Goal: Task Accomplishment & Management: Complete application form

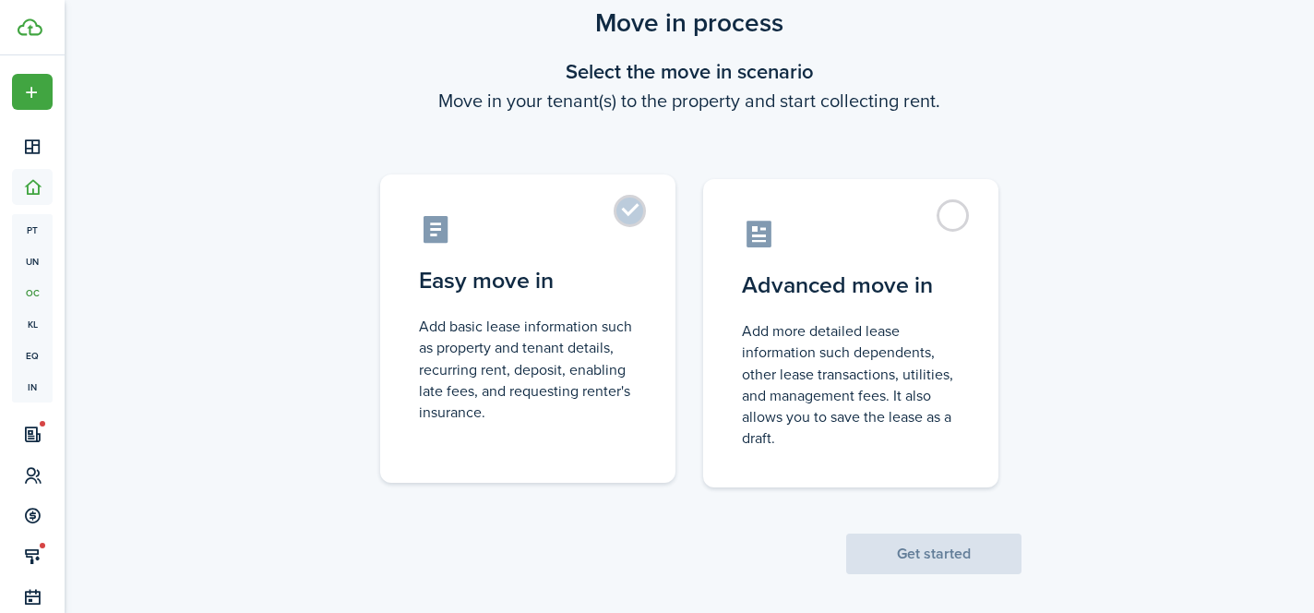
scroll to position [73, 0]
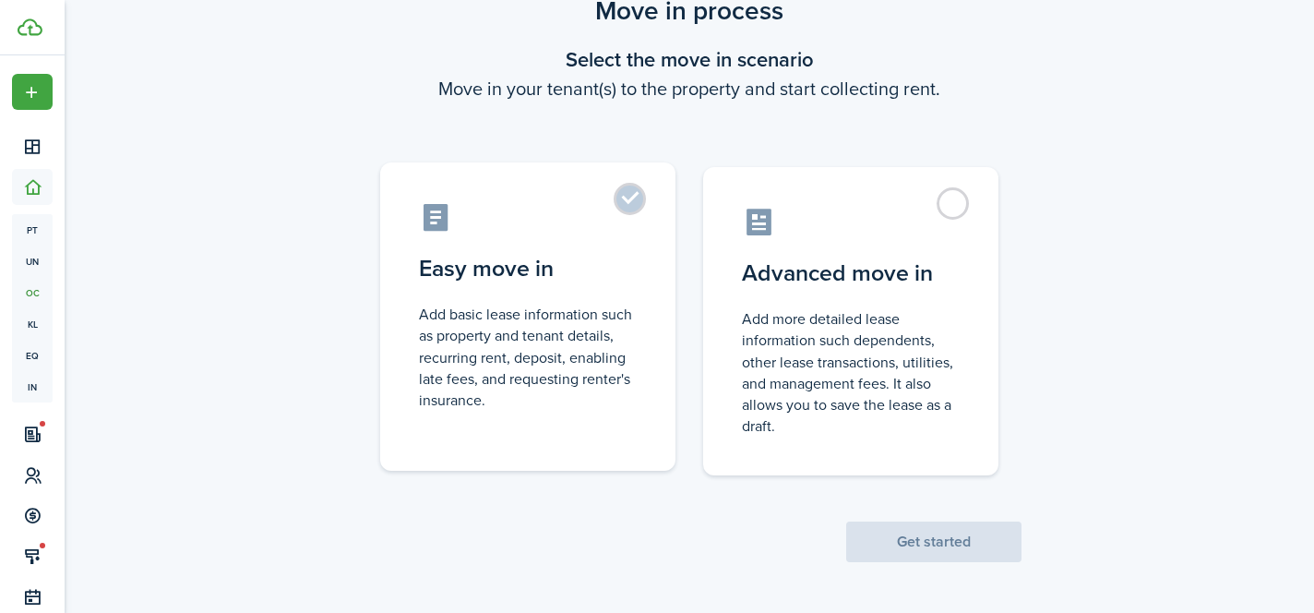
click at [638, 205] on label "Easy move in Add basic lease information such as property and tenant details, r…" at bounding box center [527, 316] width 295 height 308
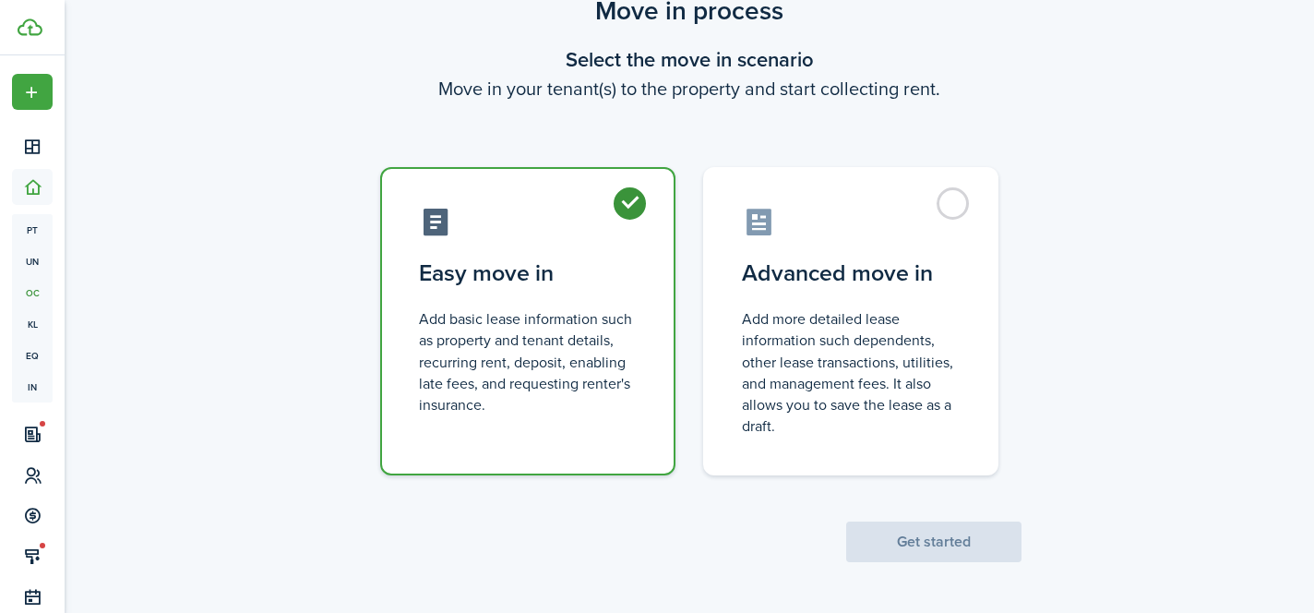
radio input "true"
click at [940, 548] on button "Get started" at bounding box center [933, 541] width 175 height 41
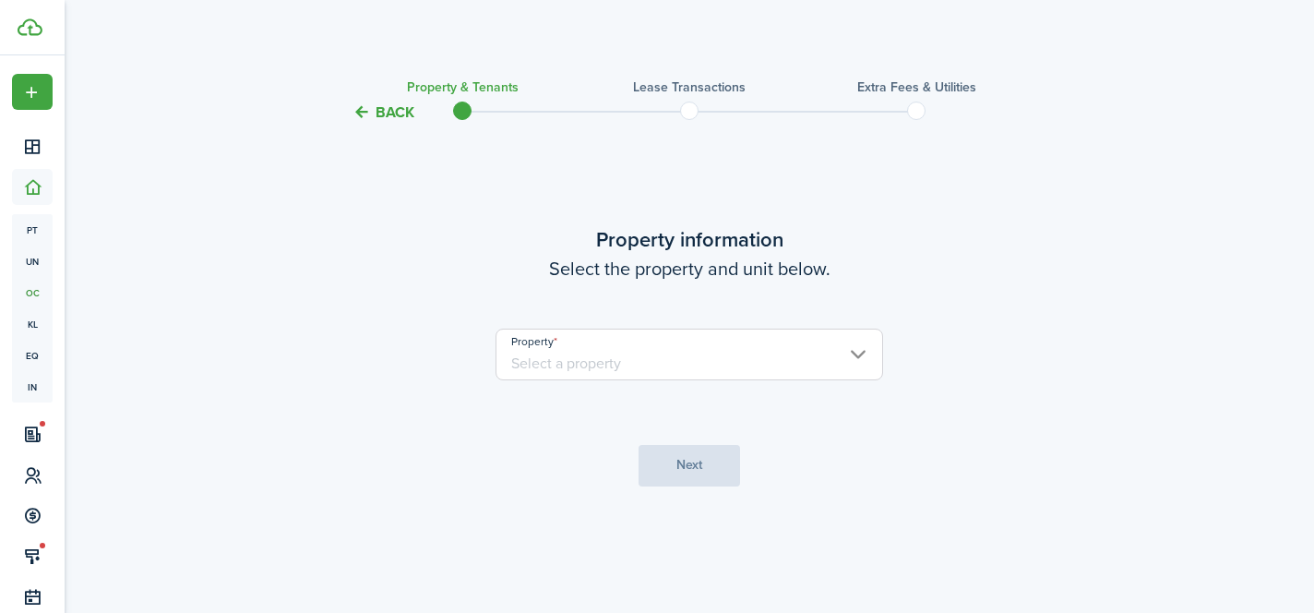
click at [744, 367] on input "Property" at bounding box center [688, 354] width 387 height 52
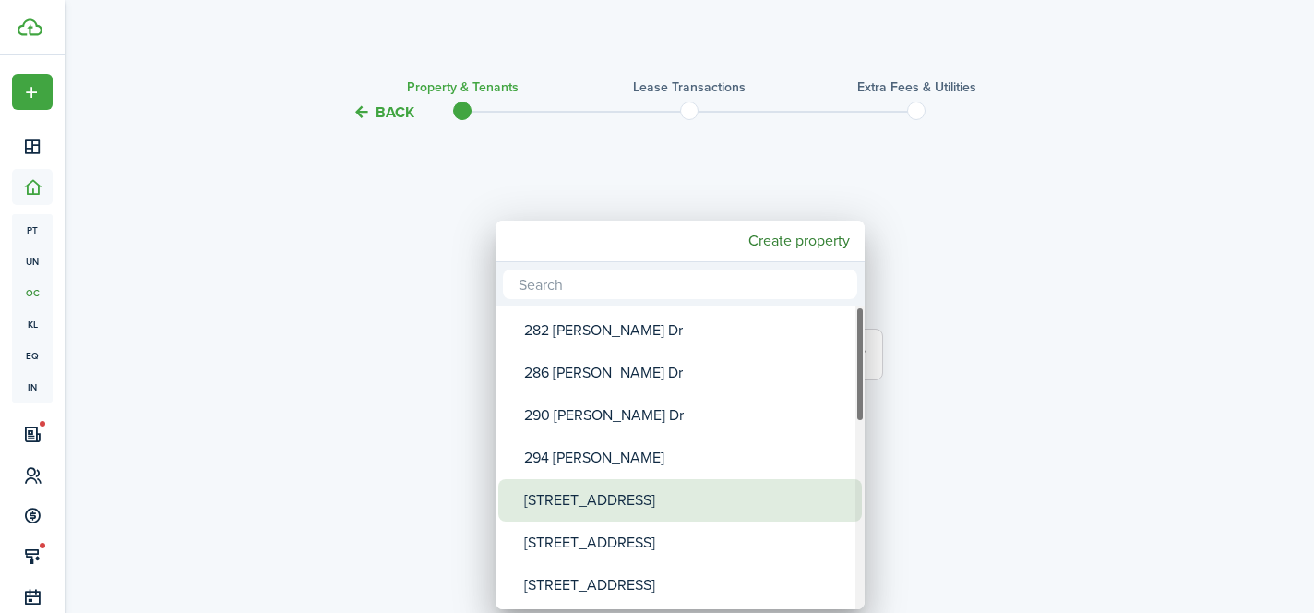
click at [685, 503] on div "[STREET_ADDRESS]" at bounding box center [687, 500] width 327 height 42
type input "[STREET_ADDRESS]"
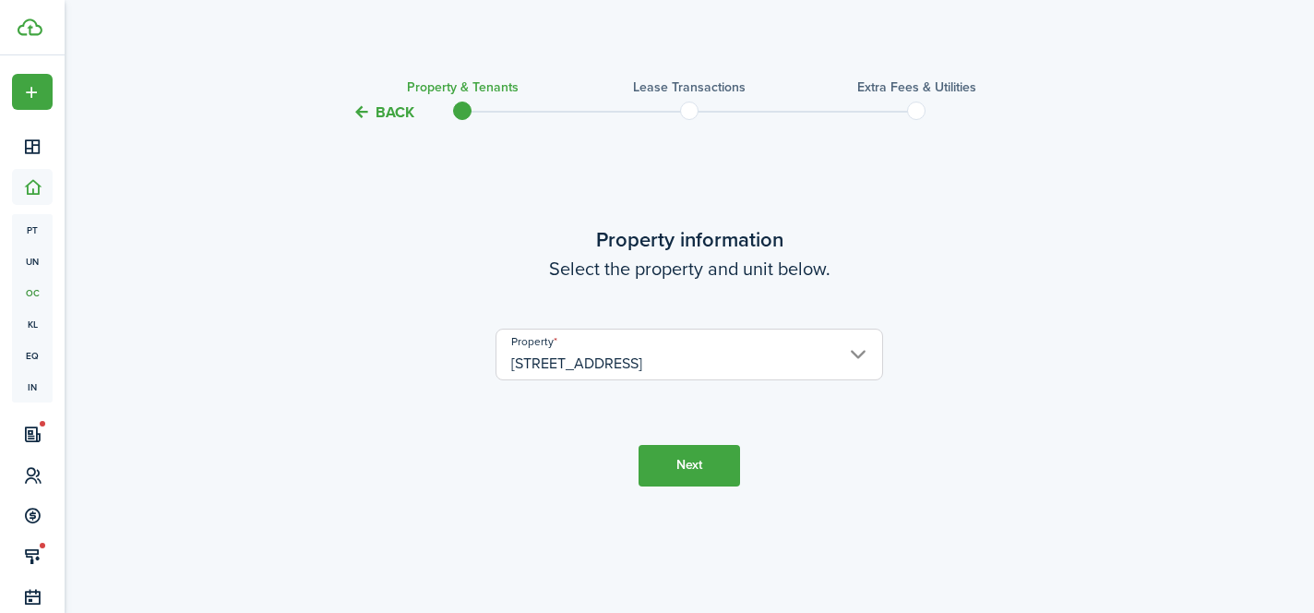
click at [699, 468] on button "Next" at bounding box center [688, 466] width 101 height 42
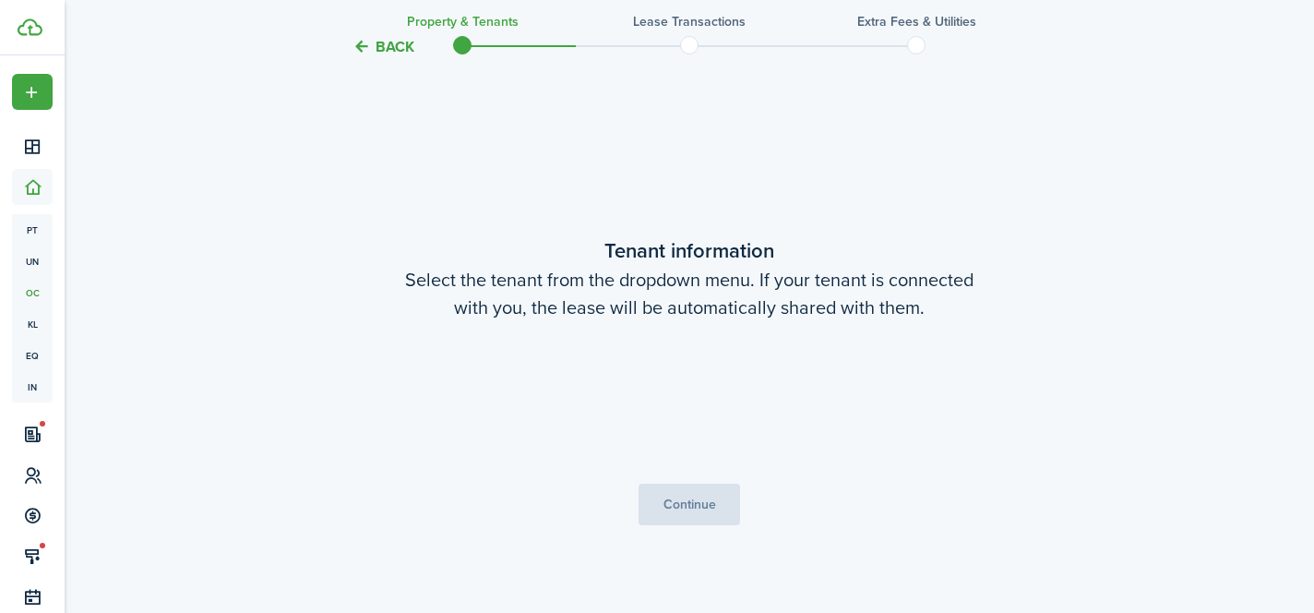
scroll to position [489, 0]
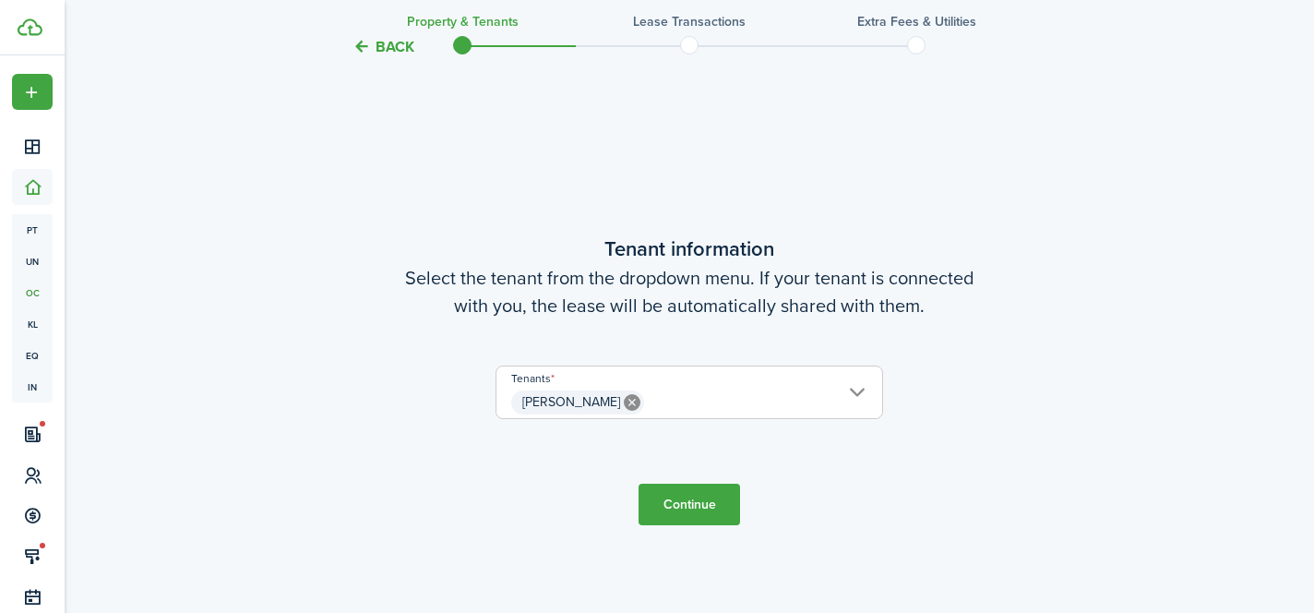
click at [706, 398] on span "[PERSON_NAME]" at bounding box center [689, 402] width 386 height 31
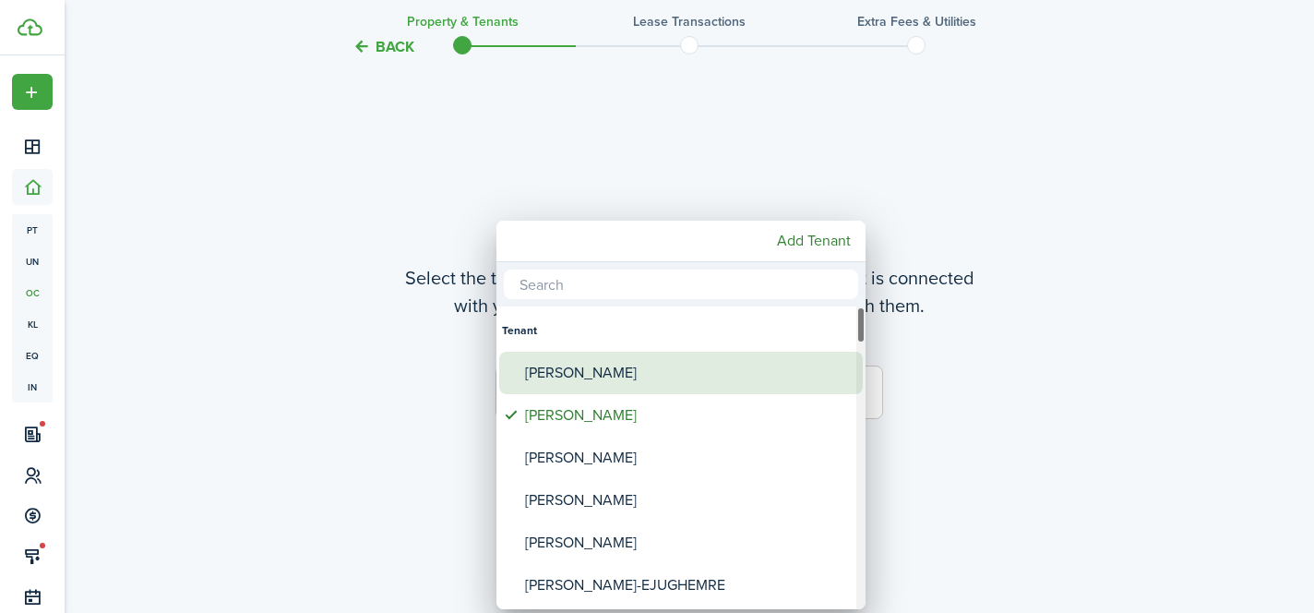
click at [699, 366] on div "[PERSON_NAME]" at bounding box center [688, 372] width 327 height 42
type input "[PERSON_NAME], [PERSON_NAME]"
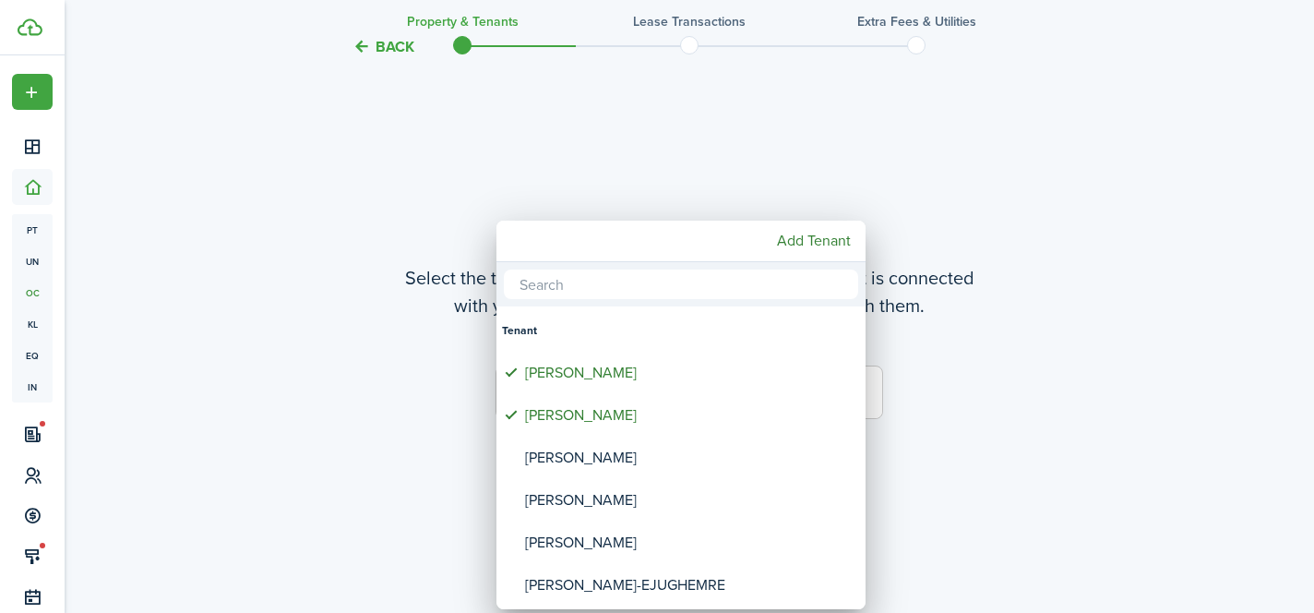
click at [959, 405] on div at bounding box center [656, 306] width 1609 height 908
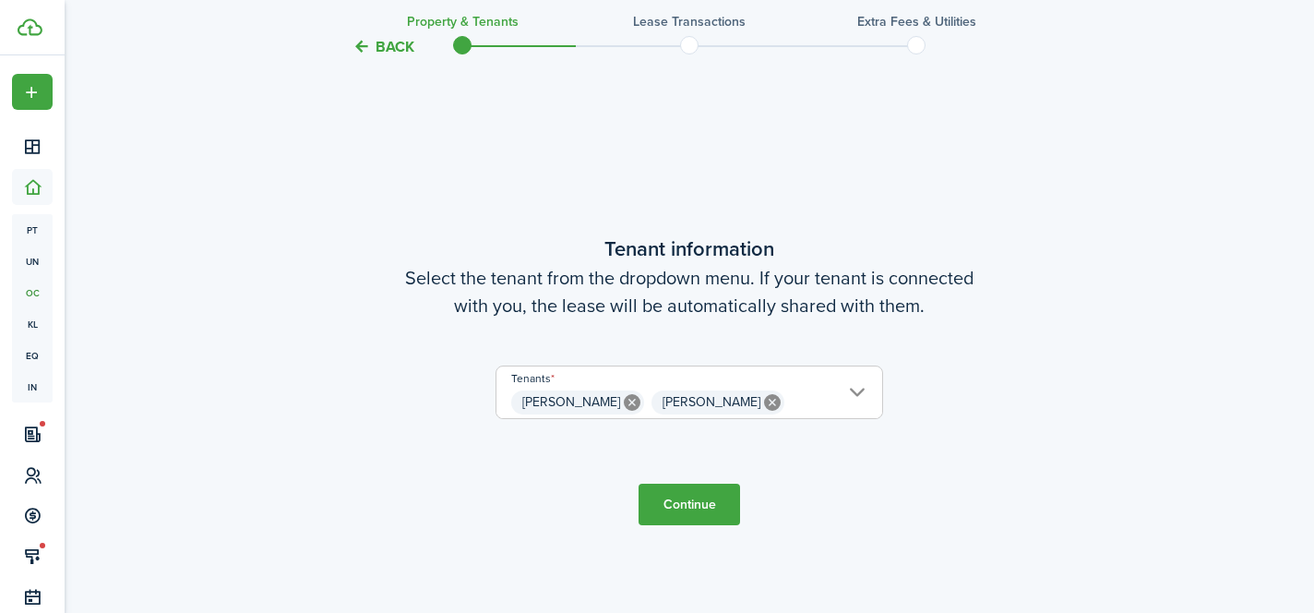
click at [660, 499] on button "Continue" at bounding box center [688, 504] width 101 height 42
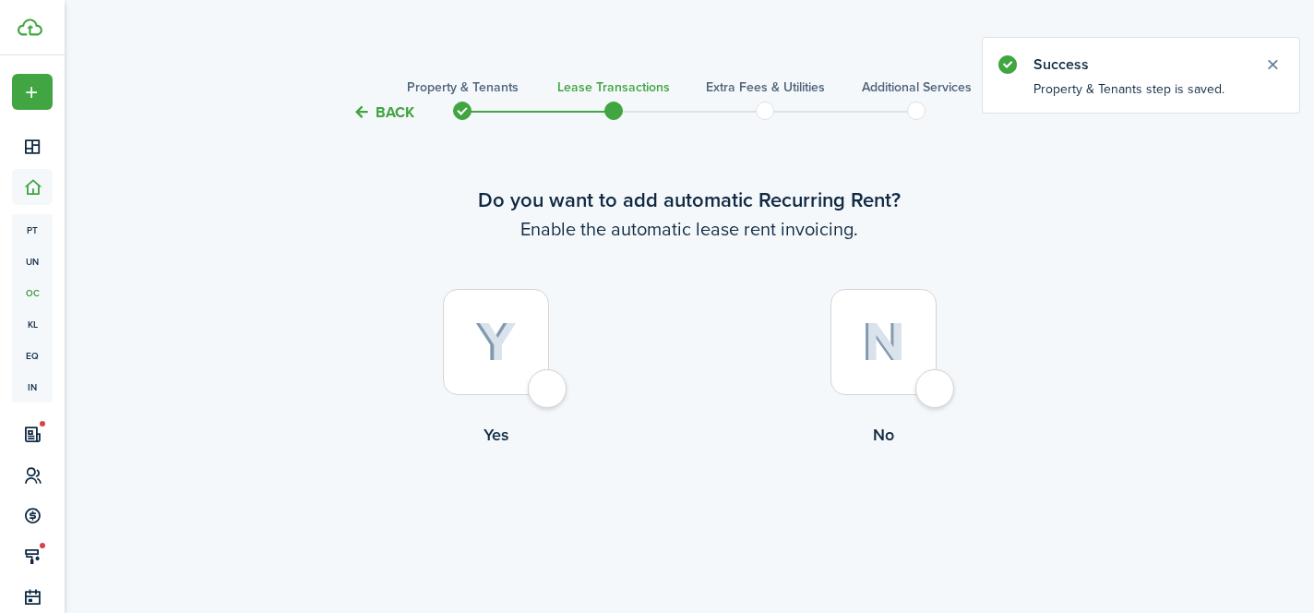
click at [545, 395] on div at bounding box center [496, 342] width 106 height 106
radio input "true"
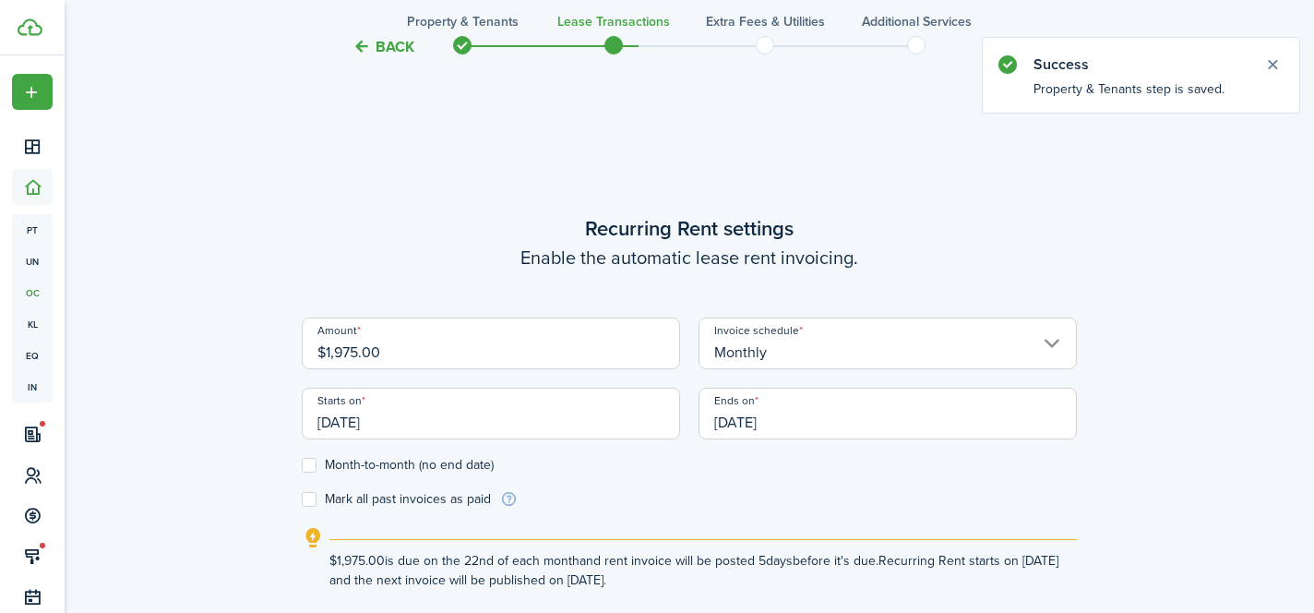
scroll to position [507, 0]
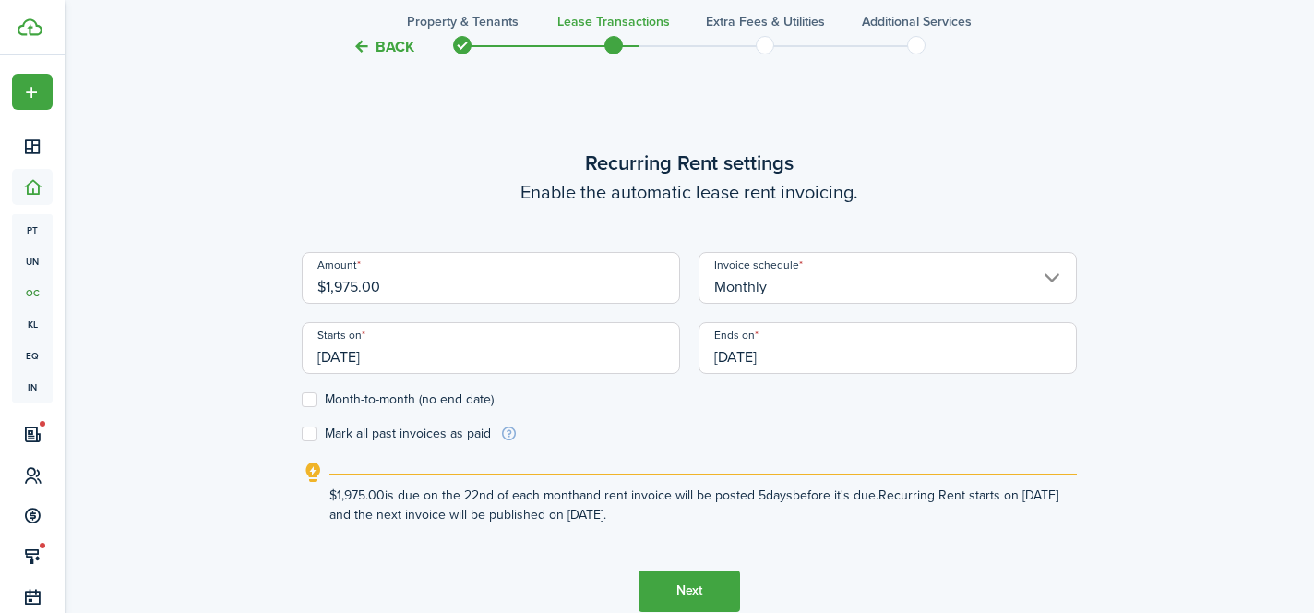
drag, startPoint x: 454, startPoint y: 360, endPoint x: 275, endPoint y: 358, distance: 179.0
click at [275, 359] on div "Back Property & Tenants Lease Transactions Extra fees & Utilities Additional Se…" at bounding box center [689, 121] width 1070 height 1128
click at [354, 355] on input "[DATE]" at bounding box center [491, 348] width 378 height 52
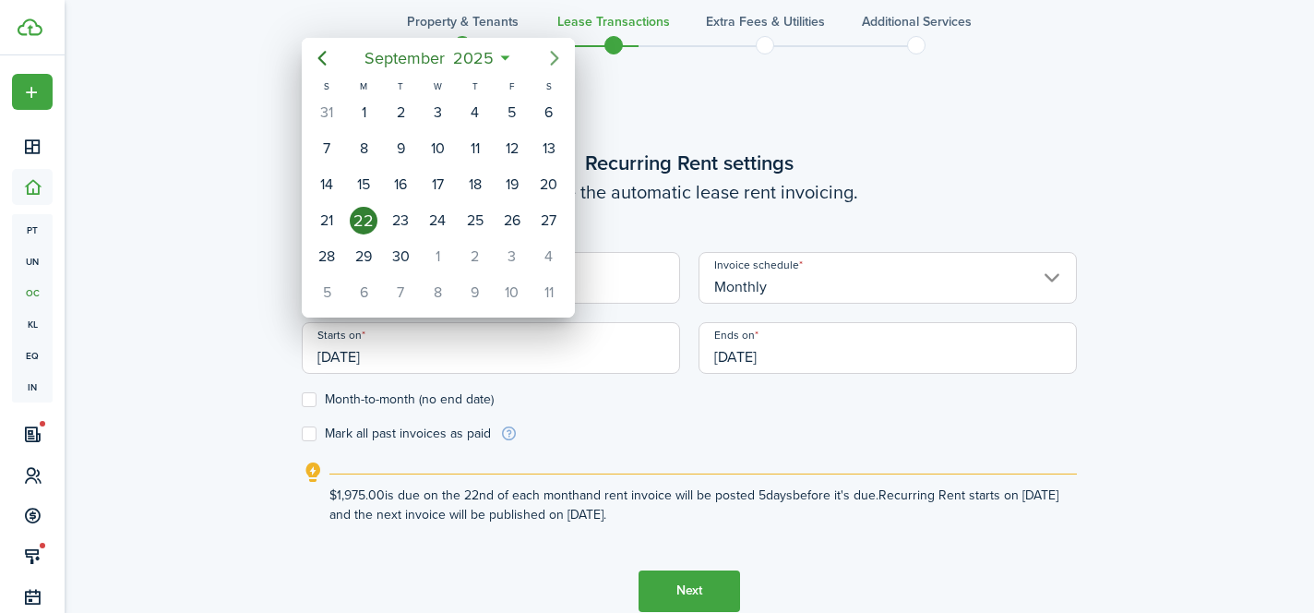
click at [554, 53] on icon "Next page" at bounding box center [554, 58] width 22 height 22
click at [444, 186] on div "15" at bounding box center [437, 185] width 28 height 28
type input "[DATE]"
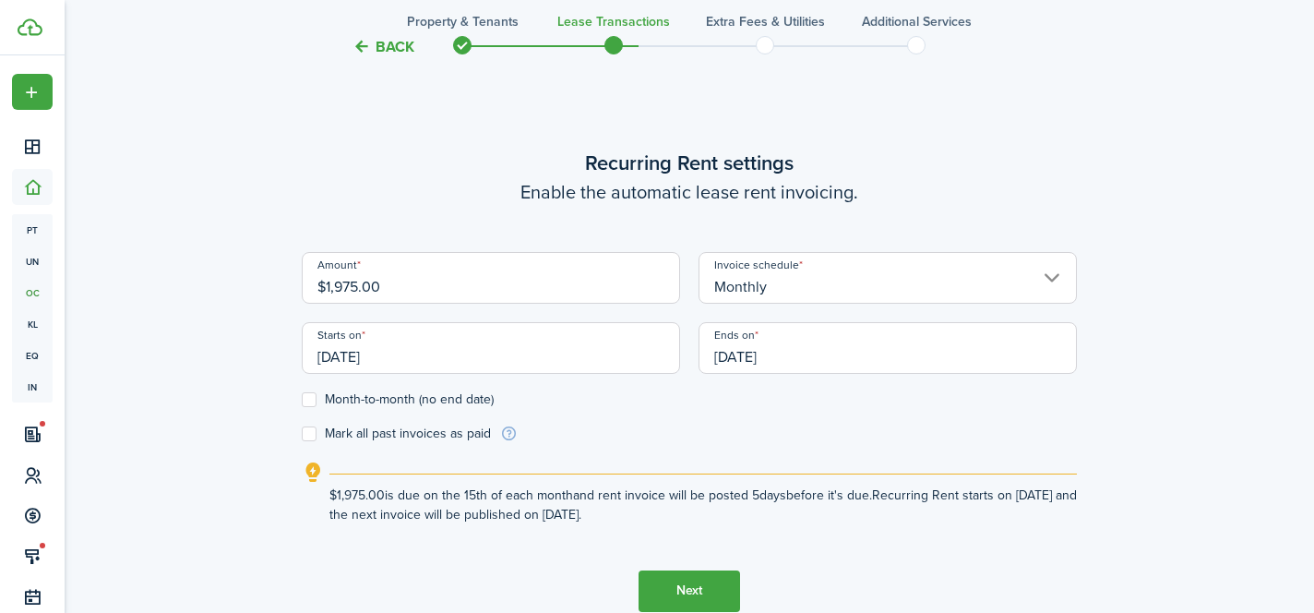
click at [805, 360] on input "[DATE]" at bounding box center [887, 348] width 378 height 52
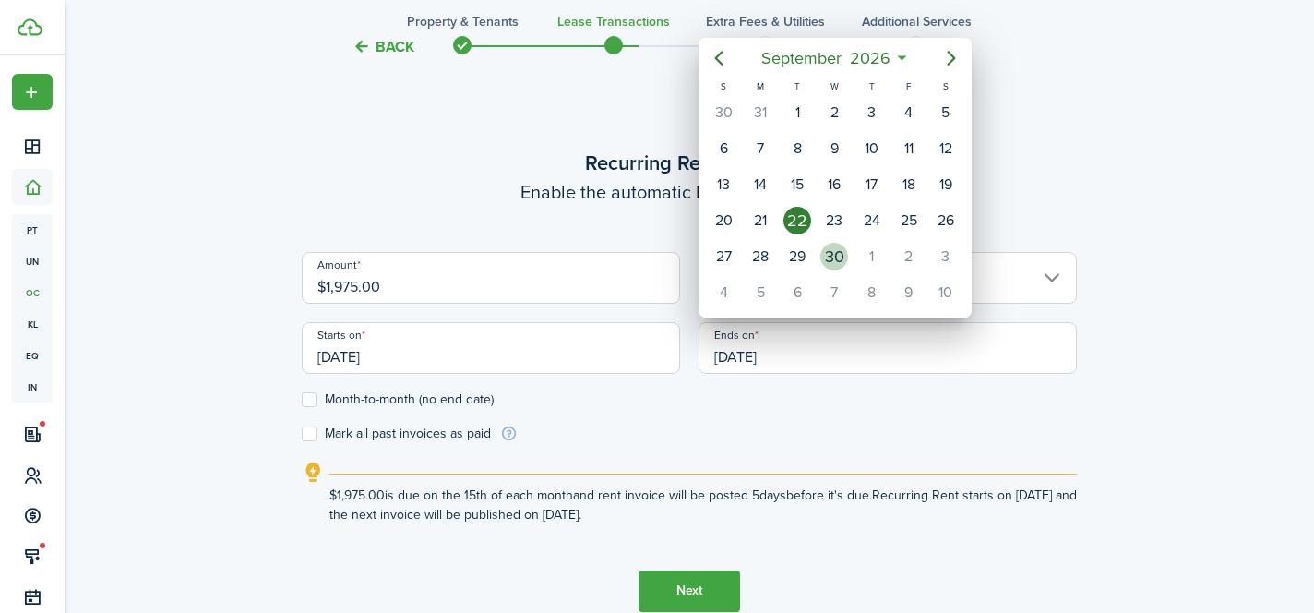
click at [837, 257] on div "30" at bounding box center [834, 257] width 28 height 28
type input "[DATE]"
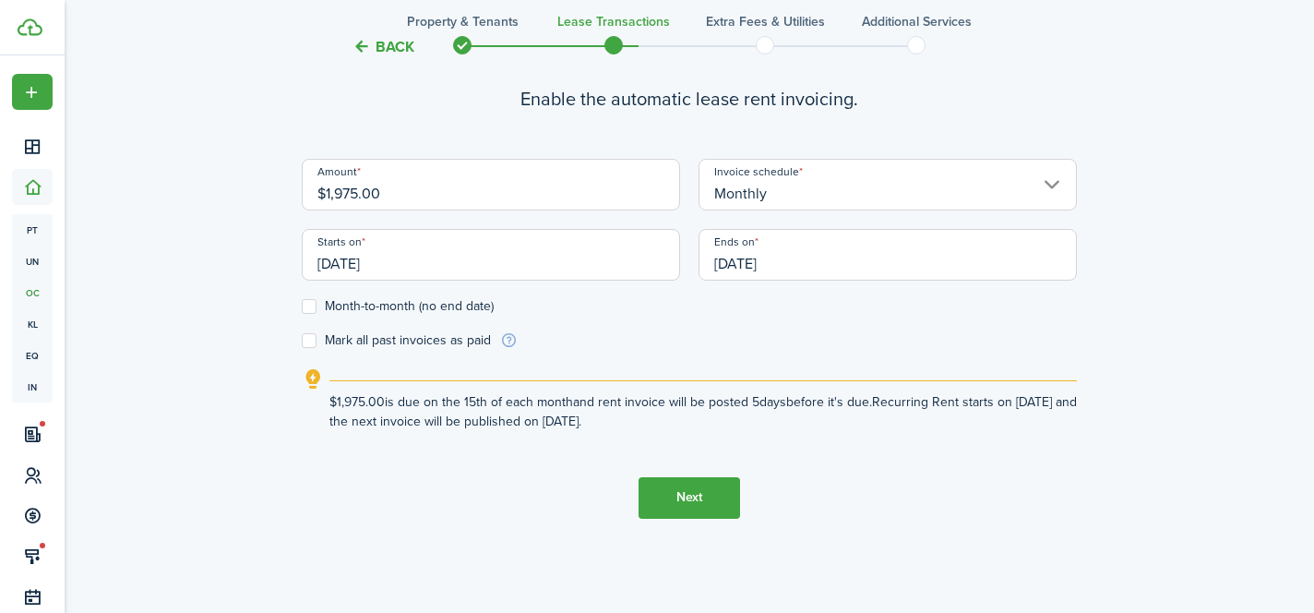
scroll to position [601, 0]
click at [420, 259] on input "[DATE]" at bounding box center [491, 254] width 378 height 52
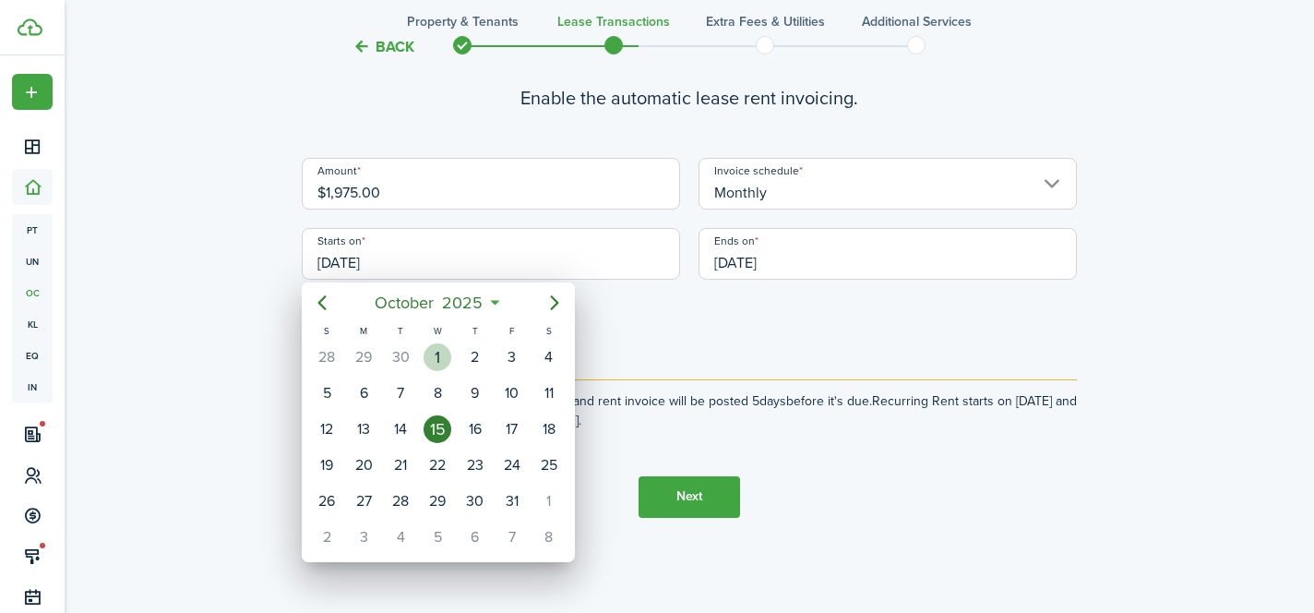
click at [441, 363] on div "1" at bounding box center [437, 357] width 28 height 28
type input "[DATE]"
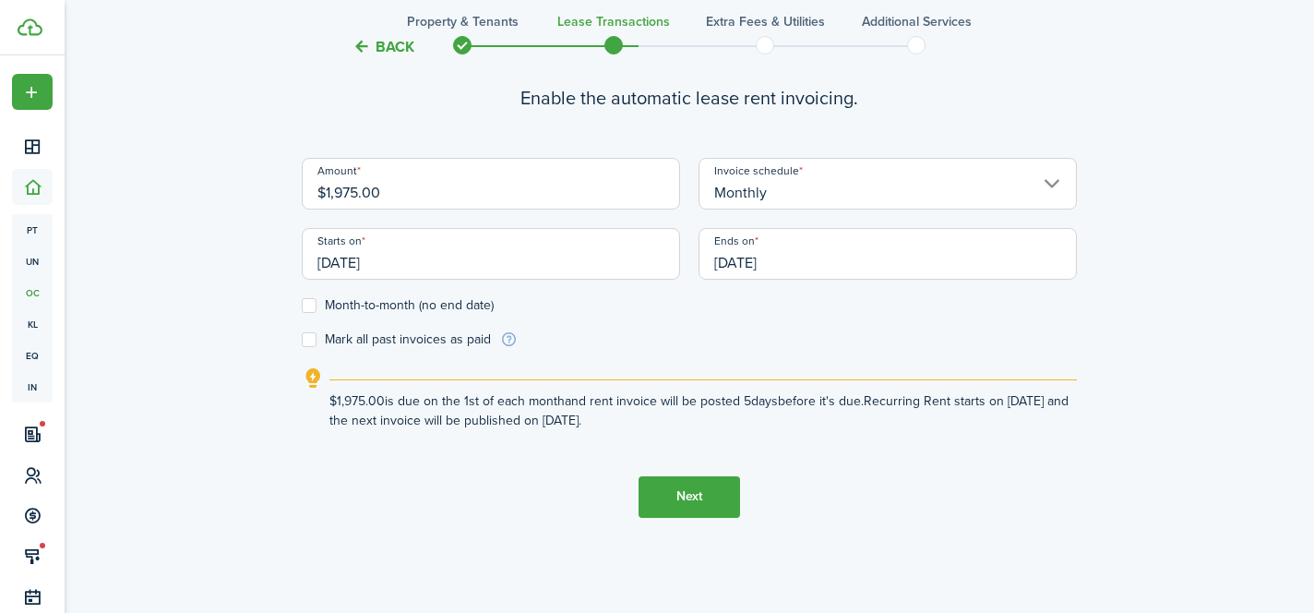
click at [767, 187] on input "Monthly" at bounding box center [887, 184] width 378 height 52
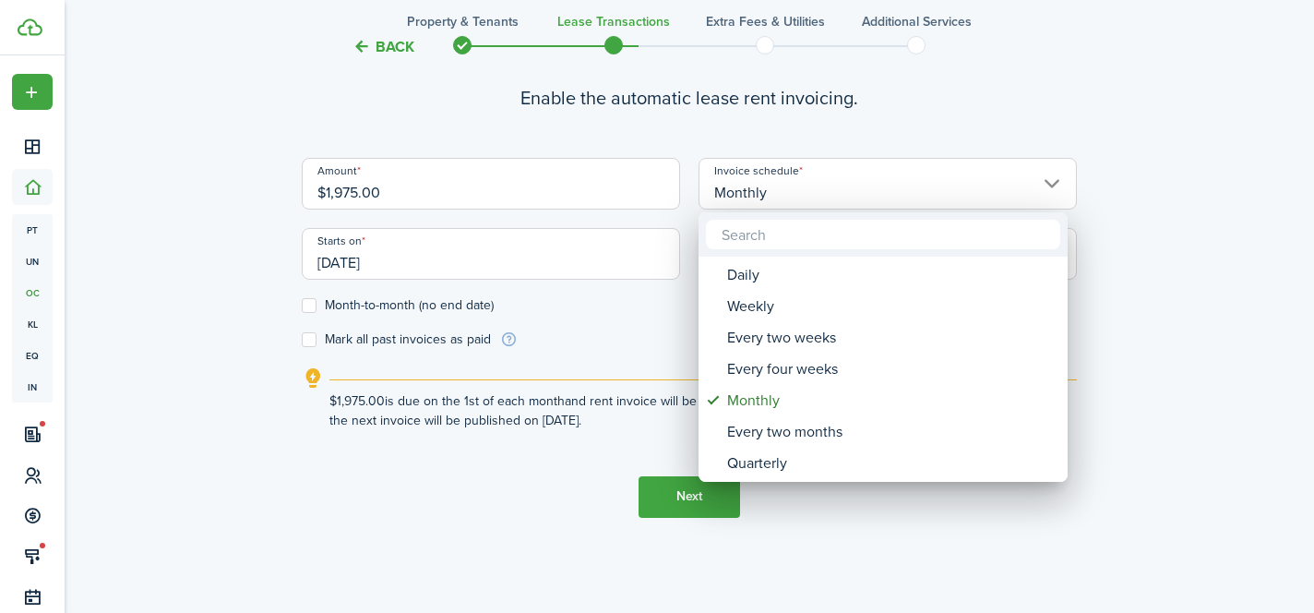
click at [767, 188] on div at bounding box center [656, 306] width 1609 height 908
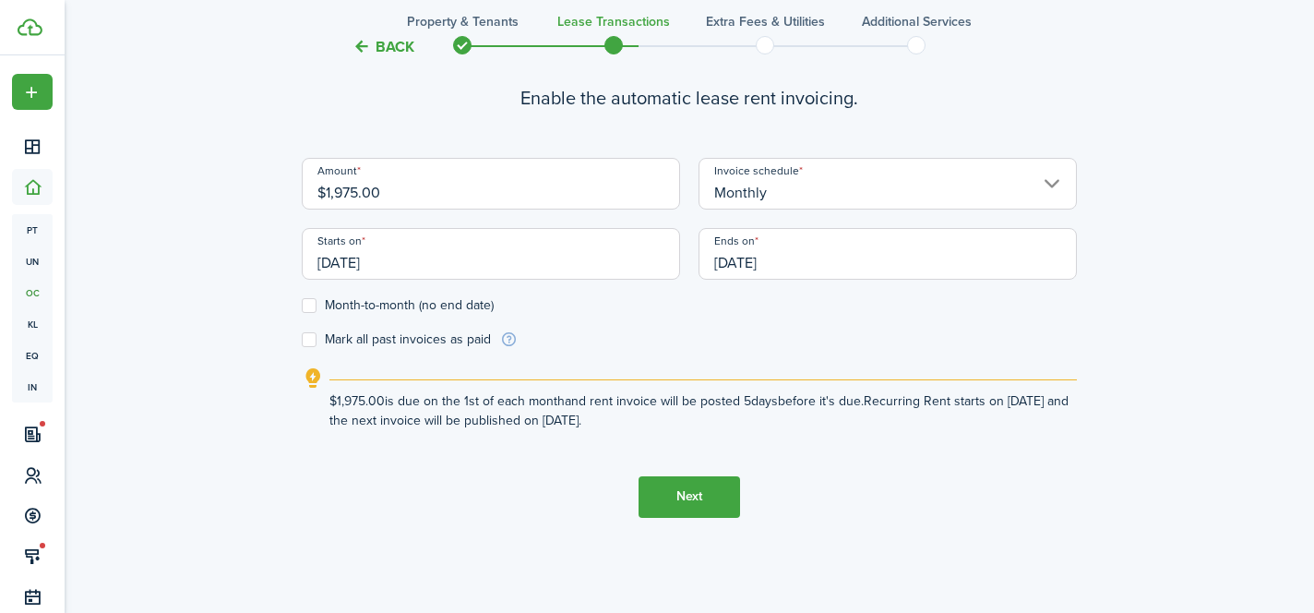
click at [699, 498] on button "Next" at bounding box center [688, 497] width 101 height 42
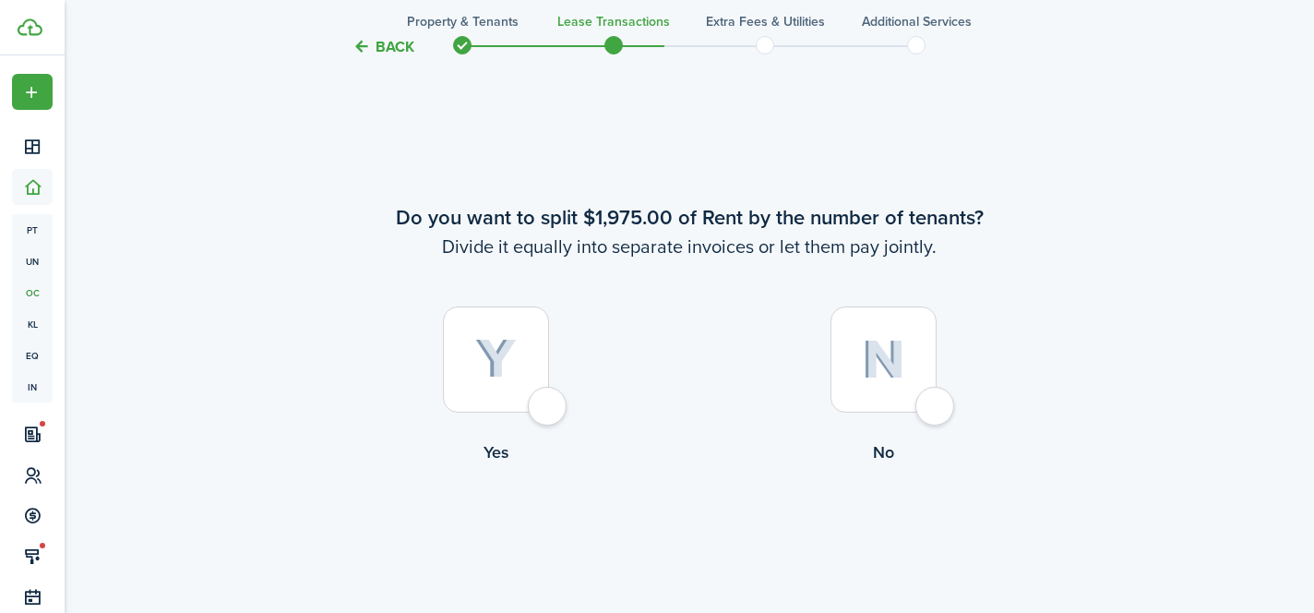
scroll to position [1120, 0]
click at [936, 411] on div at bounding box center [883, 357] width 106 height 106
radio input "true"
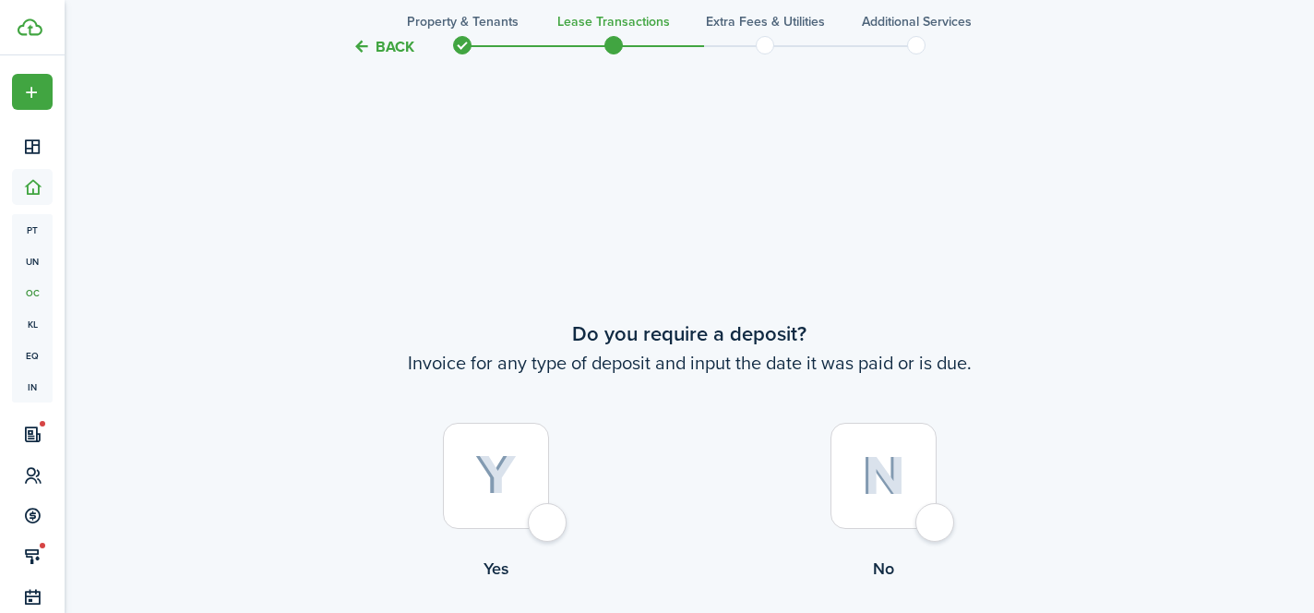
scroll to position [1732, 0]
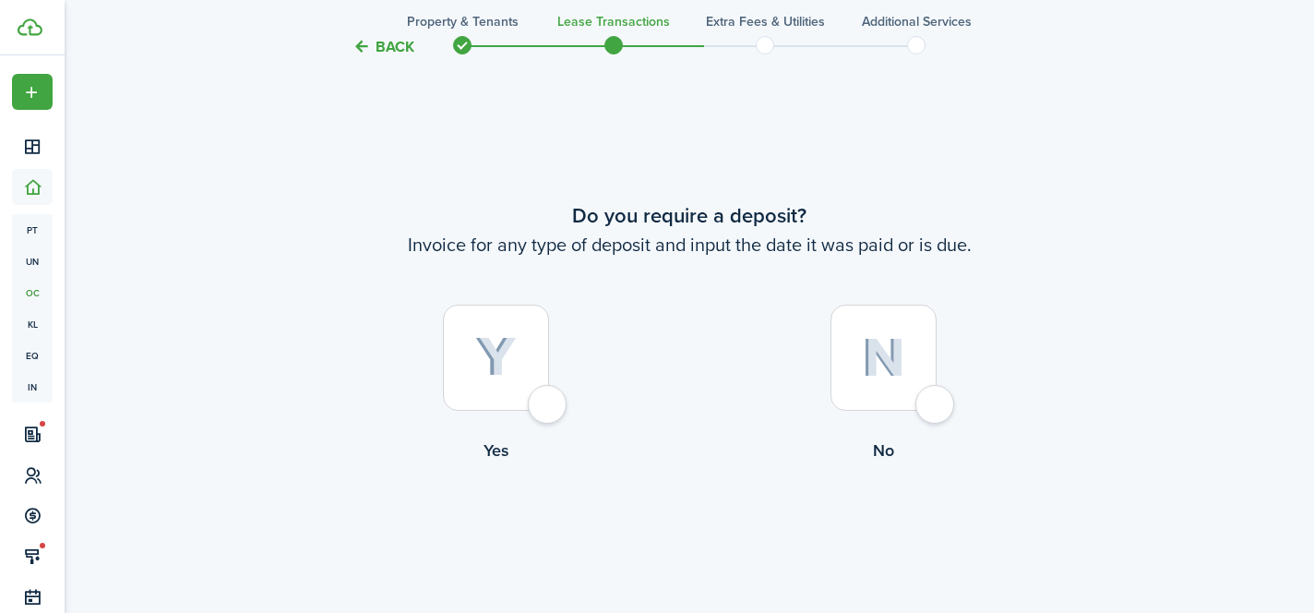
click at [549, 411] on div at bounding box center [496, 357] width 106 height 106
radio input "true"
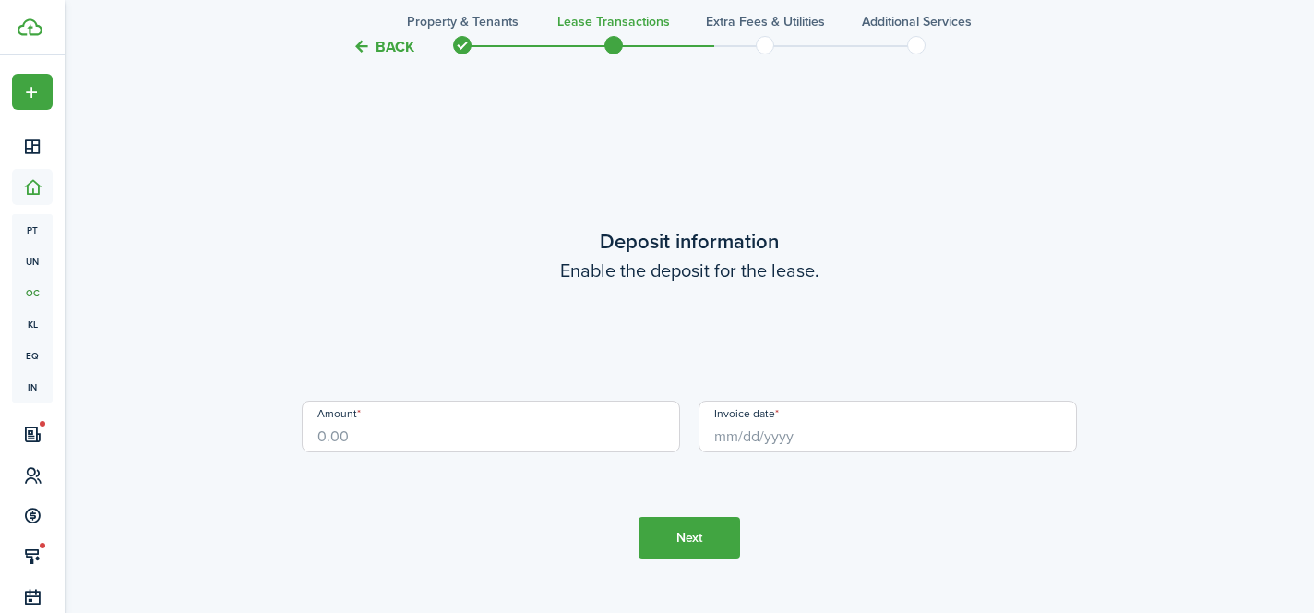
scroll to position [2345, 0]
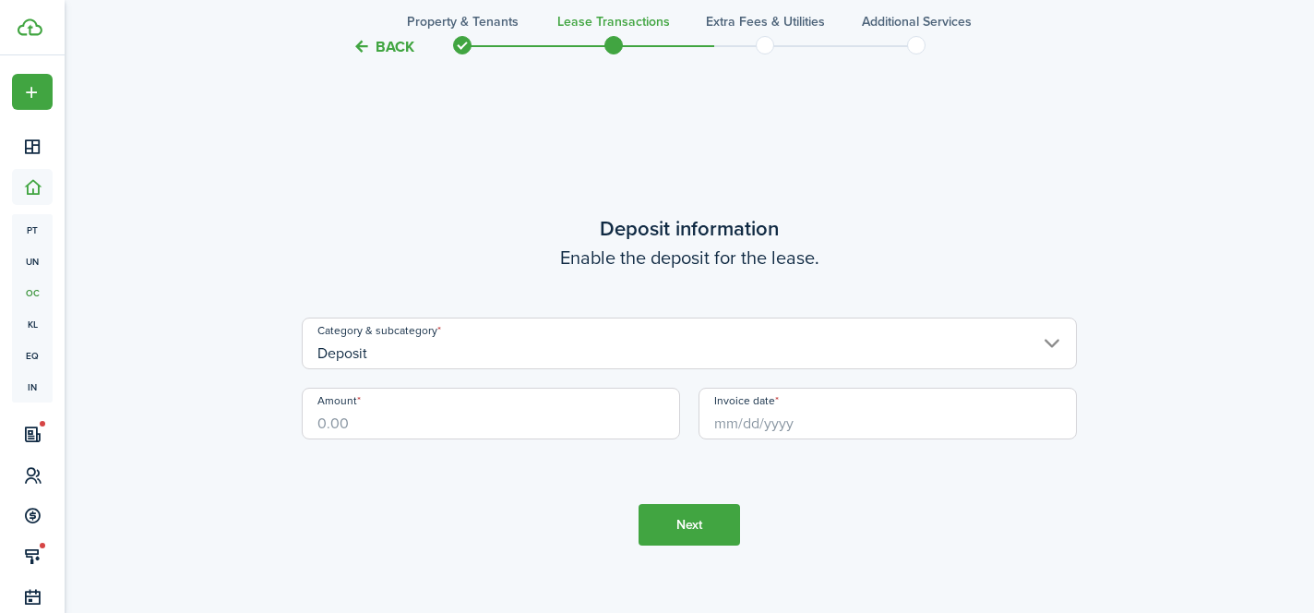
click at [558, 424] on input "Amount" at bounding box center [491, 413] width 378 height 52
click at [771, 427] on input "Invoice date" at bounding box center [887, 413] width 378 height 52
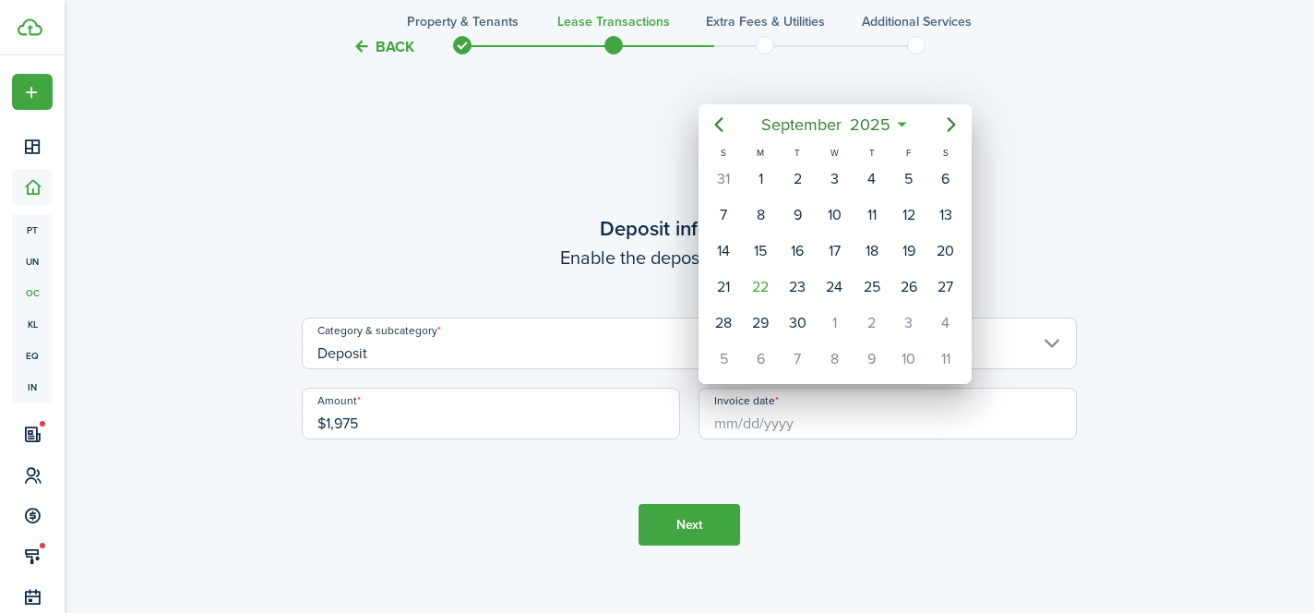
type input "$1,975.00"
click at [765, 286] on div "22" at bounding box center [760, 287] width 28 height 28
type input "[DATE]"
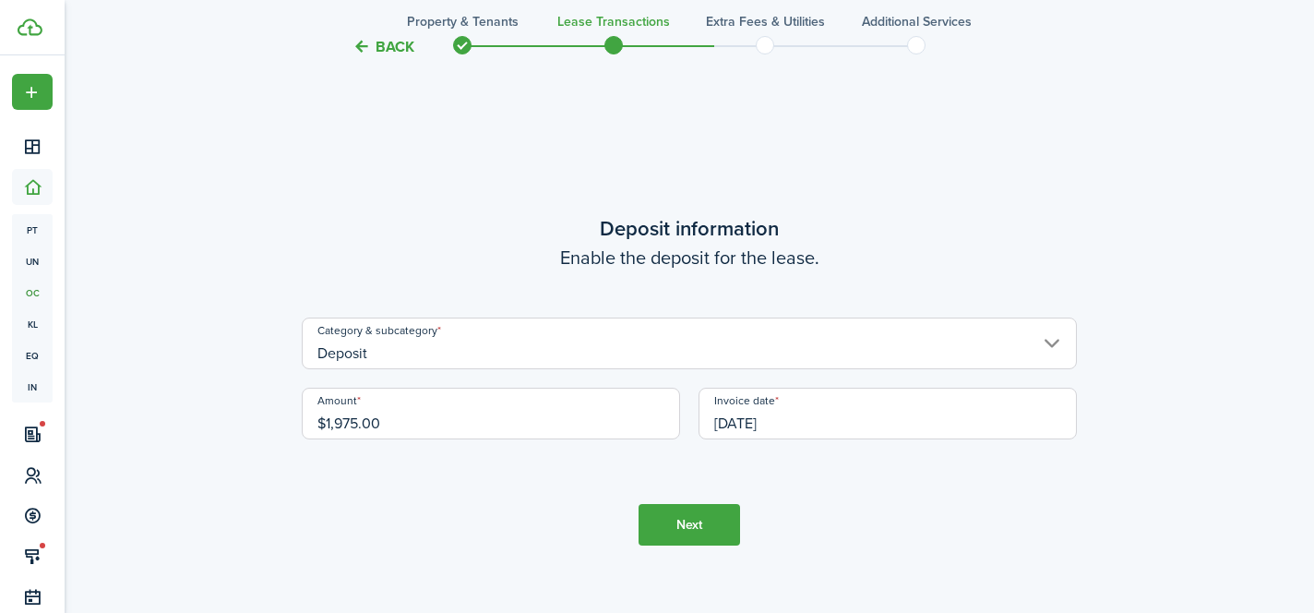
click at [696, 528] on button "Next" at bounding box center [688, 525] width 101 height 42
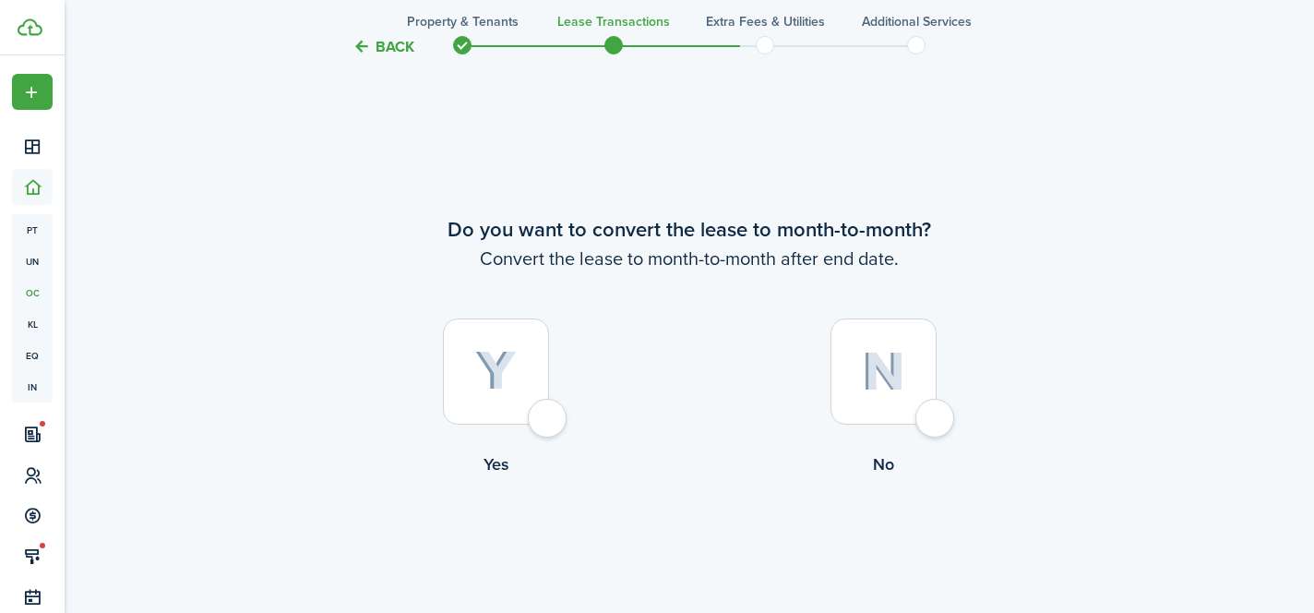
scroll to position [2958, 0]
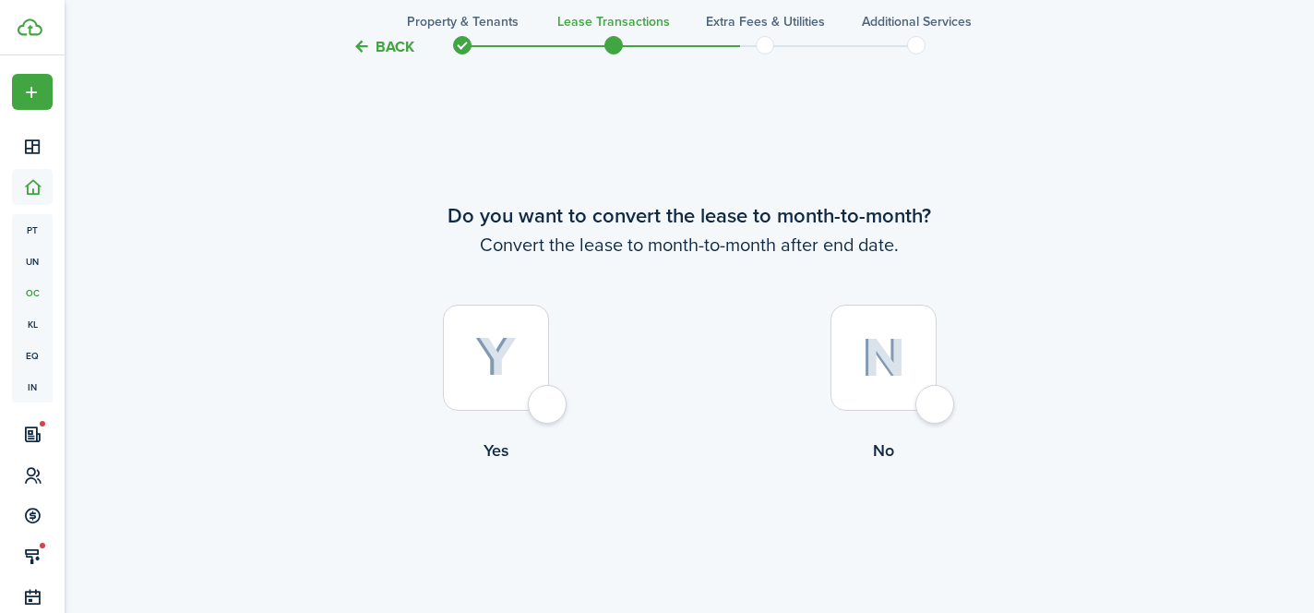
click at [934, 411] on div at bounding box center [883, 357] width 106 height 106
radio input "true"
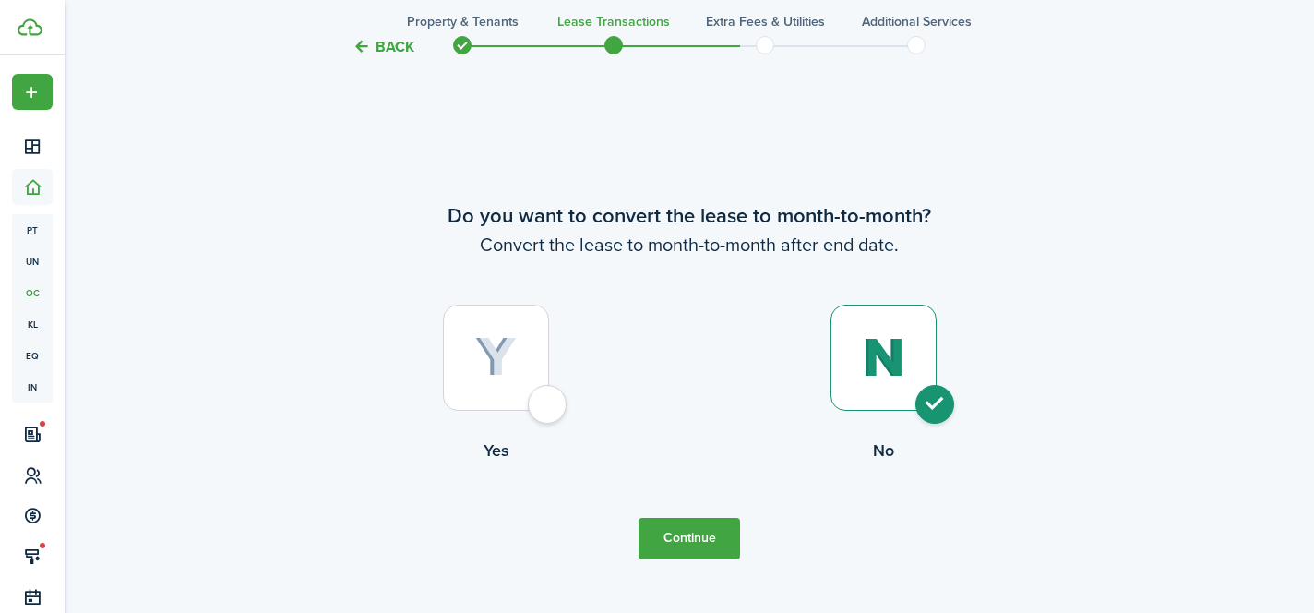
click at [673, 528] on button "Continue" at bounding box center [688, 539] width 101 height 42
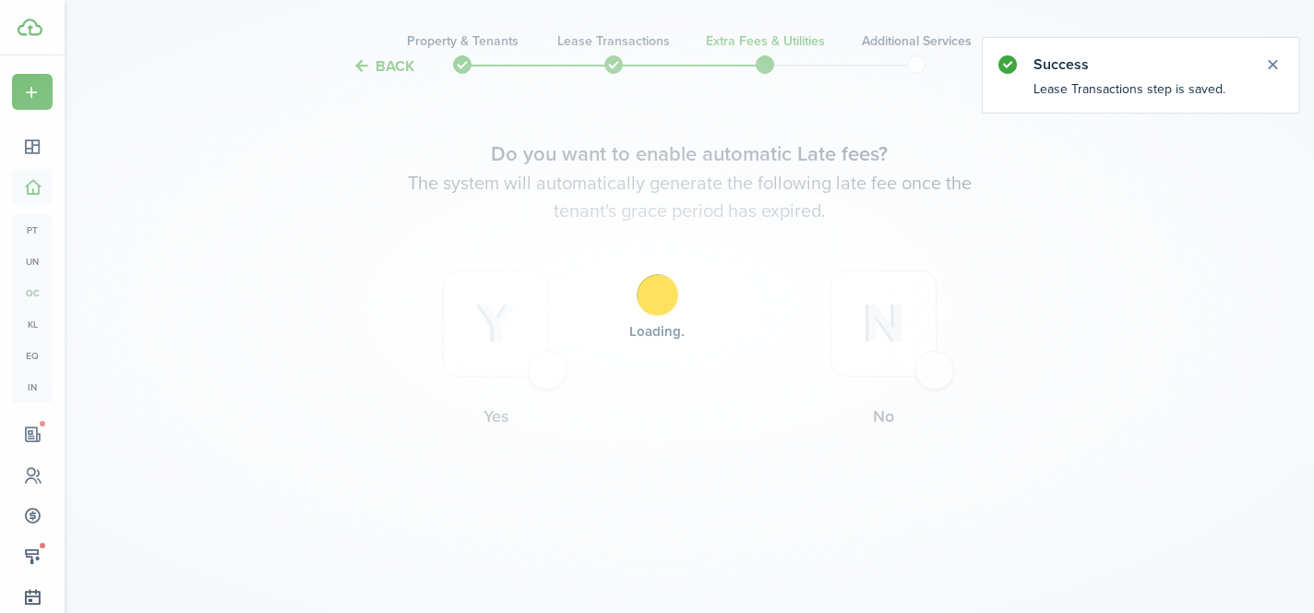
scroll to position [0, 0]
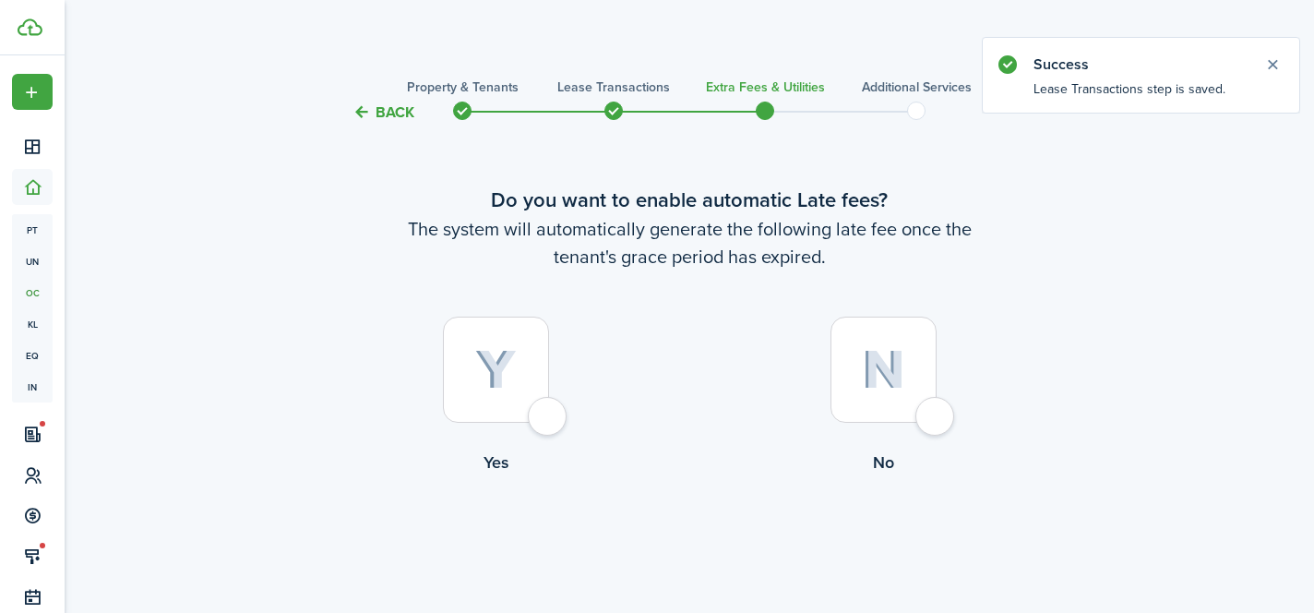
click at [542, 421] on div at bounding box center [496, 369] width 106 height 106
radio input "true"
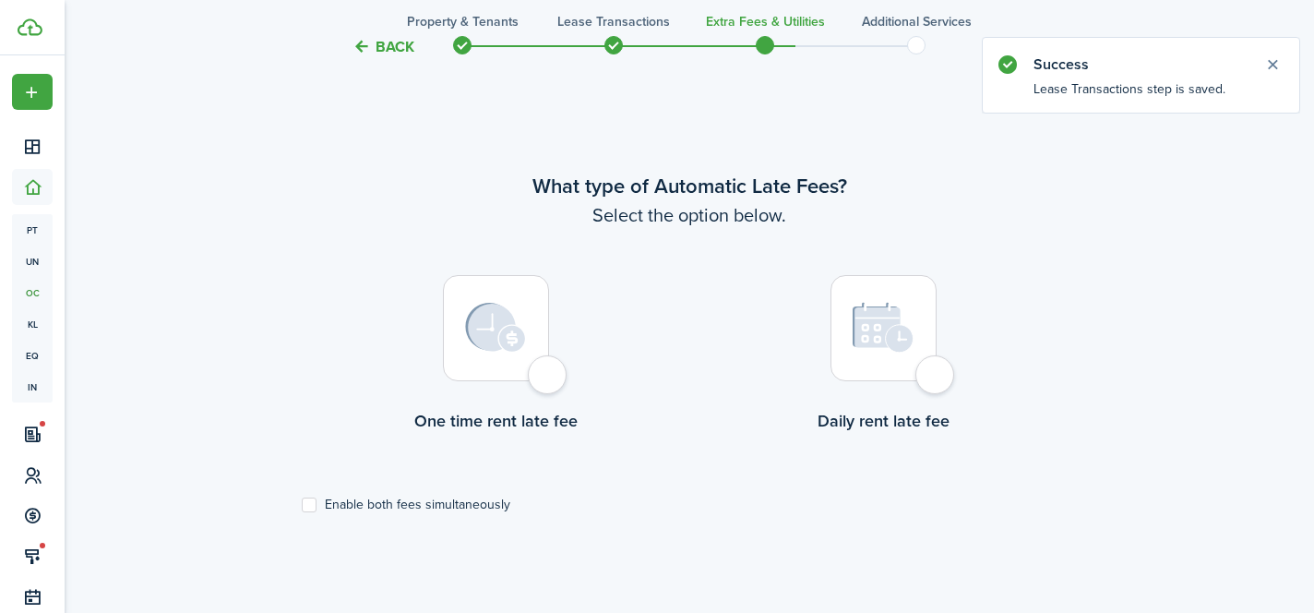
scroll to position [535, 0]
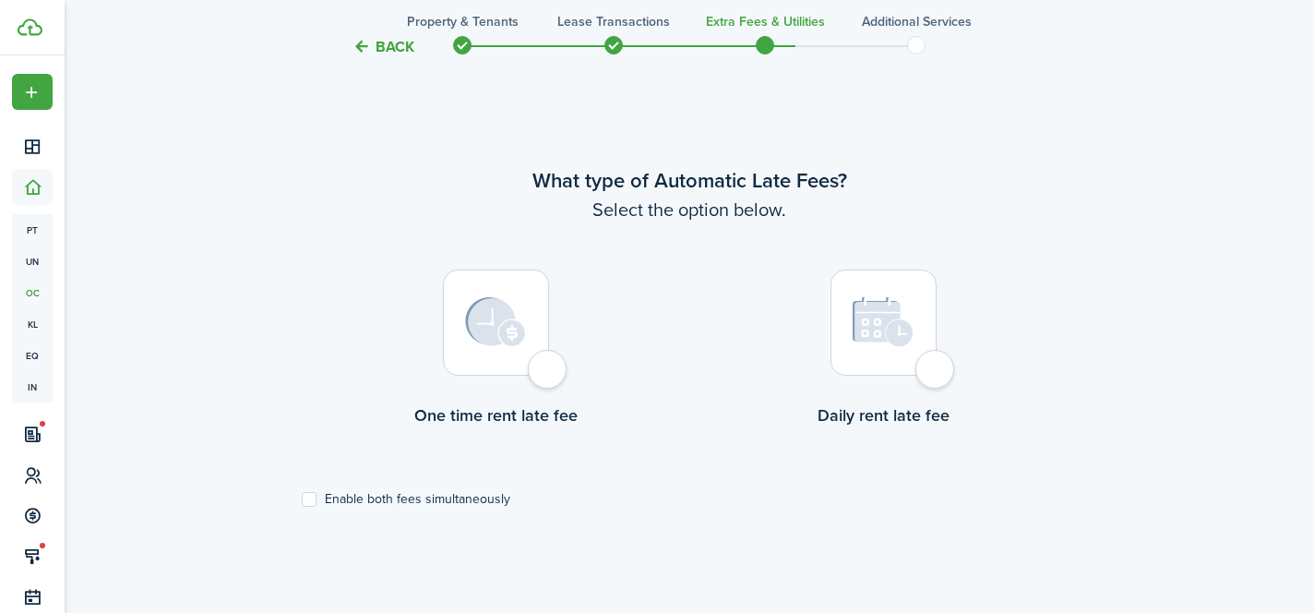
click at [933, 374] on div at bounding box center [883, 322] width 106 height 106
radio input "true"
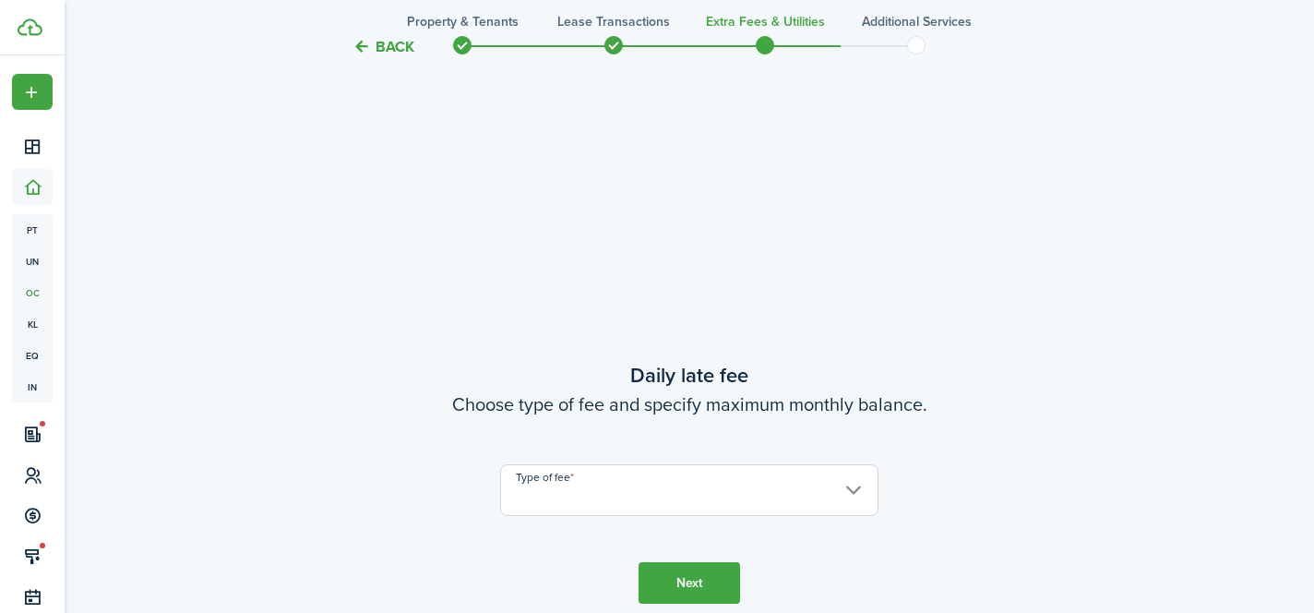
scroll to position [1148, 0]
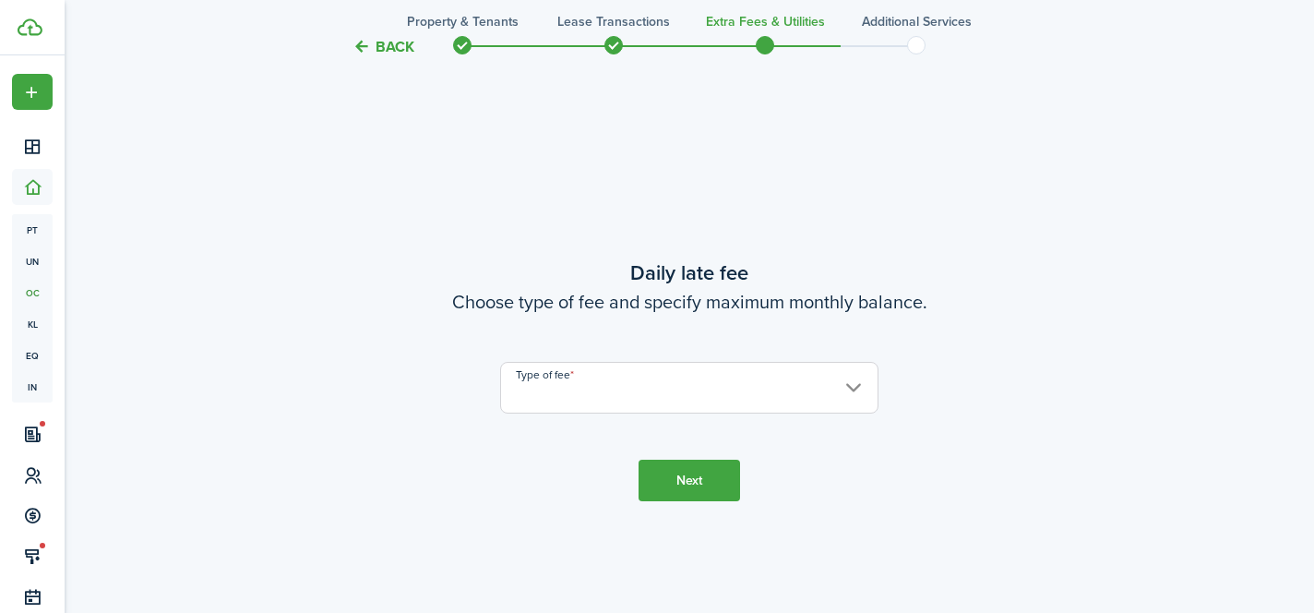
click at [773, 388] on input "Type of fee" at bounding box center [689, 388] width 378 height 52
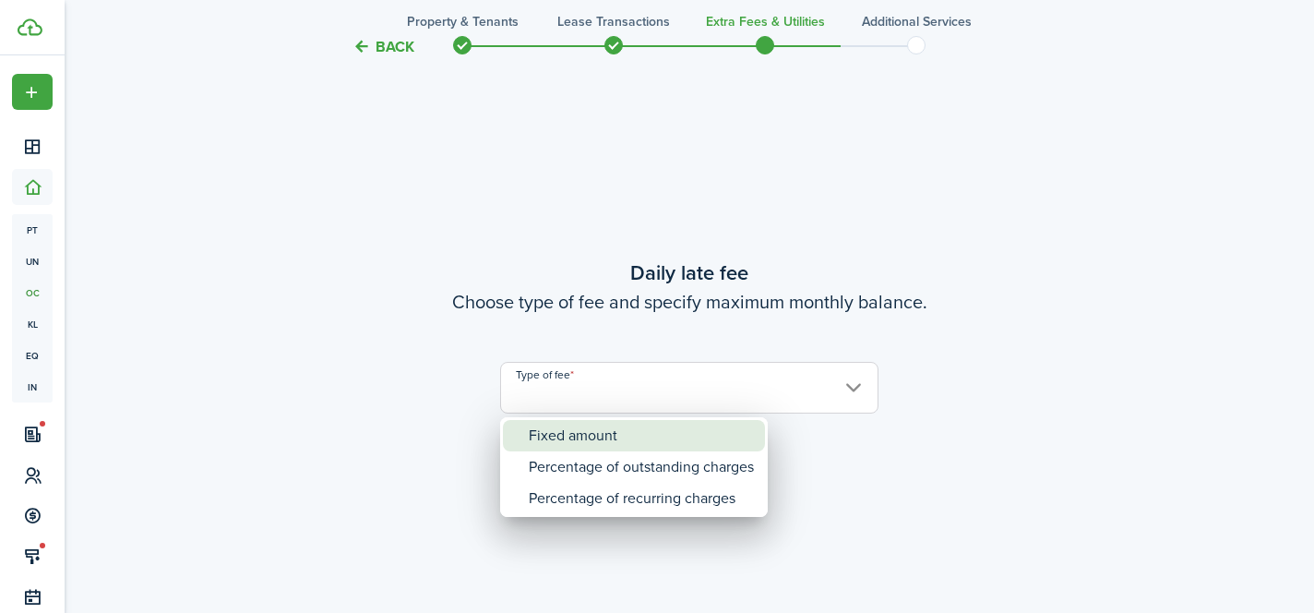
click at [744, 431] on div "Fixed amount" at bounding box center [641, 435] width 225 height 31
type input "Fixed amount"
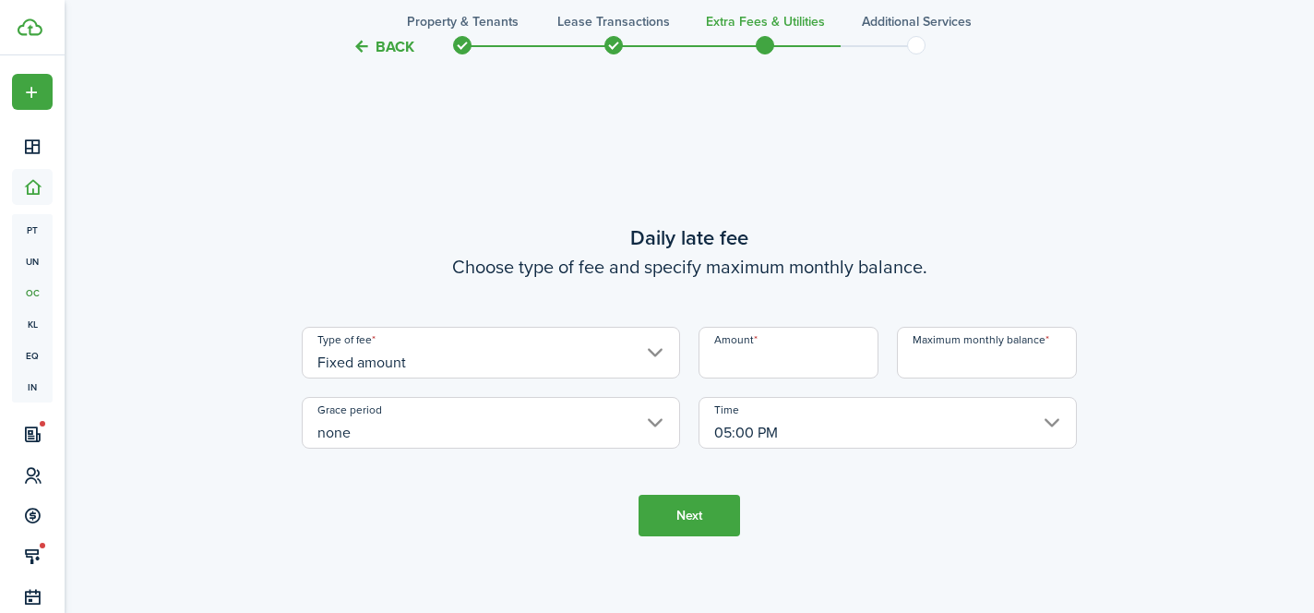
click at [740, 352] on input "Amount" at bounding box center [788, 353] width 180 height 52
type input "$5.00"
click at [945, 369] on input "Maximum monthly balance" at bounding box center [987, 353] width 180 height 52
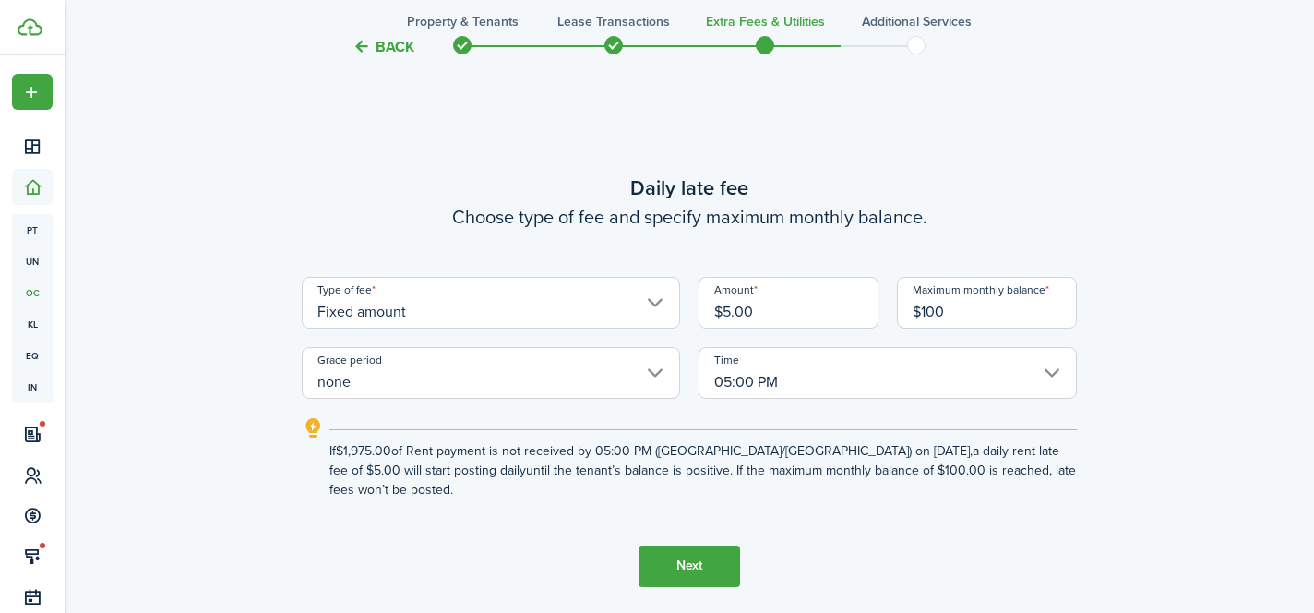
click at [648, 381] on input "none" at bounding box center [491, 373] width 378 height 52
type input "$100.00"
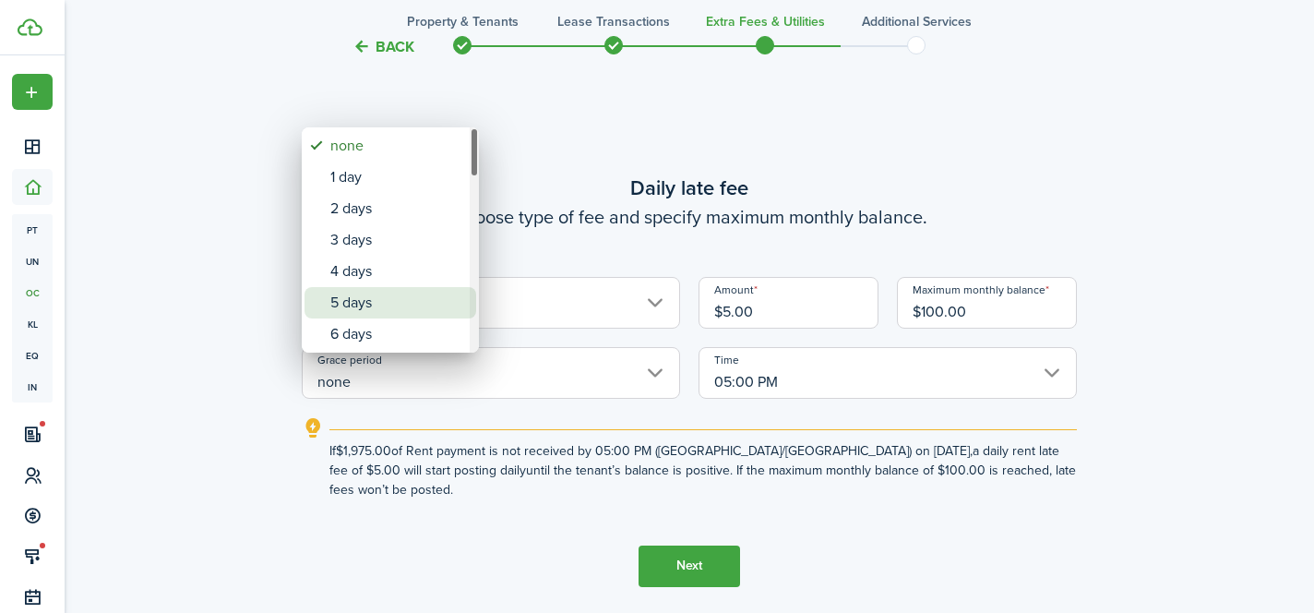
click at [402, 303] on div "5 days" at bounding box center [397, 302] width 135 height 31
type input "5 days"
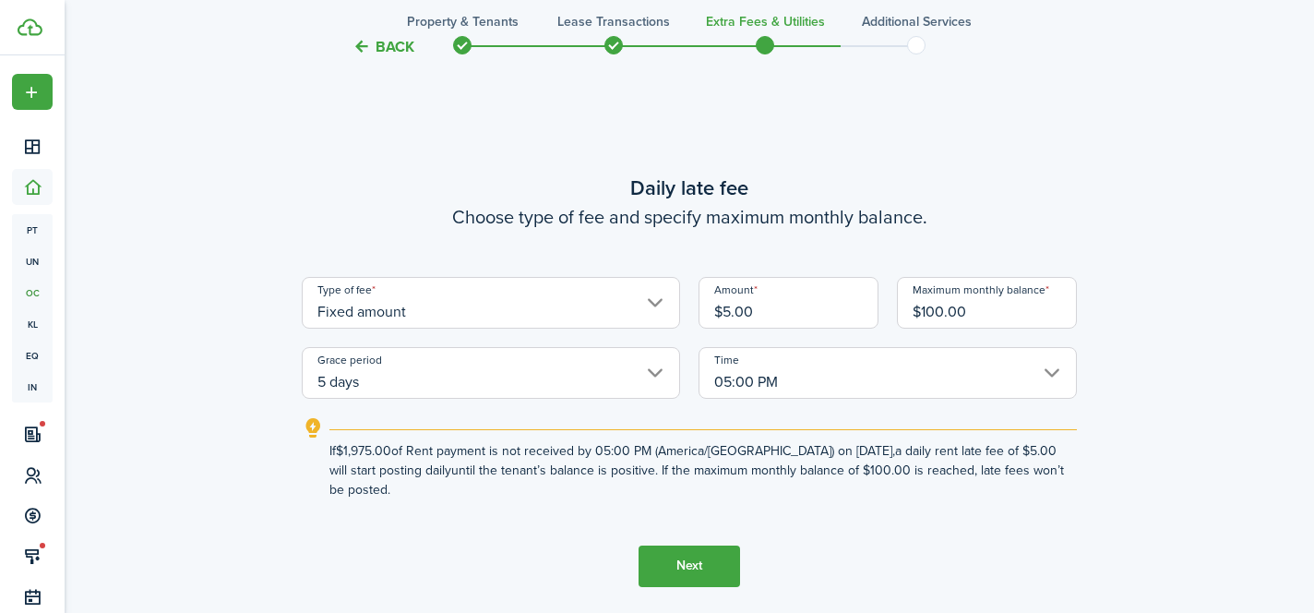
click at [710, 555] on button "Next" at bounding box center [688, 566] width 101 height 42
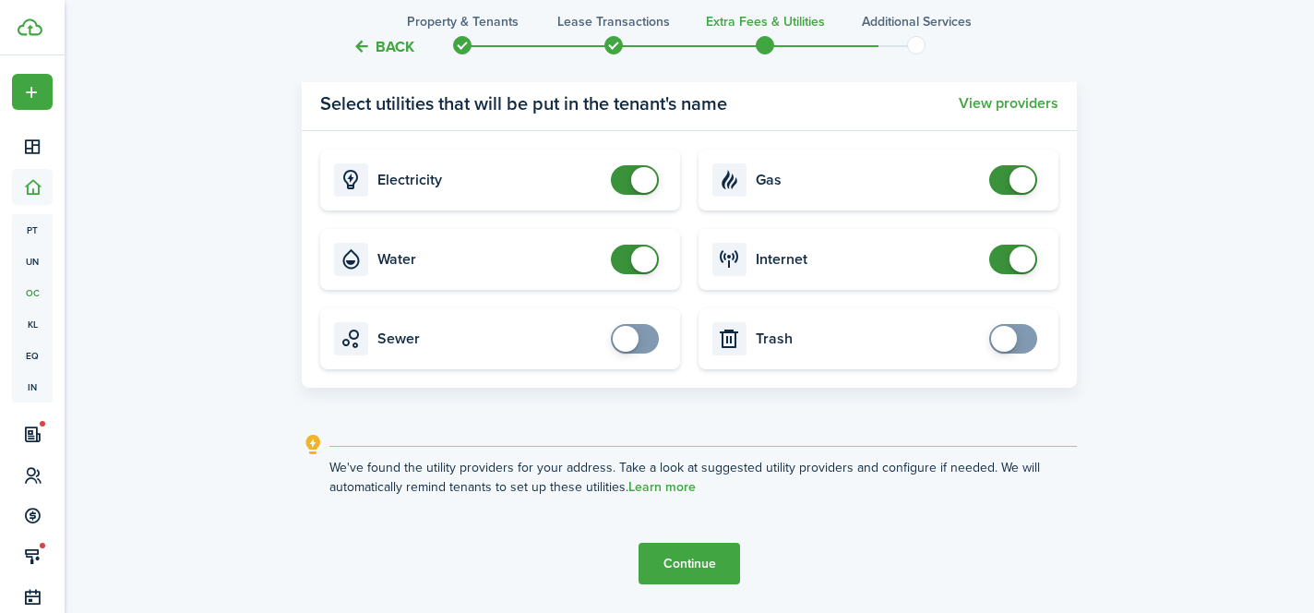
scroll to position [1956, 0]
checkbox input "true"
click at [635, 339] on span at bounding box center [626, 337] width 26 height 26
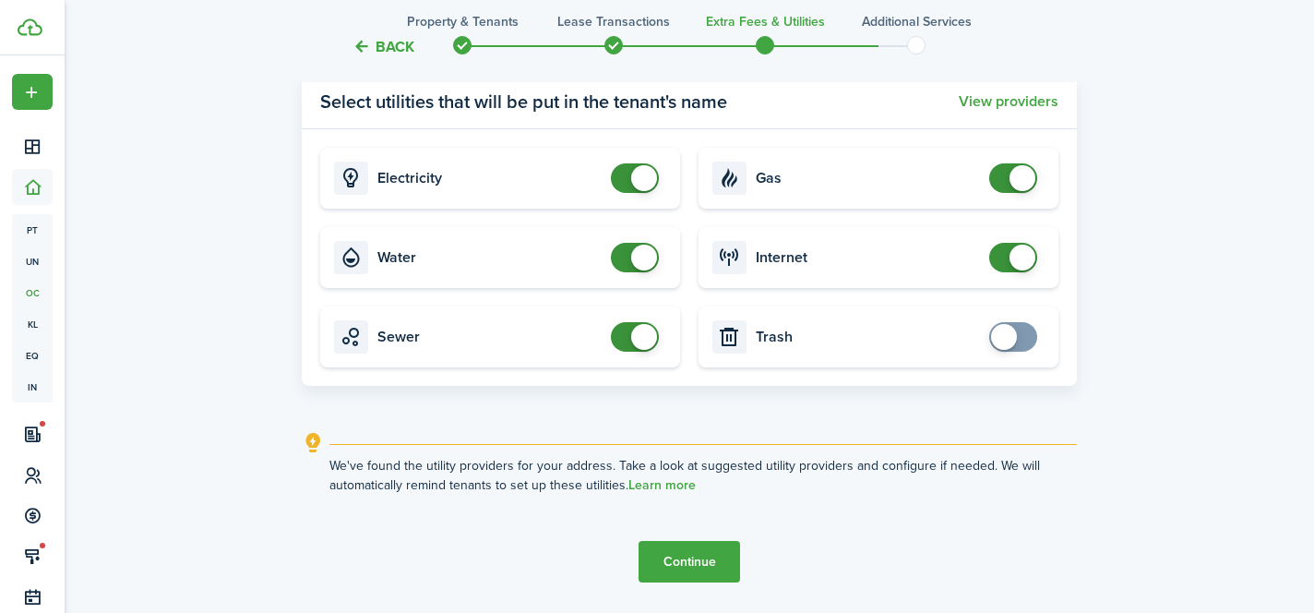
checkbox input "true"
click at [1004, 342] on span at bounding box center [1004, 337] width 26 height 26
click at [685, 555] on button "Continue" at bounding box center [688, 562] width 101 height 42
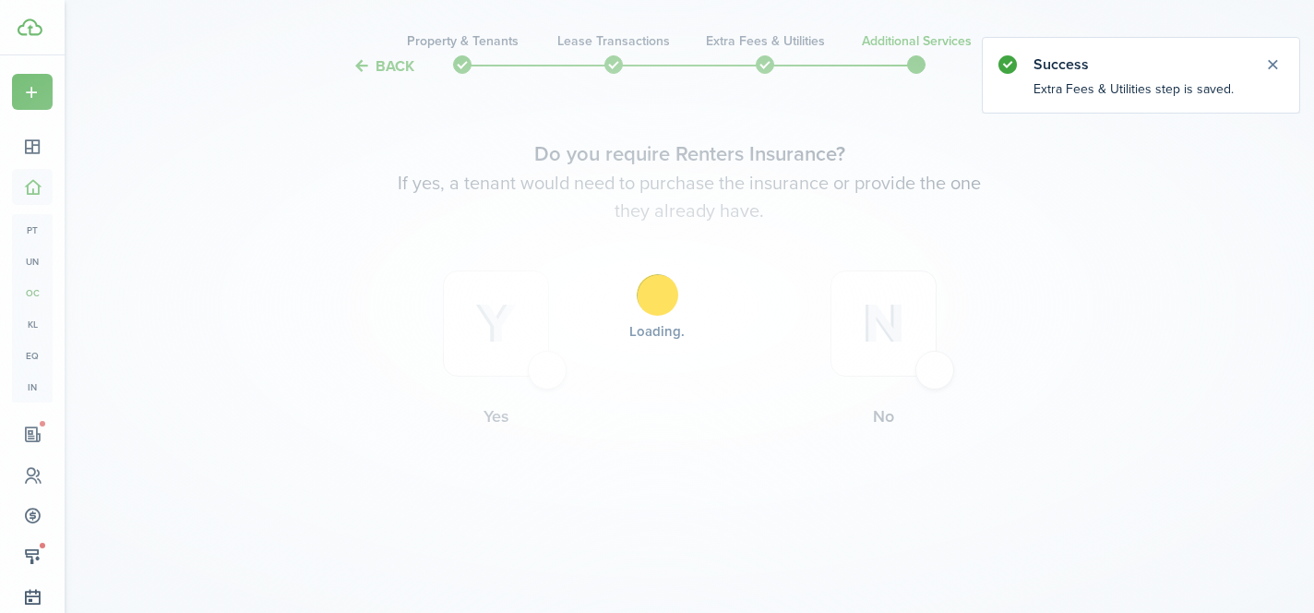
scroll to position [0, 0]
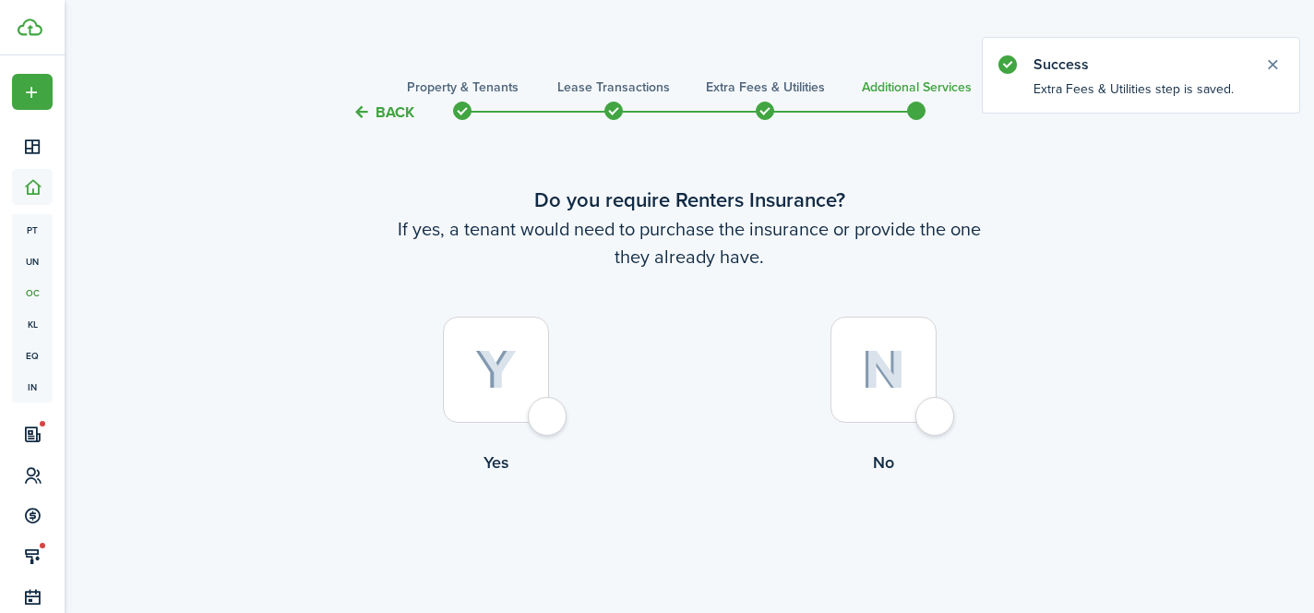
click at [936, 422] on div at bounding box center [883, 369] width 106 height 106
radio input "true"
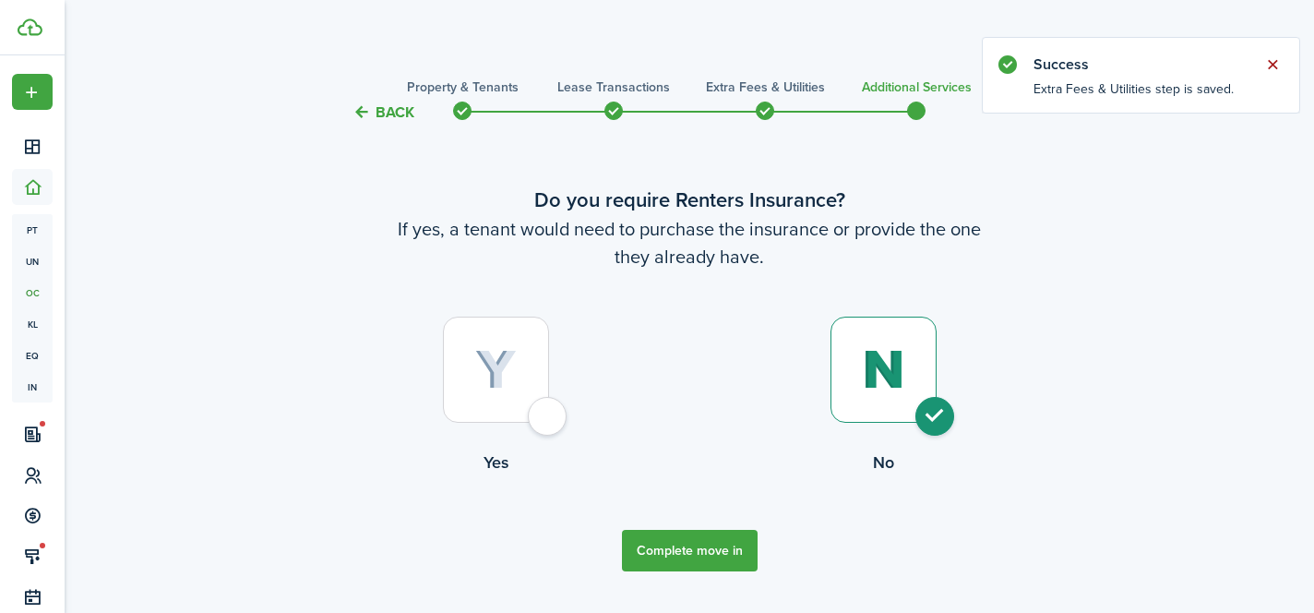
click at [1268, 66] on button "Close notify" at bounding box center [1272, 65] width 26 height 26
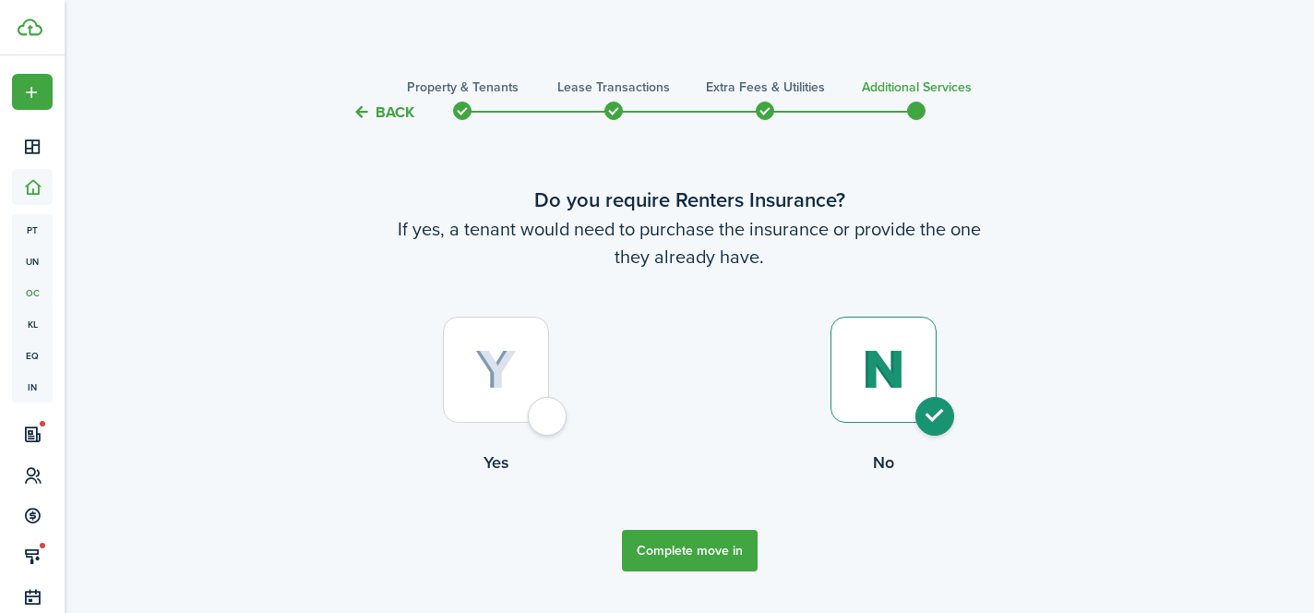
click at [387, 113] on button "Back" at bounding box center [383, 111] width 62 height 19
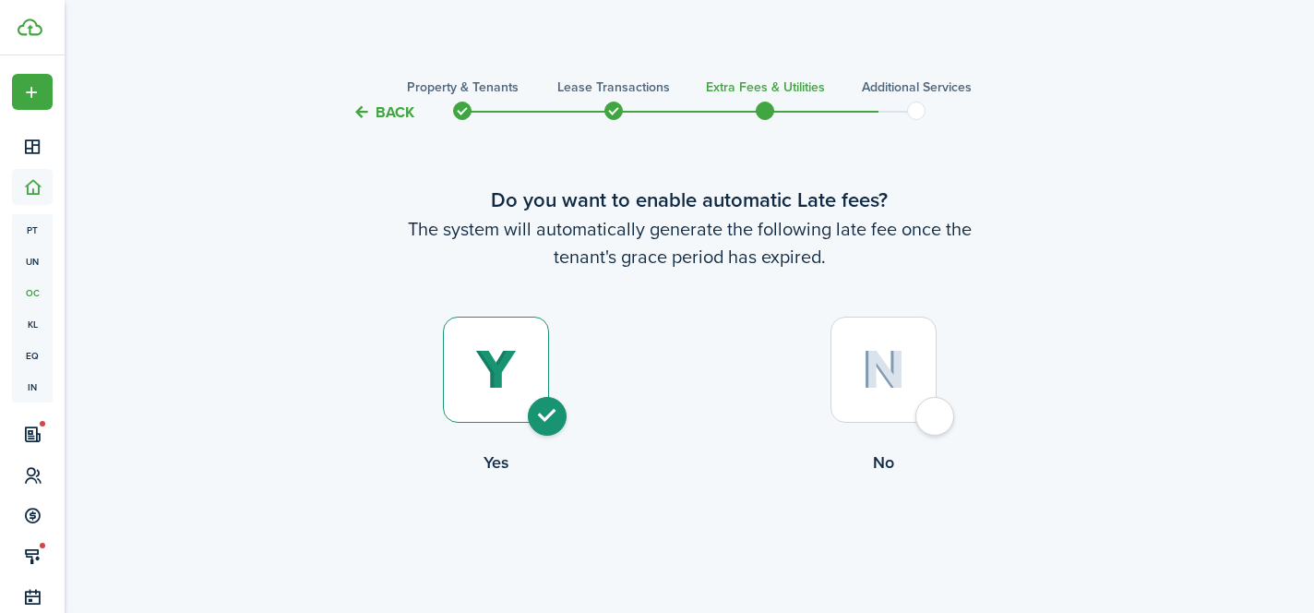
scroll to position [1760, 0]
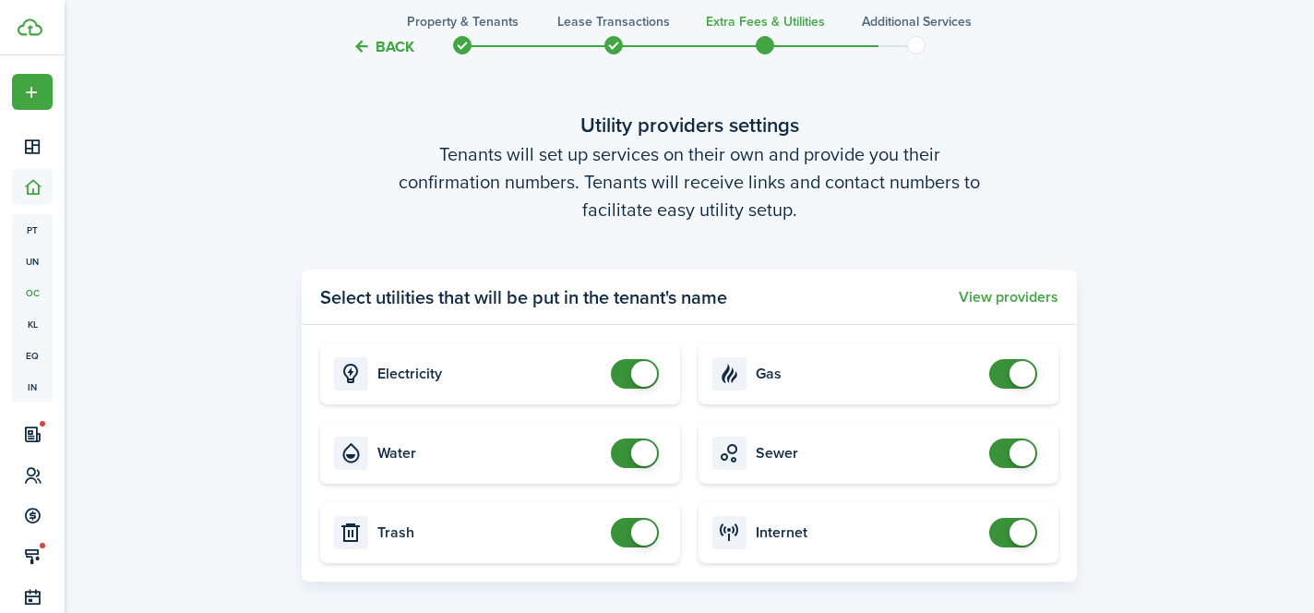
click at [407, 39] on button "Back" at bounding box center [383, 46] width 62 height 19
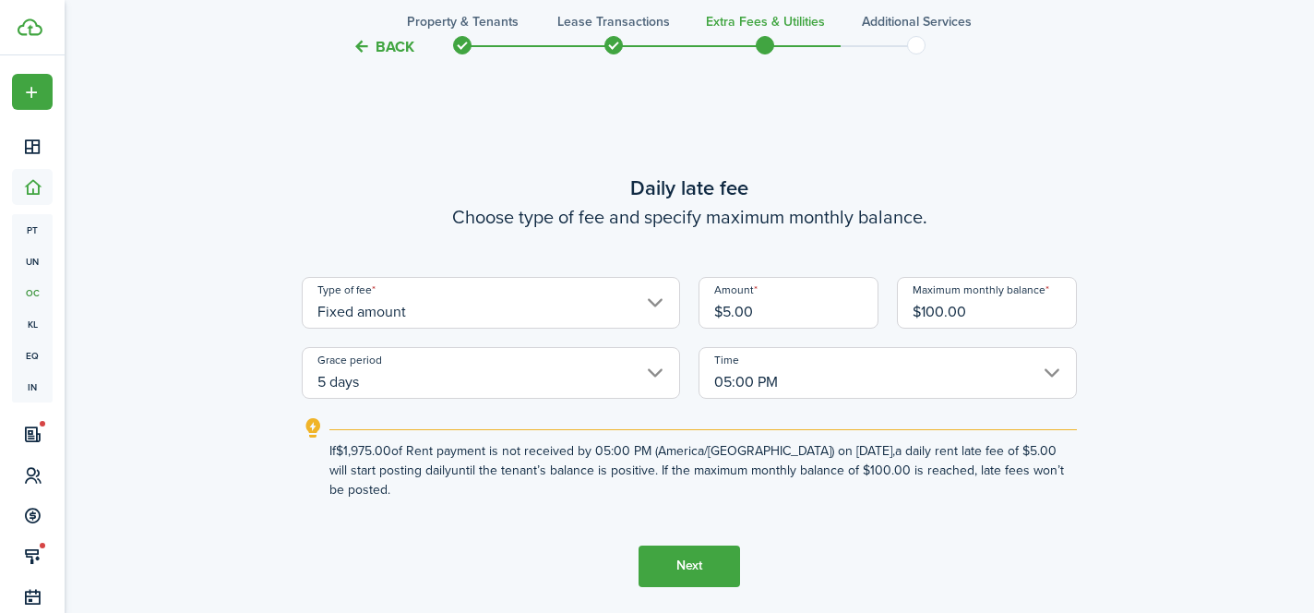
click at [405, 42] on button "Back" at bounding box center [383, 46] width 62 height 19
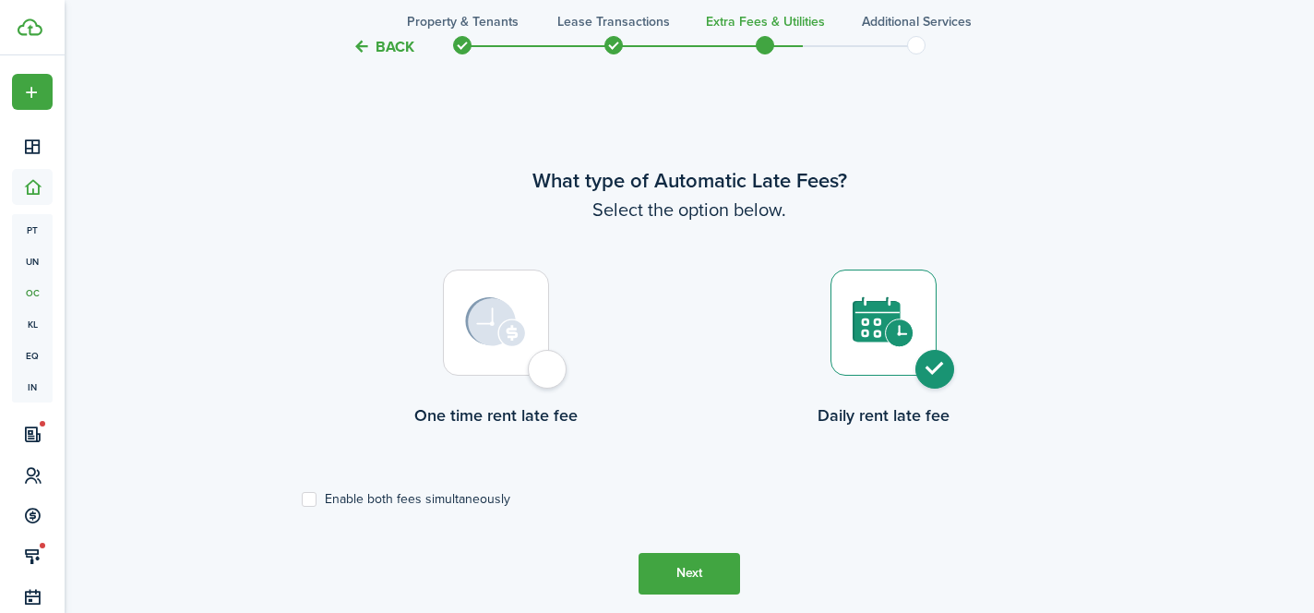
click at [405, 42] on button "Back" at bounding box center [383, 46] width 62 height 19
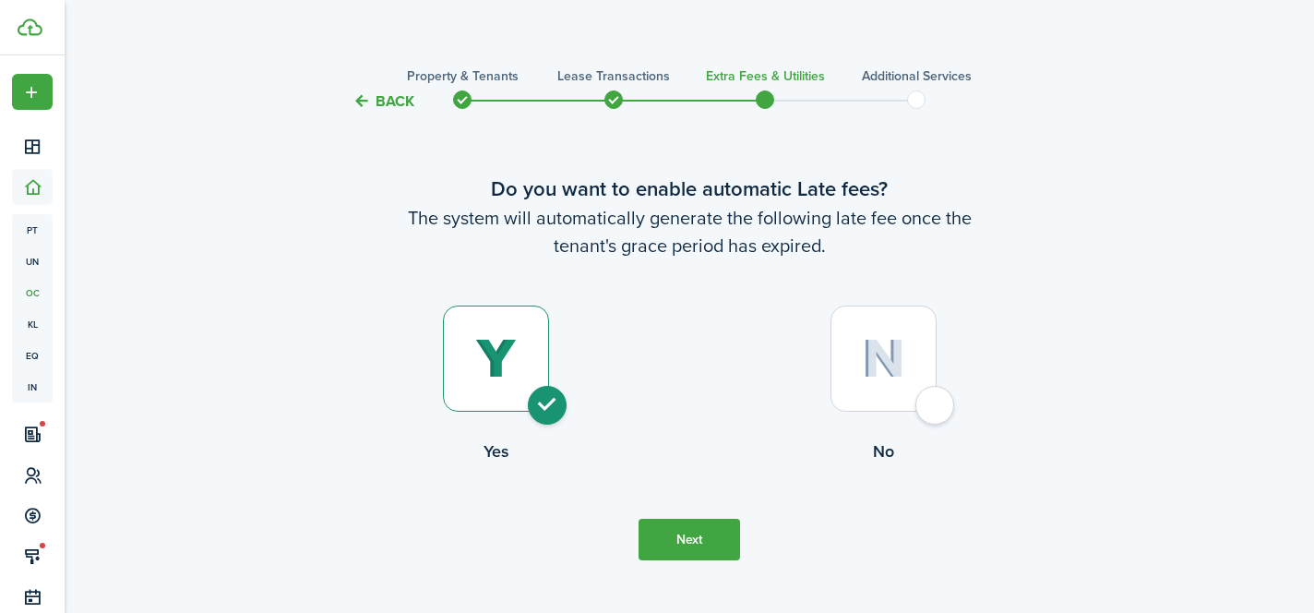
scroll to position [0, 0]
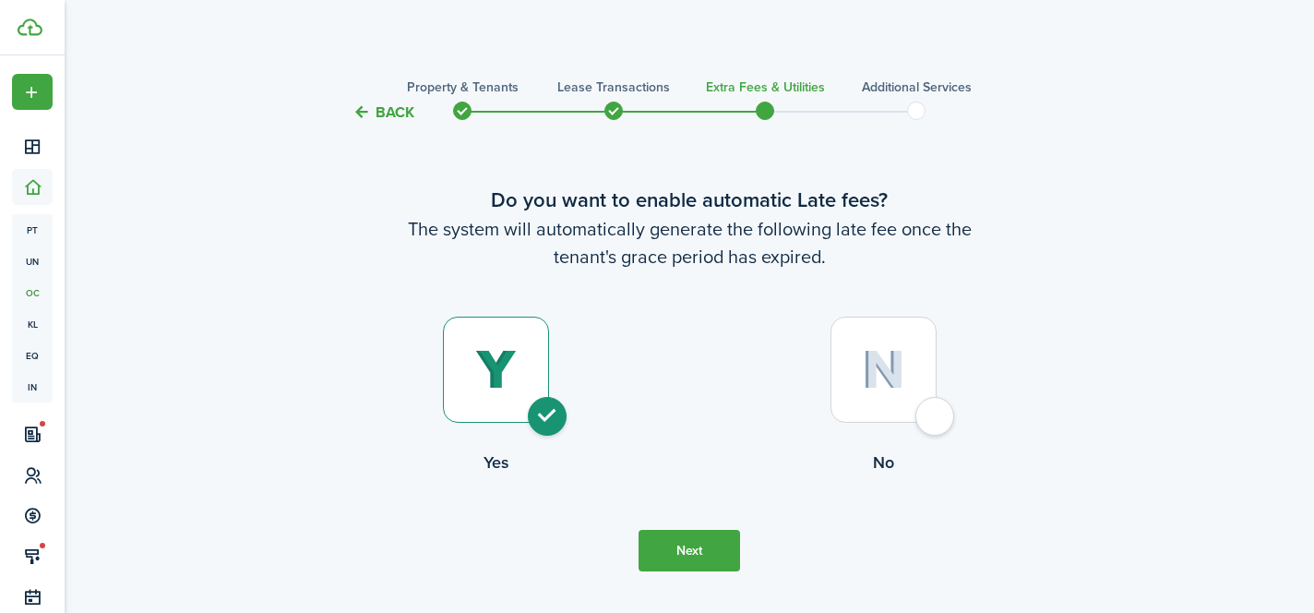
click at [393, 106] on button "Back" at bounding box center [383, 111] width 62 height 19
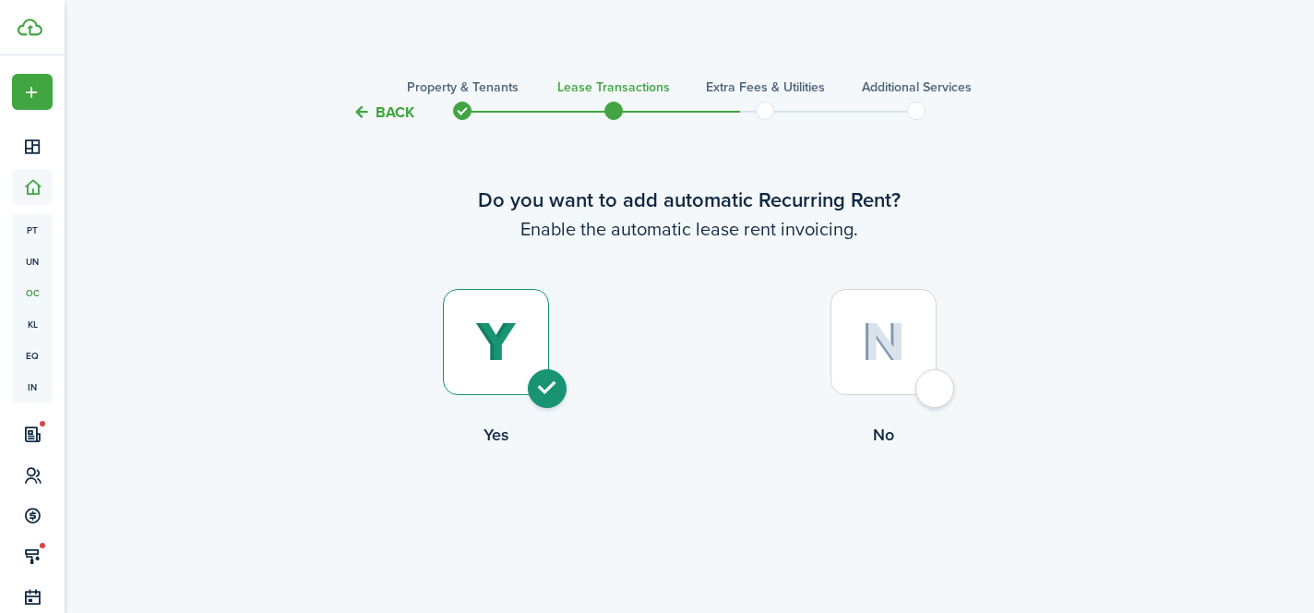
scroll to position [2958, 0]
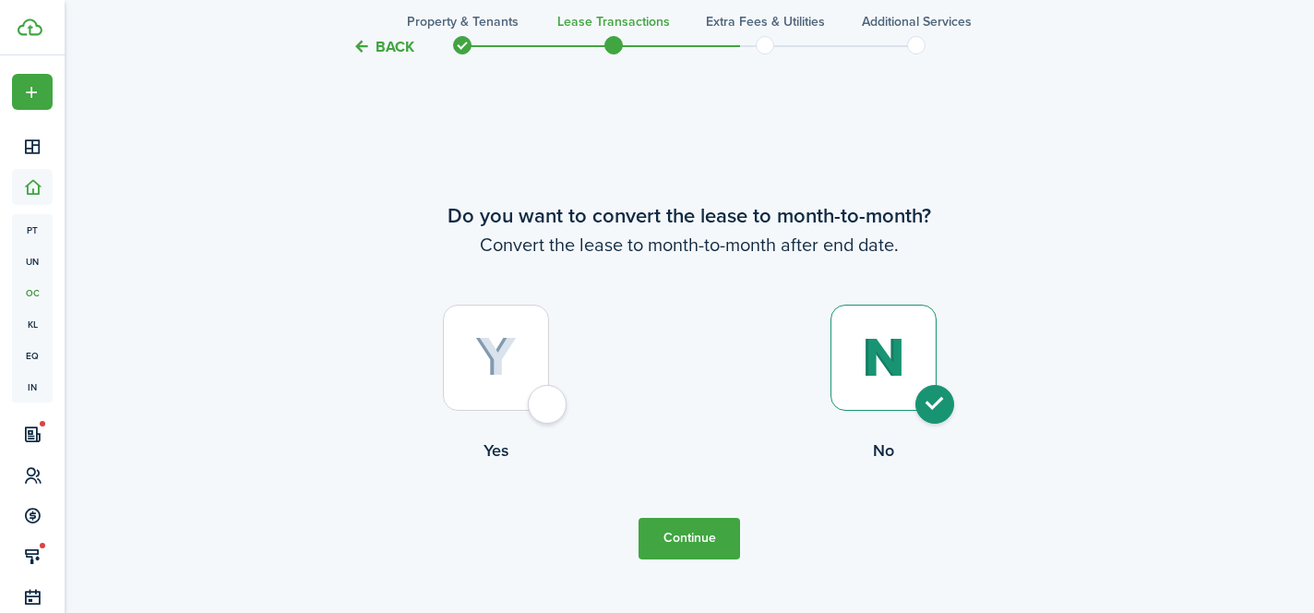
click at [397, 42] on button "Back" at bounding box center [383, 46] width 62 height 19
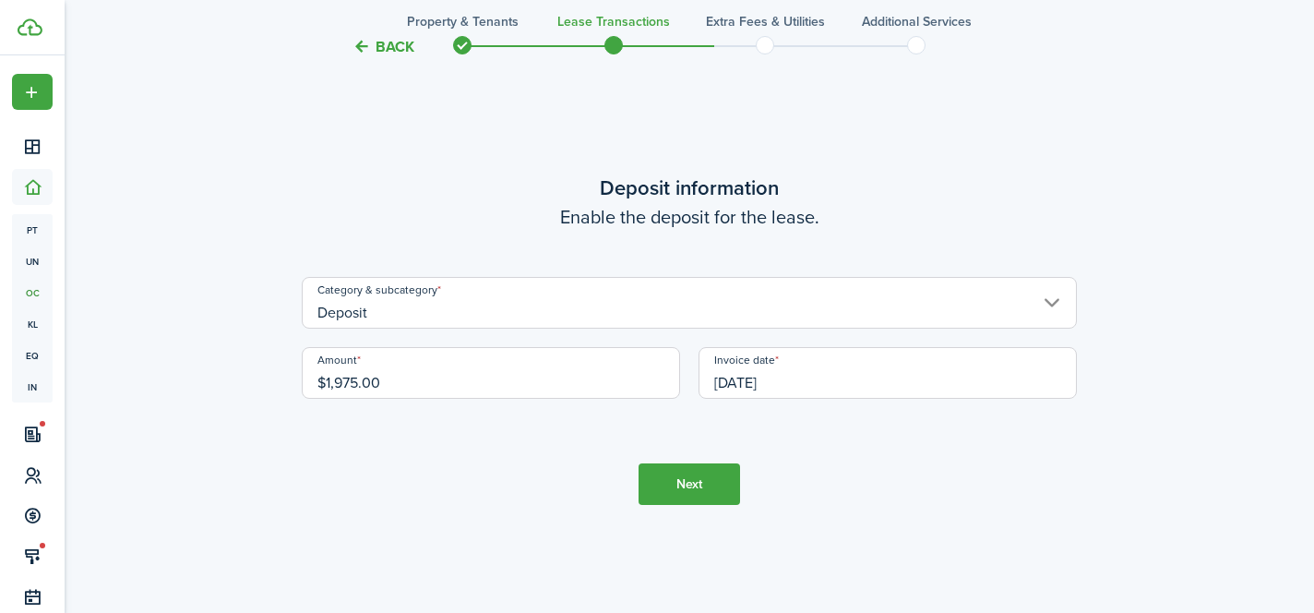
scroll to position [2386, 0]
click at [398, 44] on button "Back" at bounding box center [383, 46] width 62 height 19
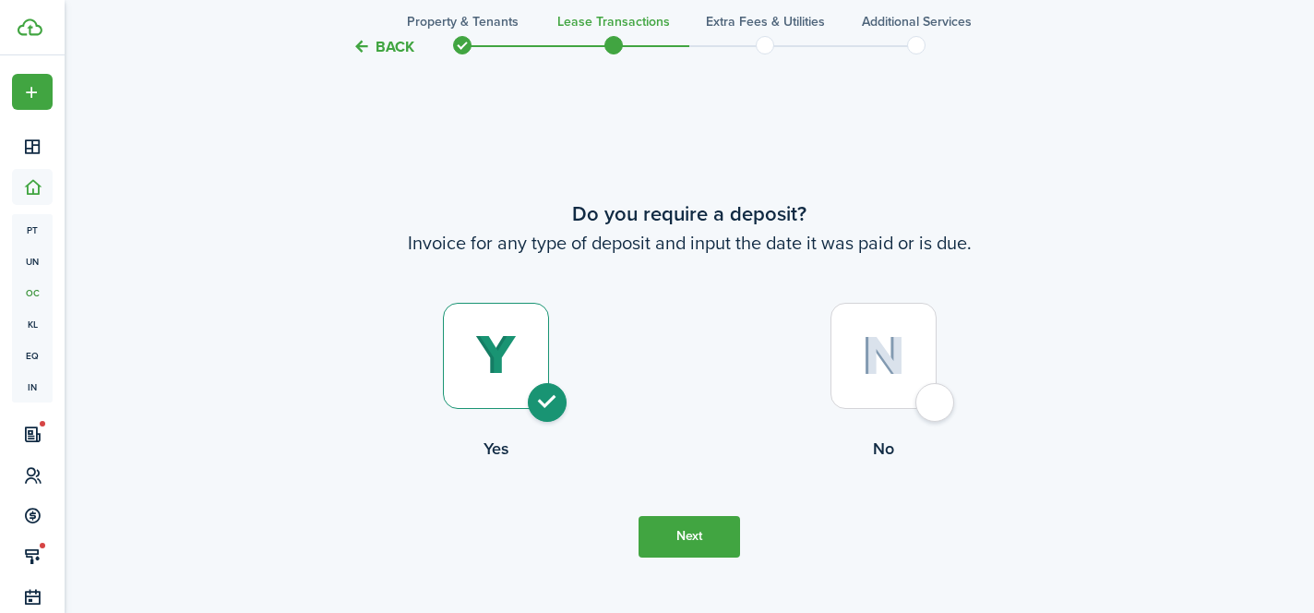
scroll to position [1732, 0]
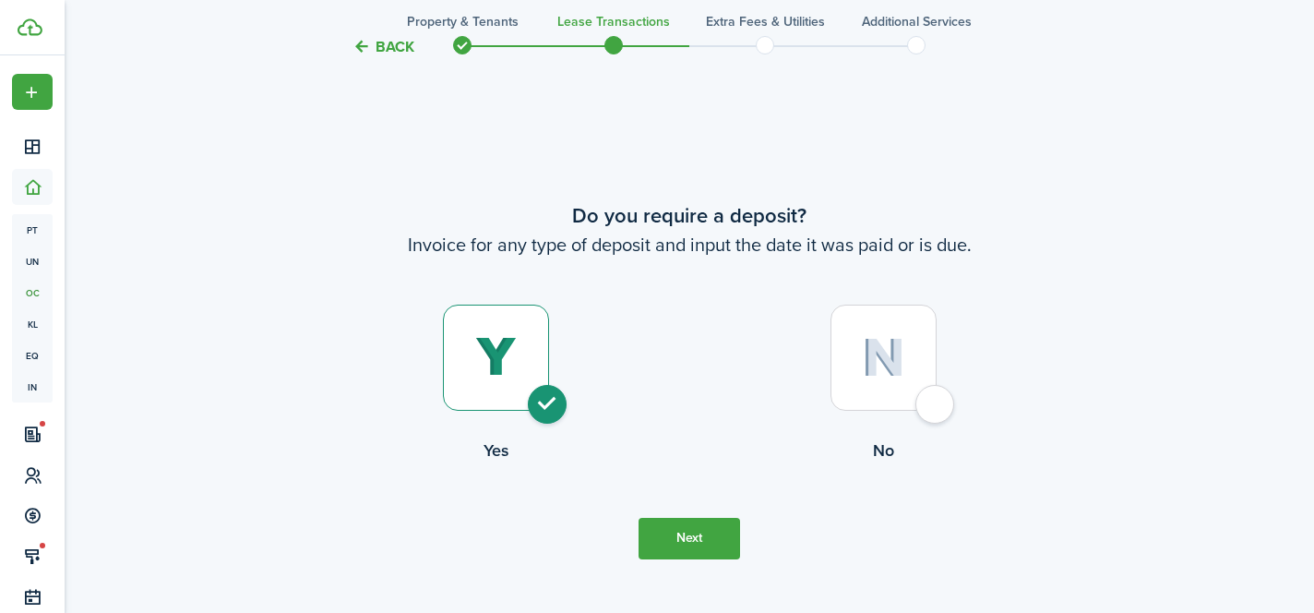
click at [398, 46] on button "Back" at bounding box center [383, 46] width 62 height 19
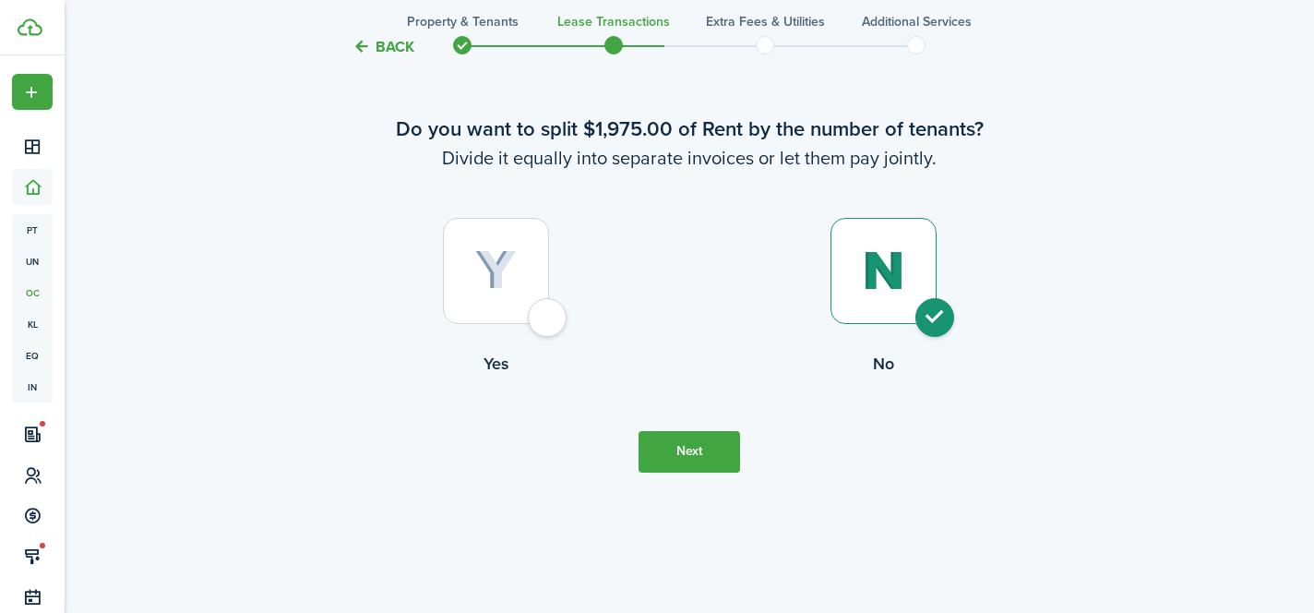
scroll to position [1120, 0]
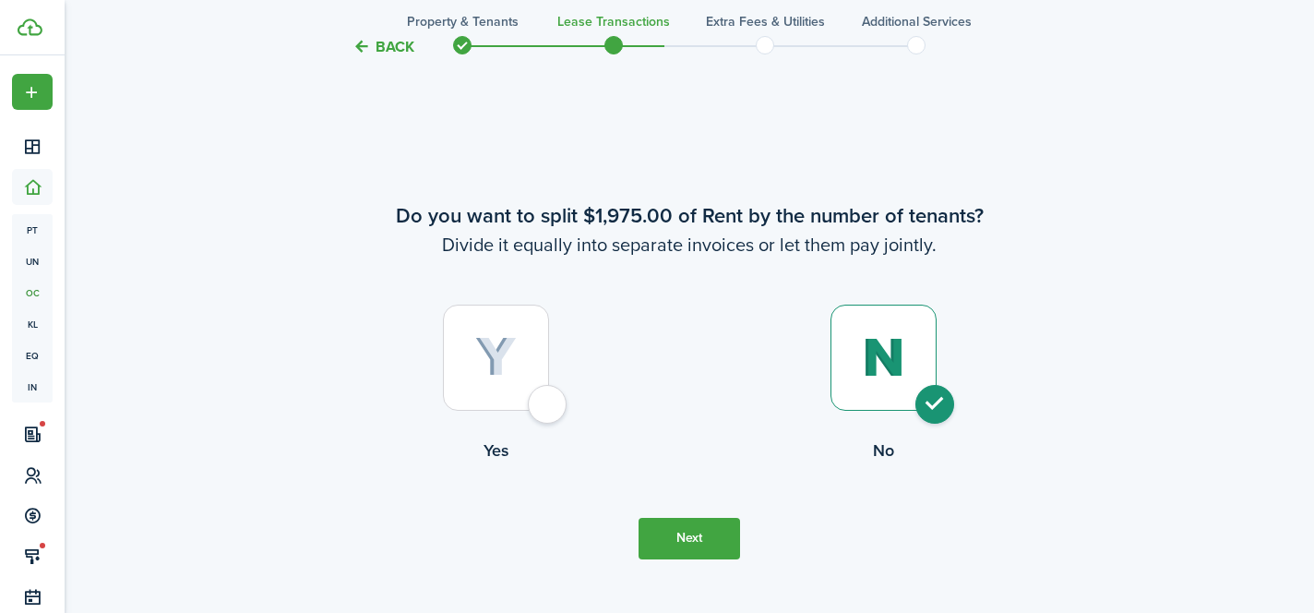
click at [398, 46] on button "Back" at bounding box center [383, 46] width 62 height 19
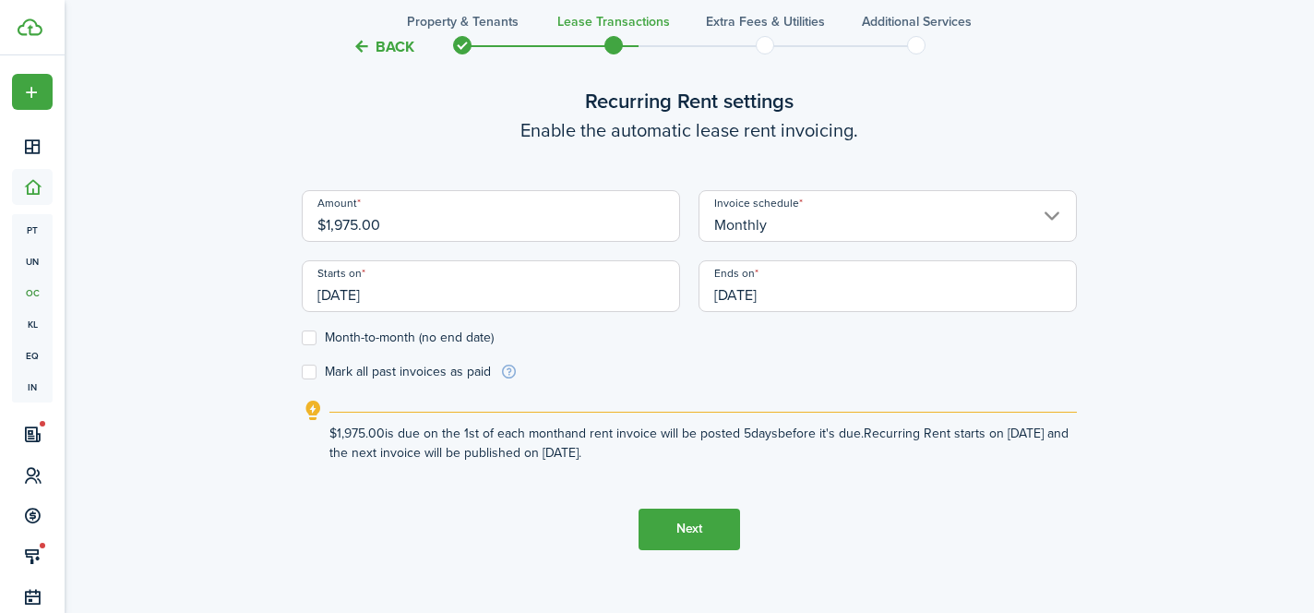
scroll to position [573, 0]
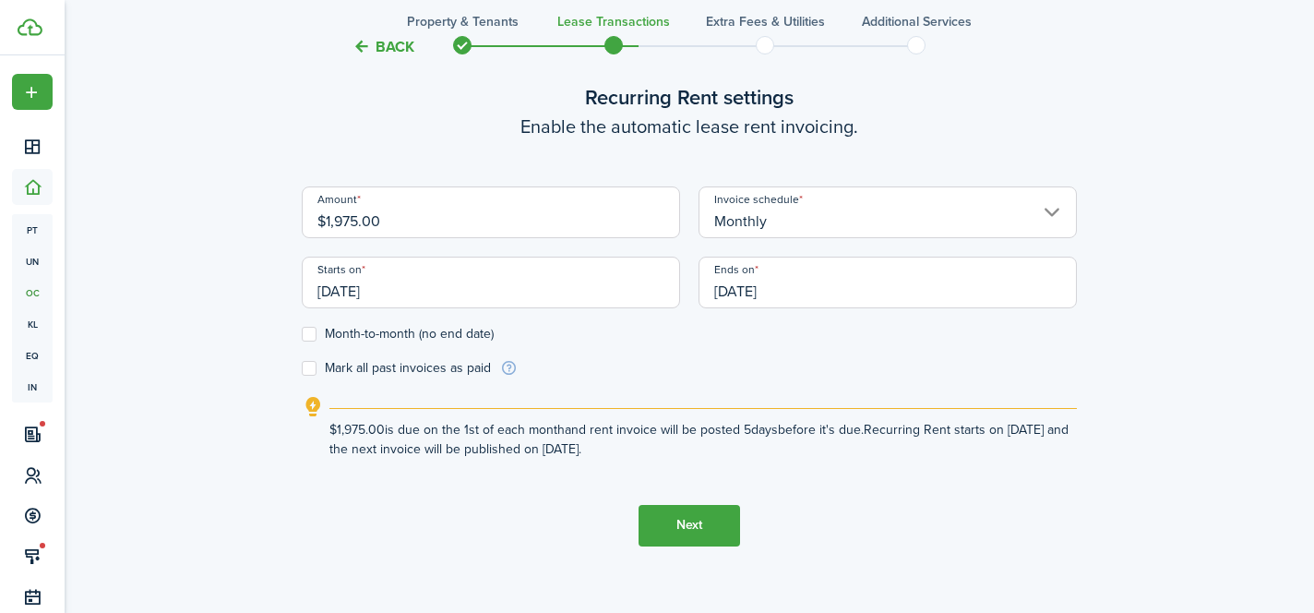
click at [683, 513] on button "Next" at bounding box center [688, 526] width 101 height 42
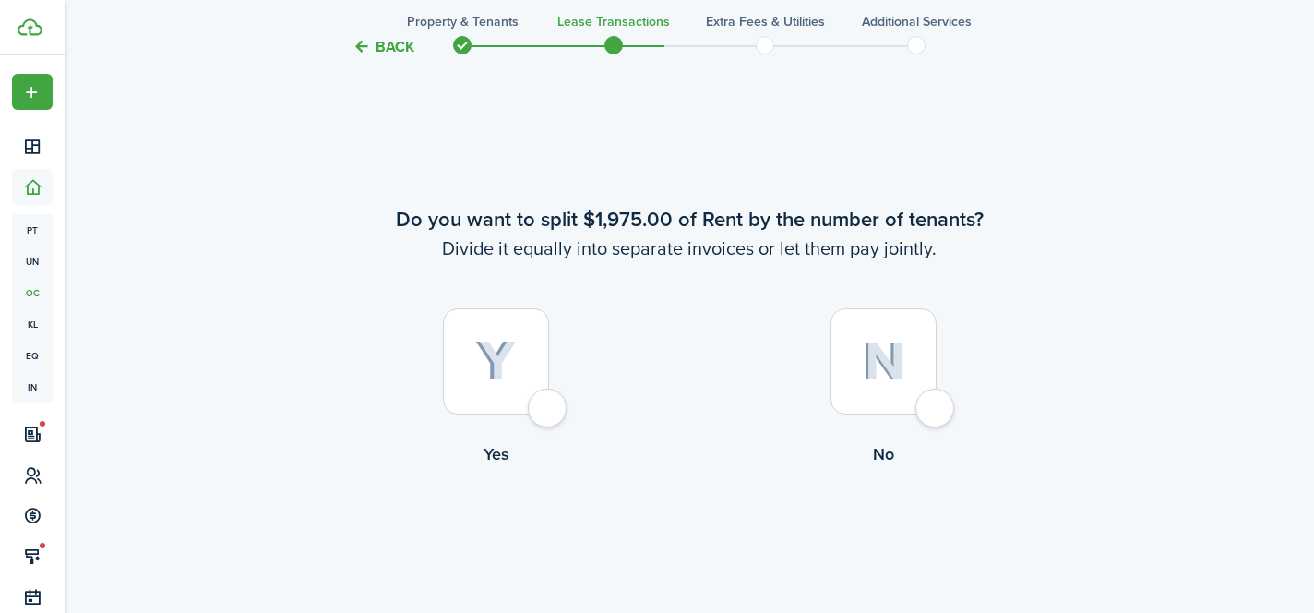
scroll to position [1120, 0]
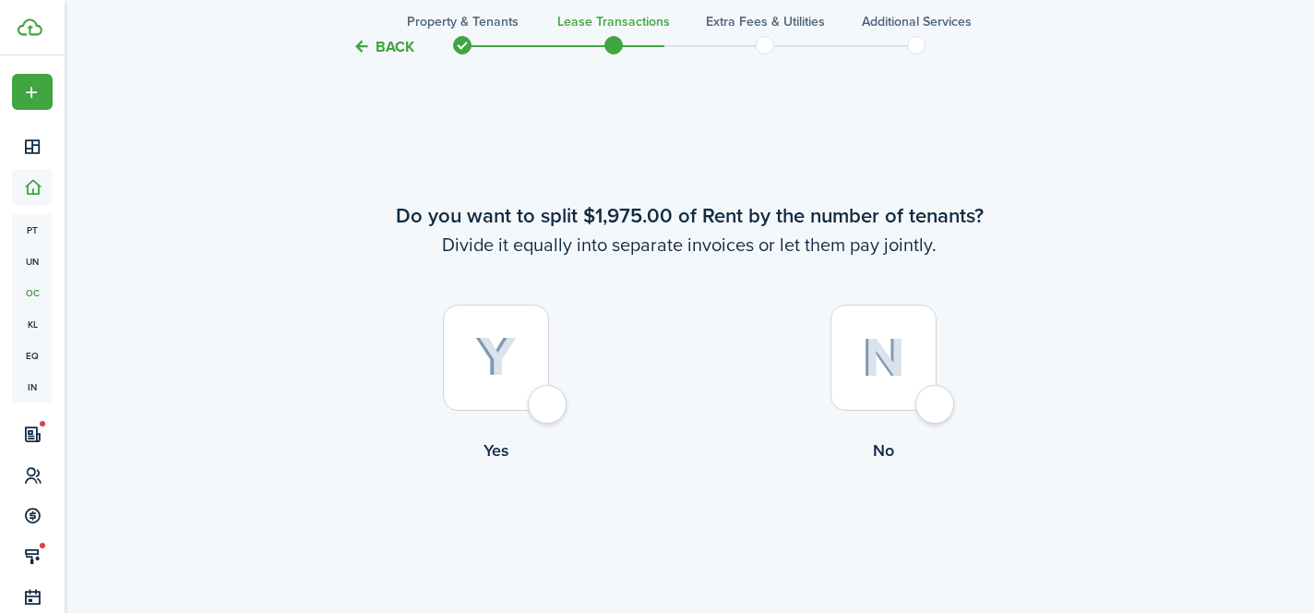
click at [929, 411] on div at bounding box center [883, 357] width 106 height 106
radio input "true"
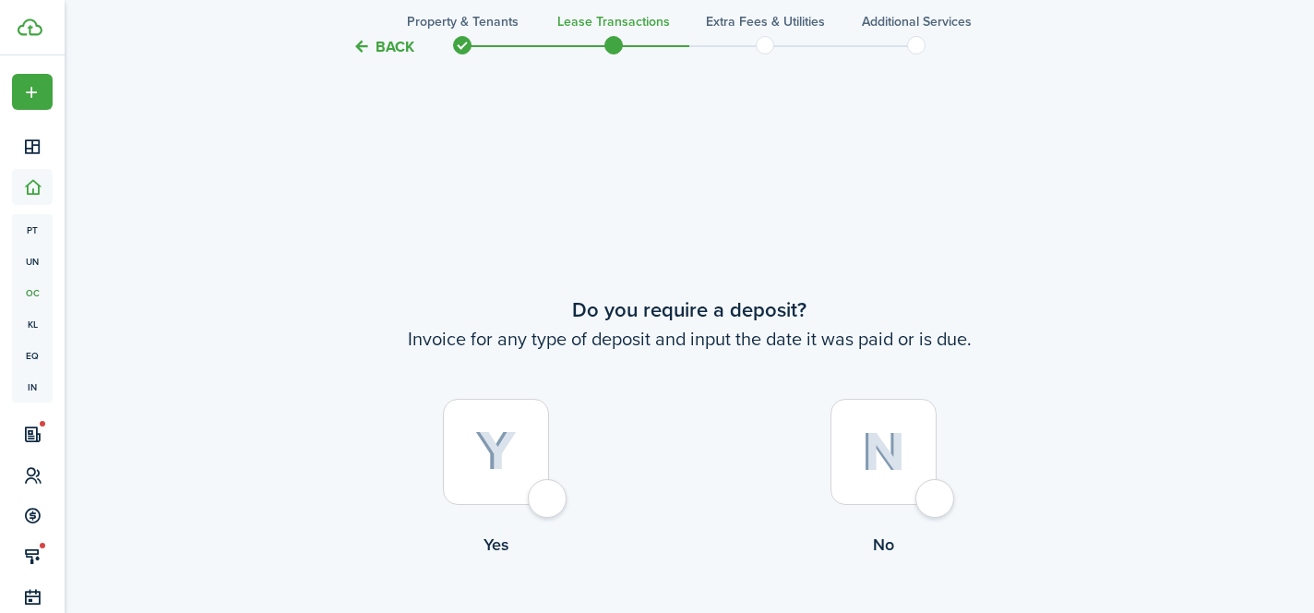
scroll to position [1732, 0]
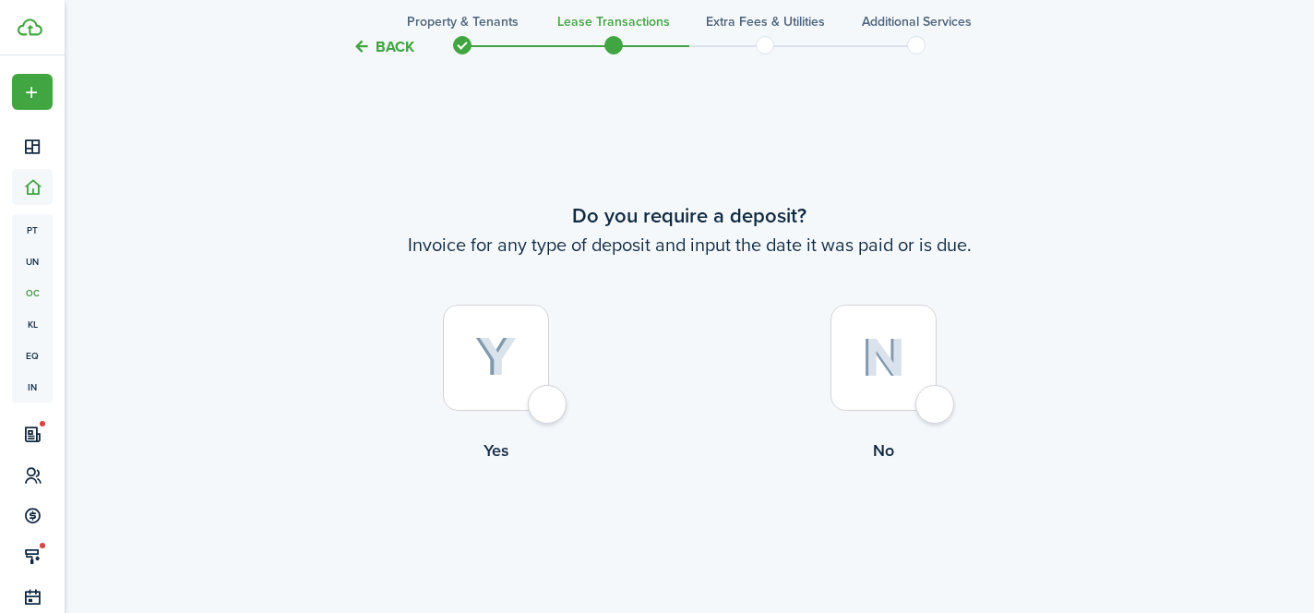
click at [546, 405] on div at bounding box center [496, 357] width 106 height 106
radio input "true"
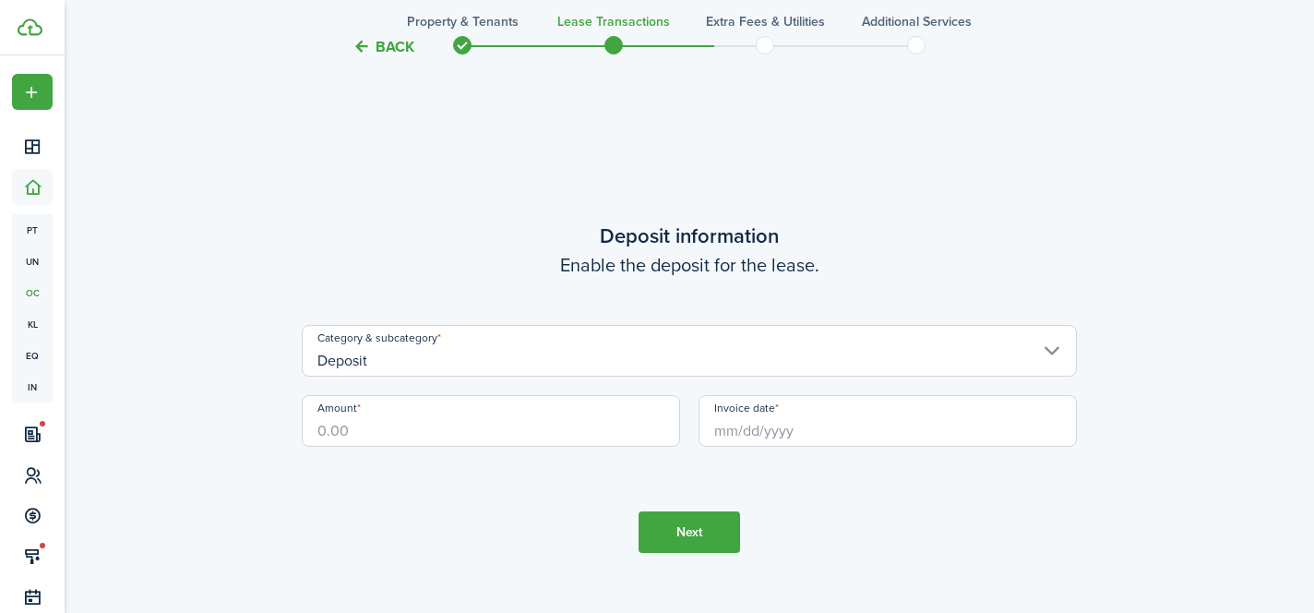
scroll to position [2345, 0]
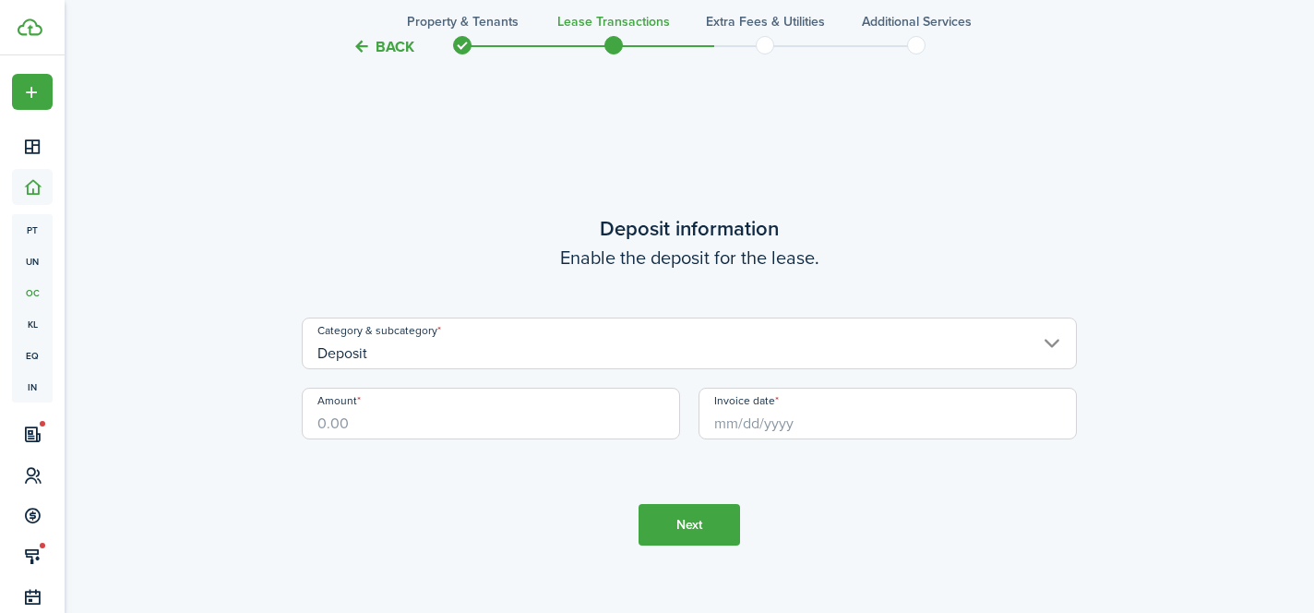
click at [530, 411] on input "Amount" at bounding box center [491, 413] width 378 height 52
click at [564, 343] on input "Deposit" at bounding box center [689, 343] width 775 height 52
type input "$1,975.00"
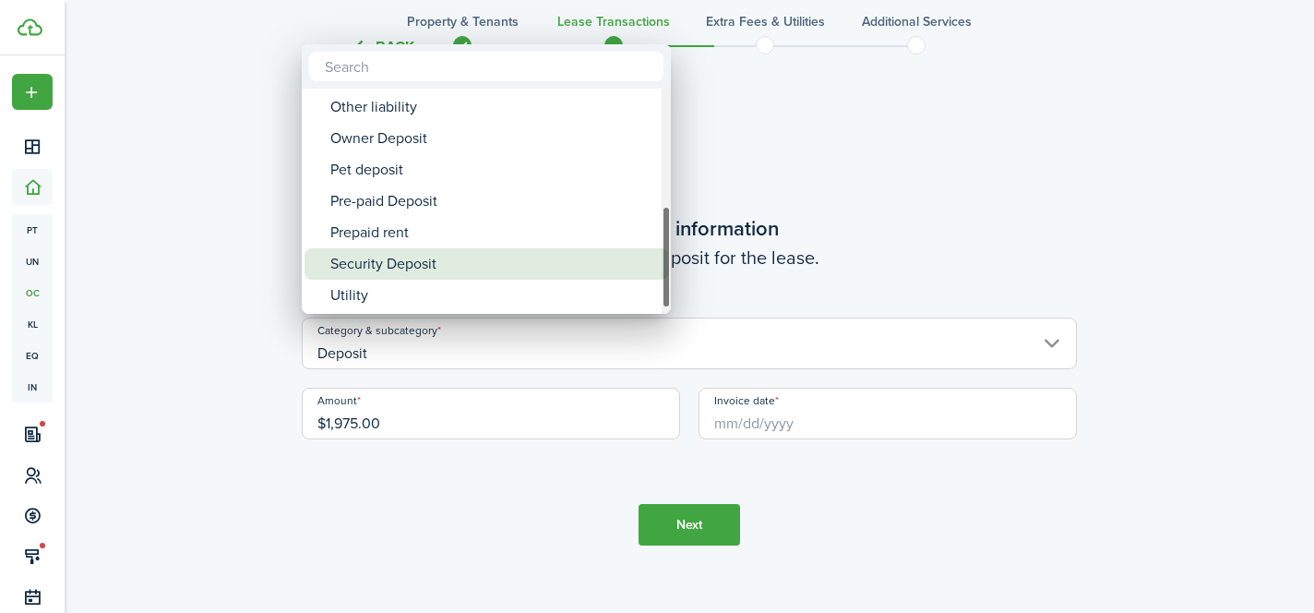
click at [540, 270] on div "Security Deposit" at bounding box center [493, 263] width 327 height 31
type input "Deposit / Security Deposit"
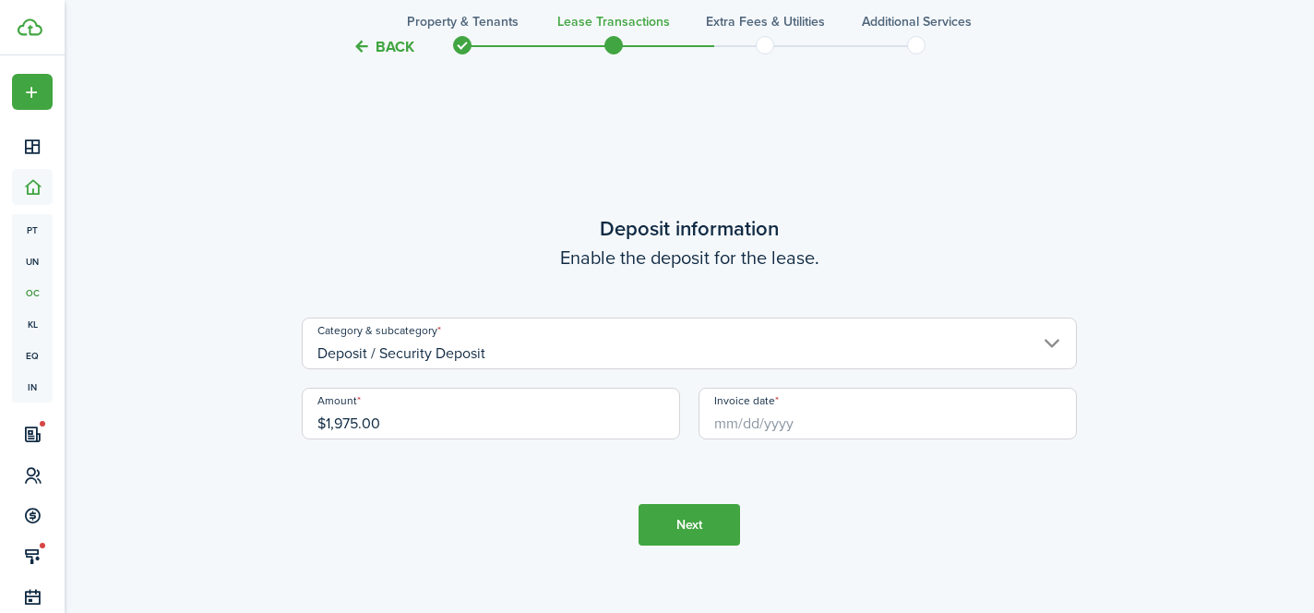
click at [791, 428] on input "Invoice date" at bounding box center [887, 413] width 378 height 52
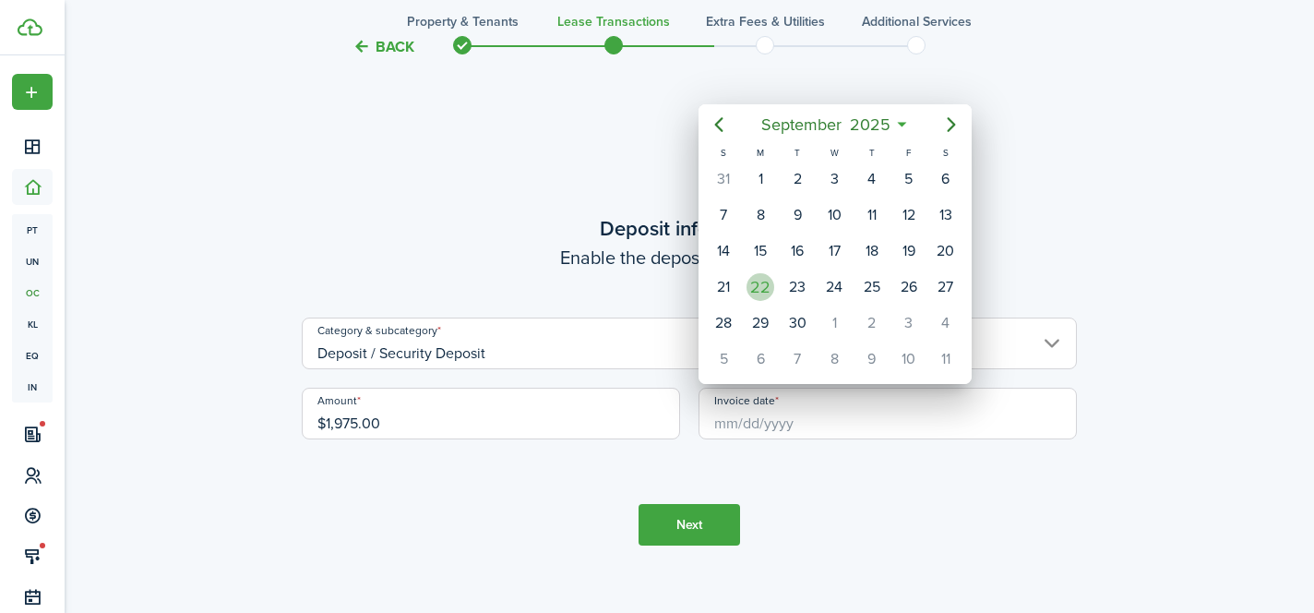
click at [766, 289] on div "22" at bounding box center [760, 287] width 28 height 28
type input "[DATE]"
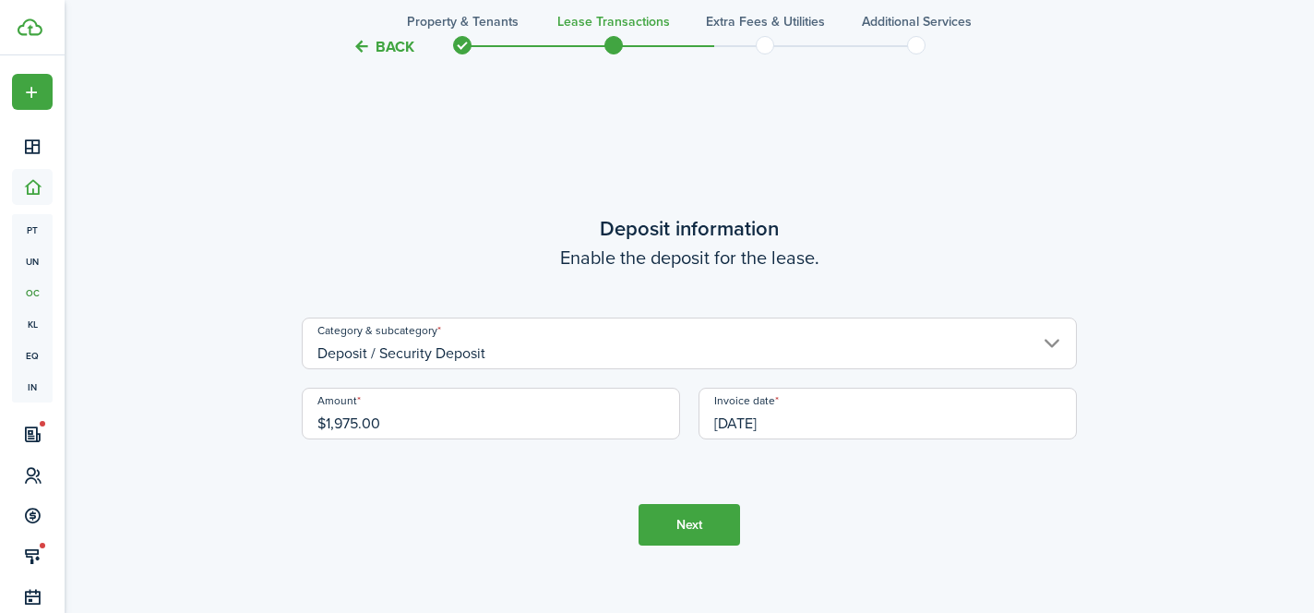
click at [711, 526] on button "Next" at bounding box center [688, 525] width 101 height 42
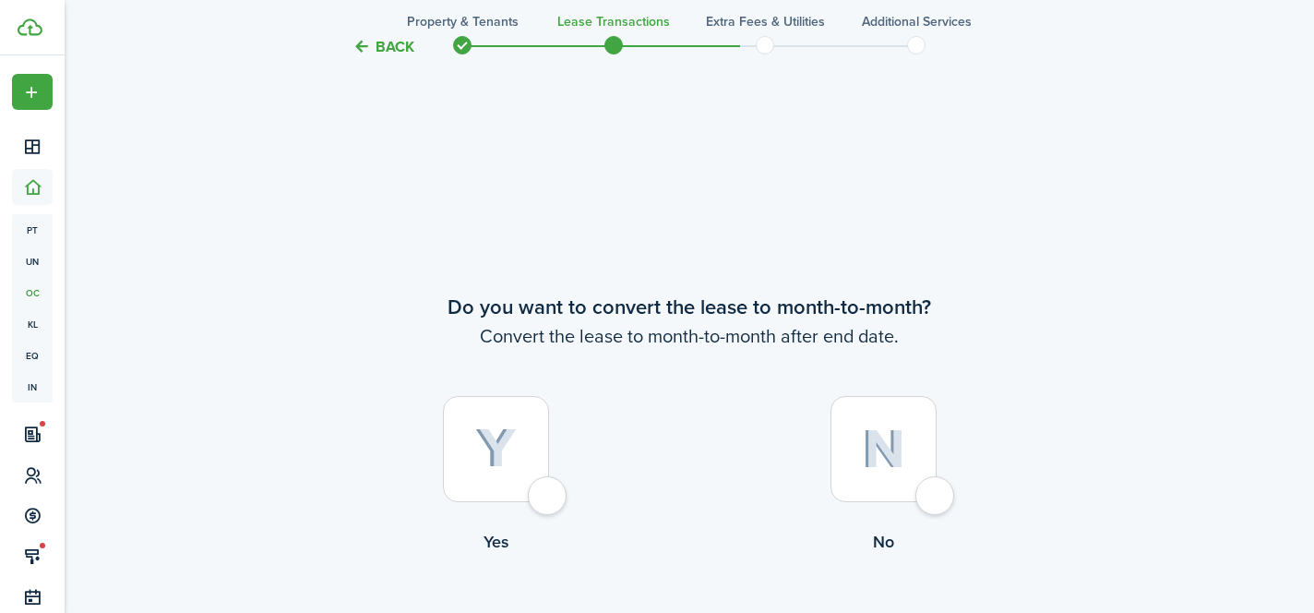
scroll to position [2958, 0]
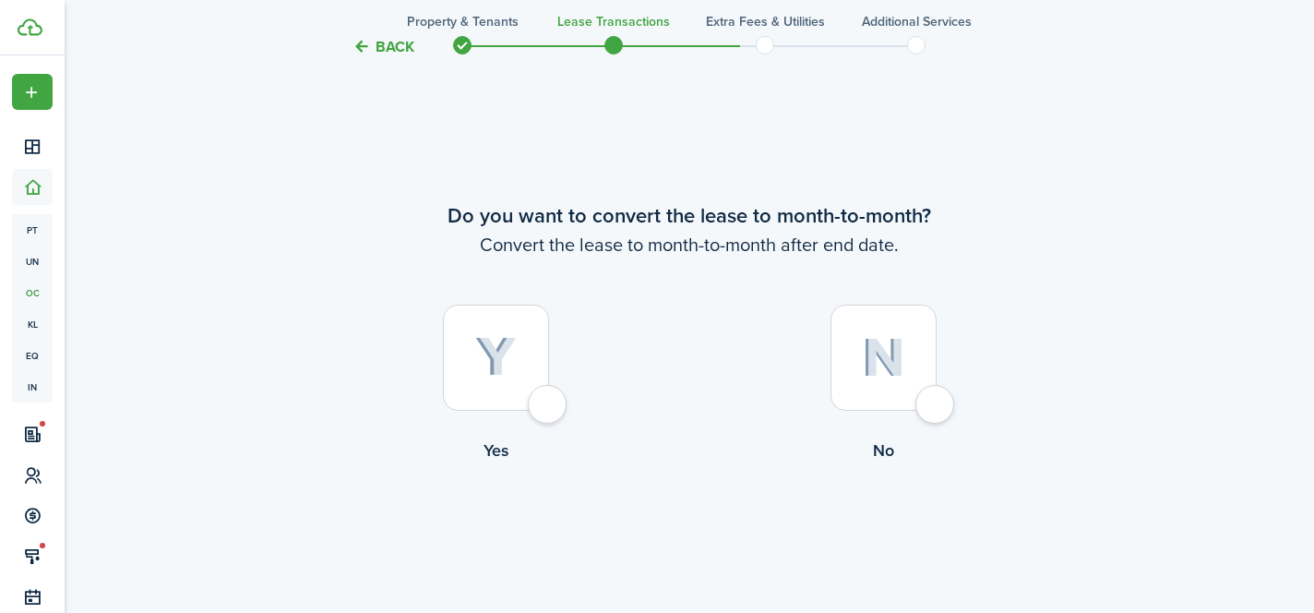
click at [934, 411] on div at bounding box center [883, 357] width 106 height 106
radio input "true"
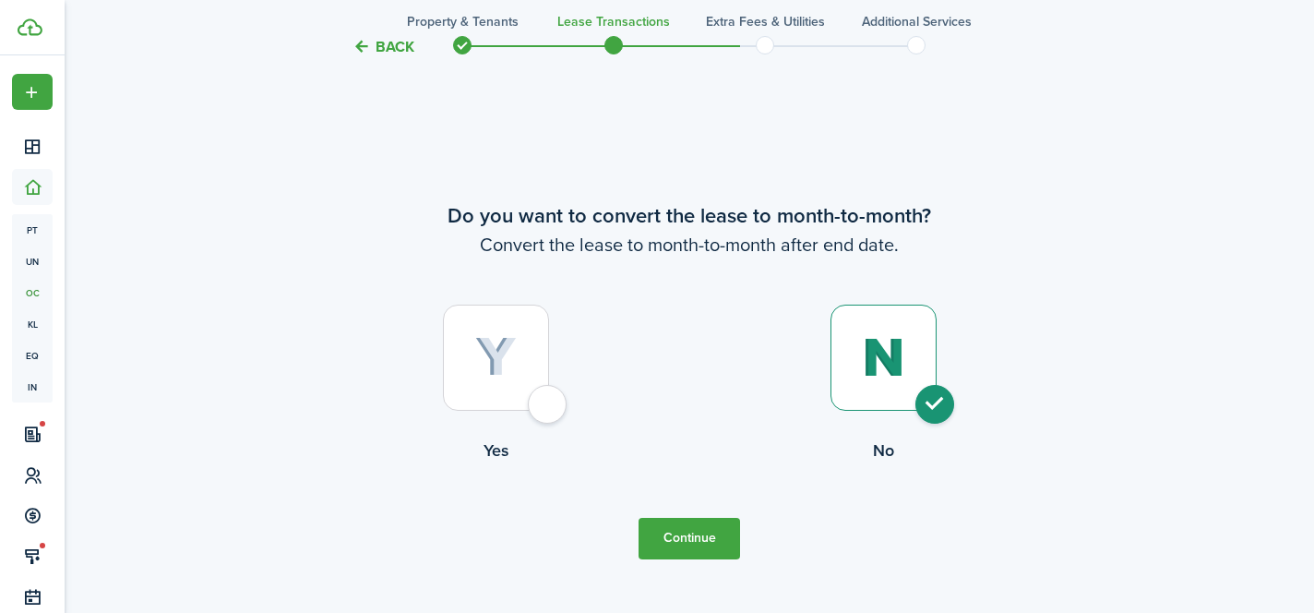
click at [704, 540] on button "Continue" at bounding box center [688, 539] width 101 height 42
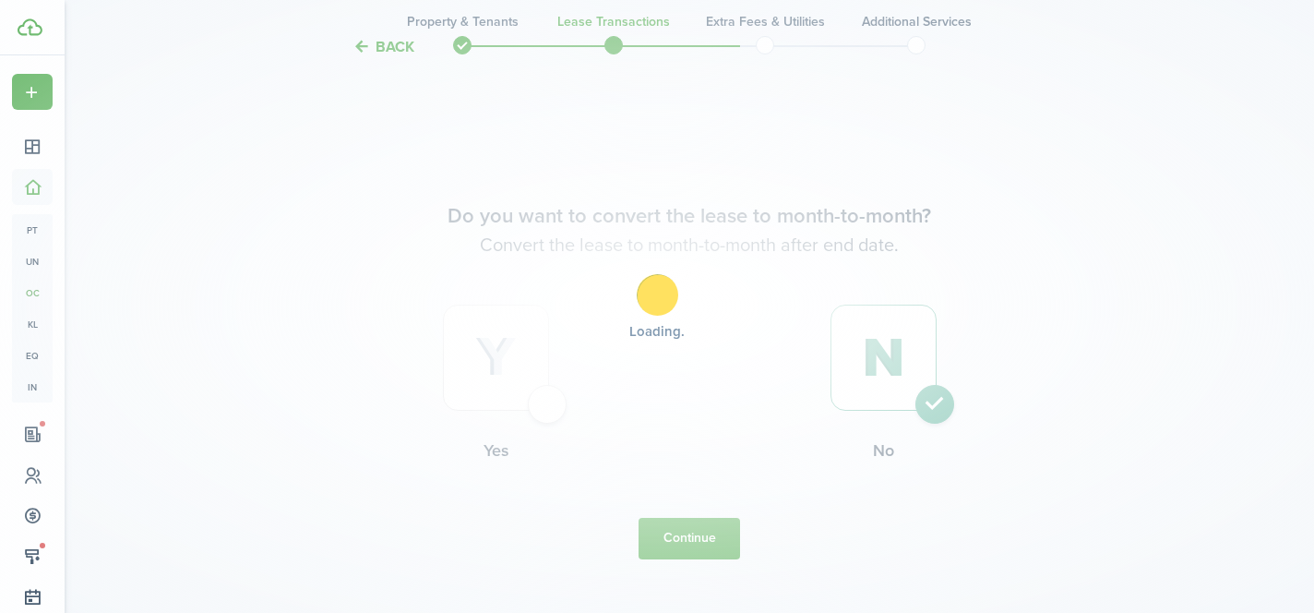
scroll to position [0, 0]
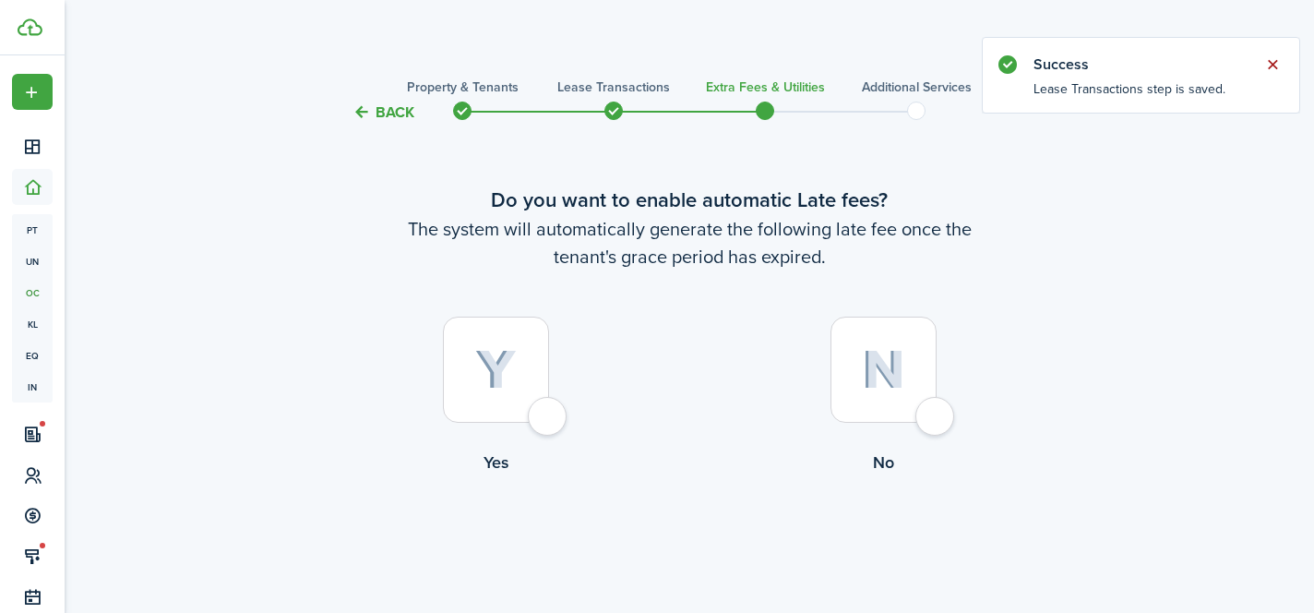
click at [1268, 60] on button "Close notify" at bounding box center [1272, 65] width 26 height 26
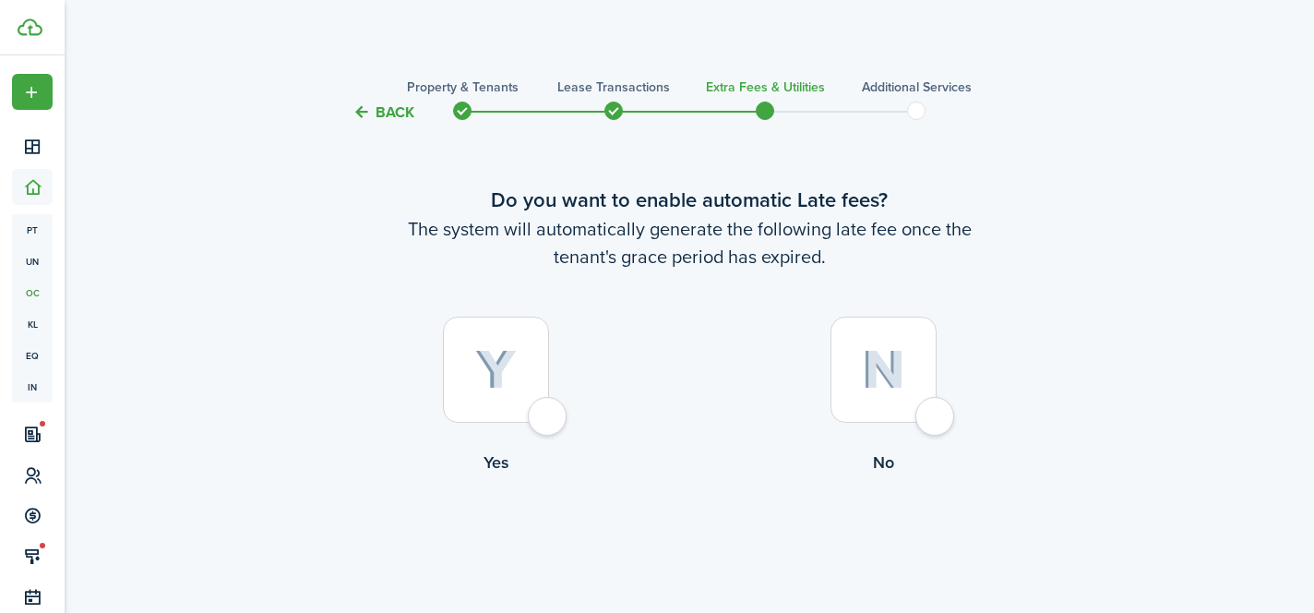
click at [549, 415] on div at bounding box center [496, 369] width 106 height 106
radio input "true"
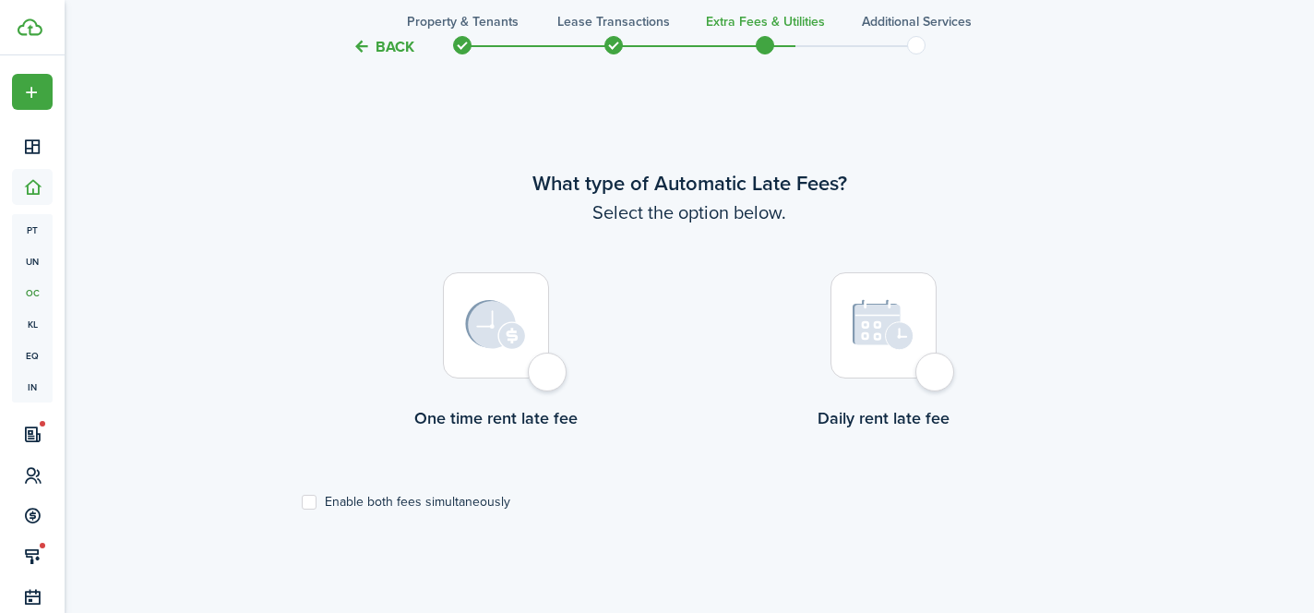
scroll to position [535, 0]
click at [929, 375] on div at bounding box center [883, 322] width 106 height 106
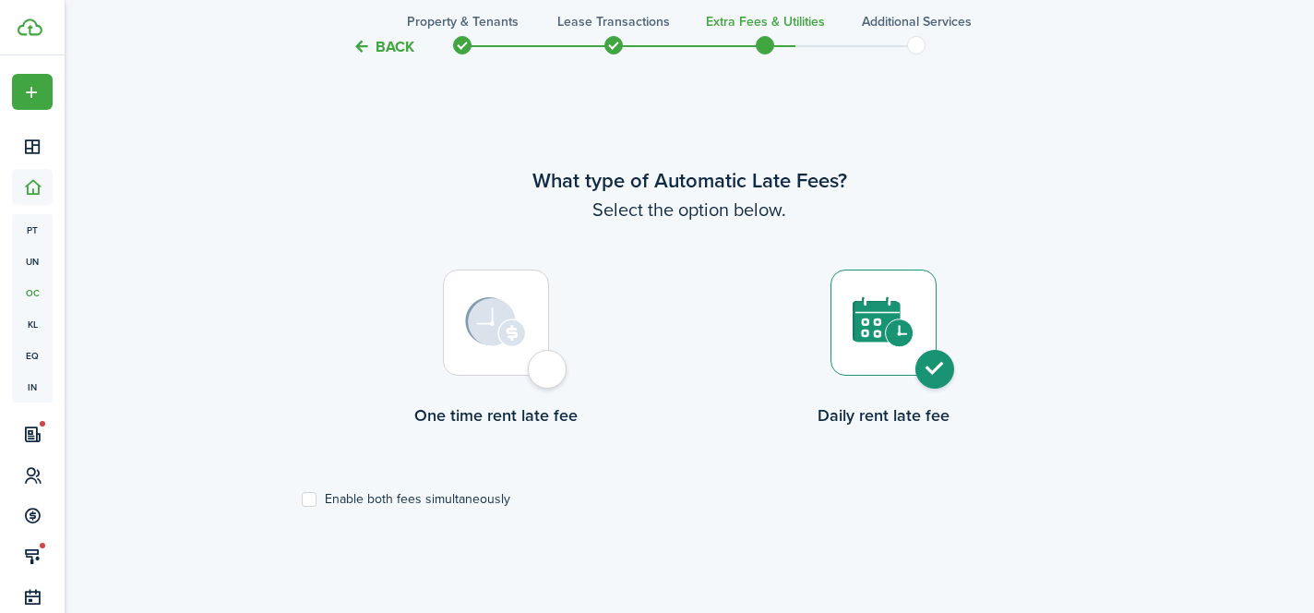
radio input "true"
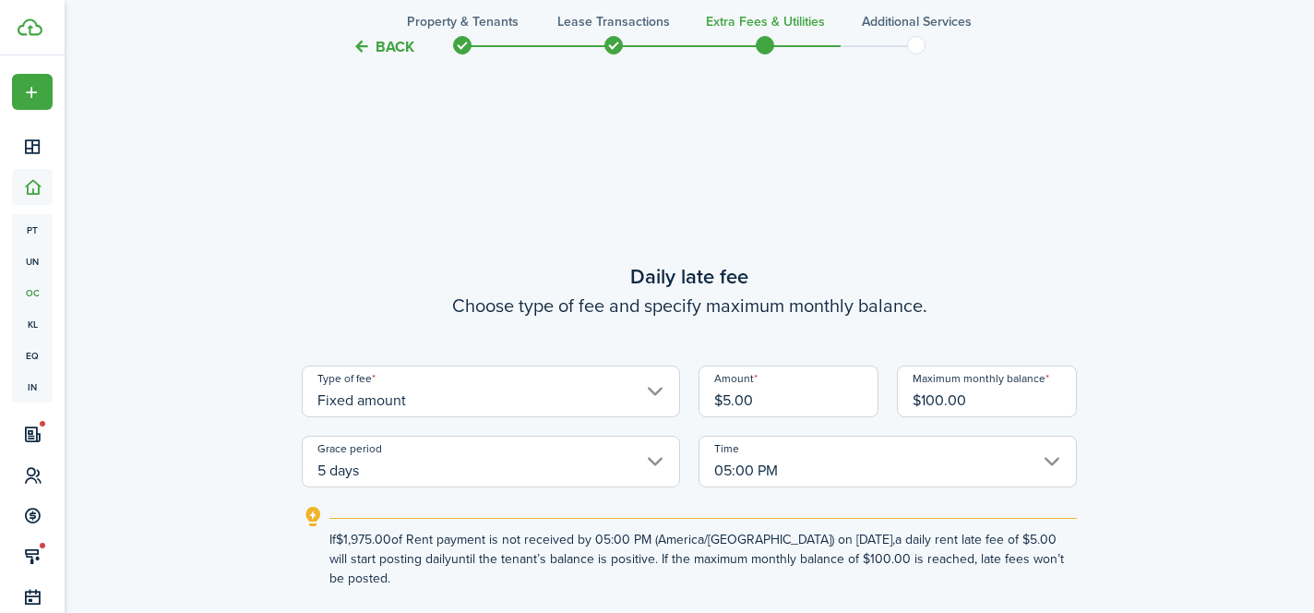
scroll to position [1148, 0]
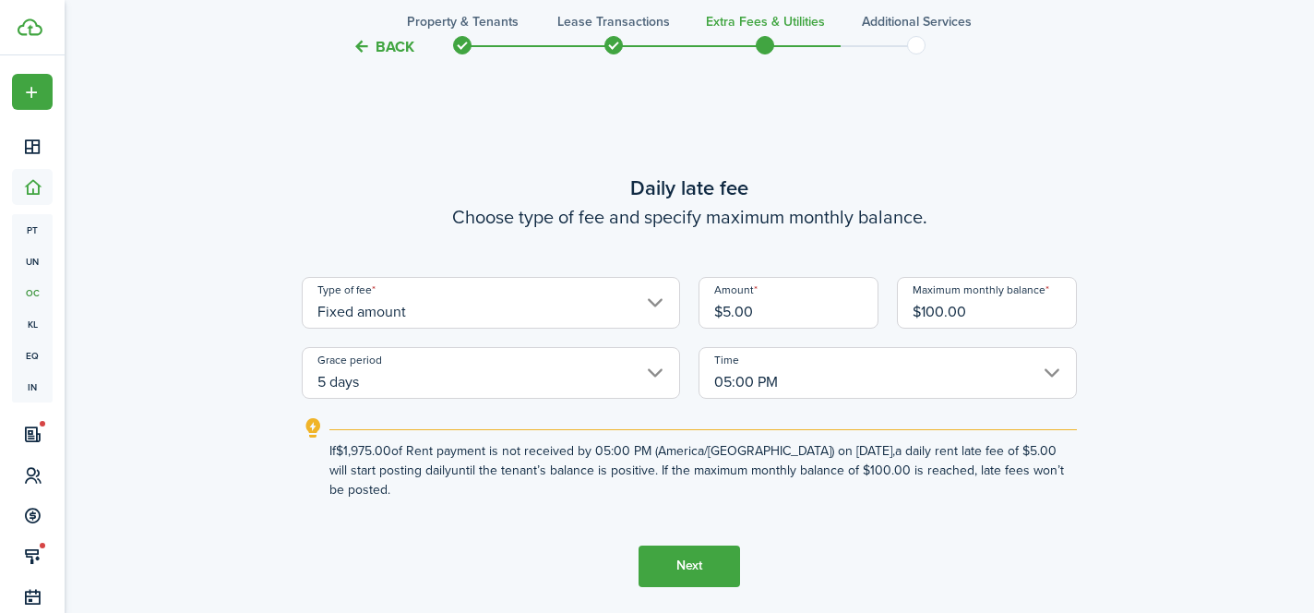
click at [698, 545] on button "Next" at bounding box center [688, 566] width 101 height 42
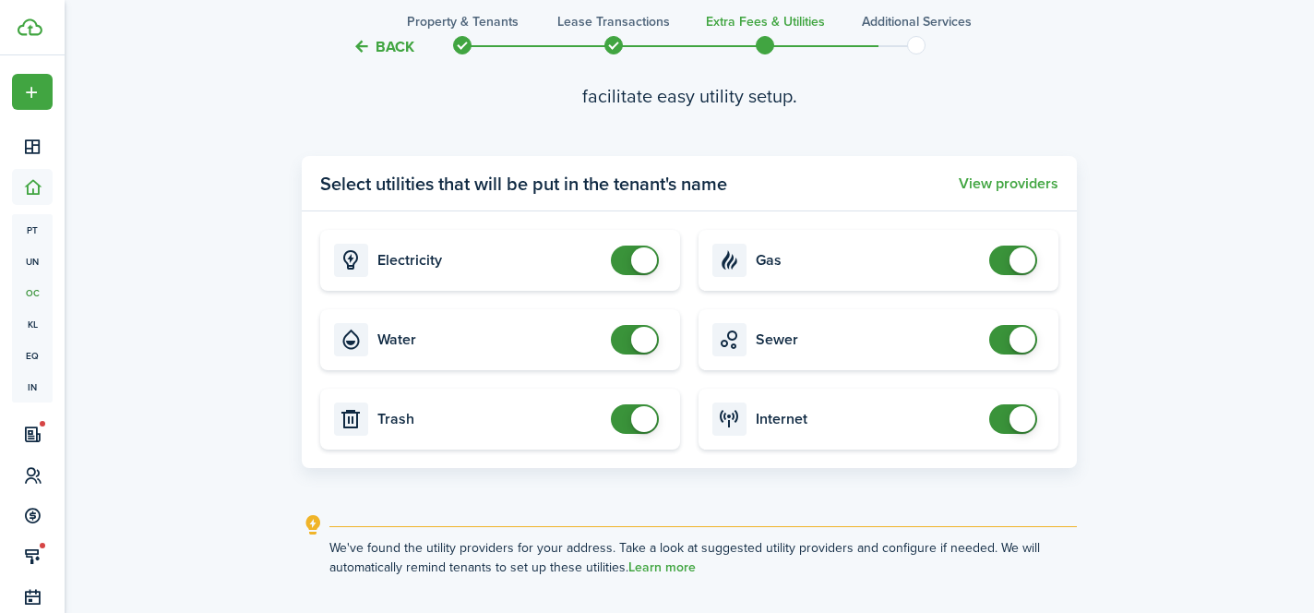
scroll to position [2013, 0]
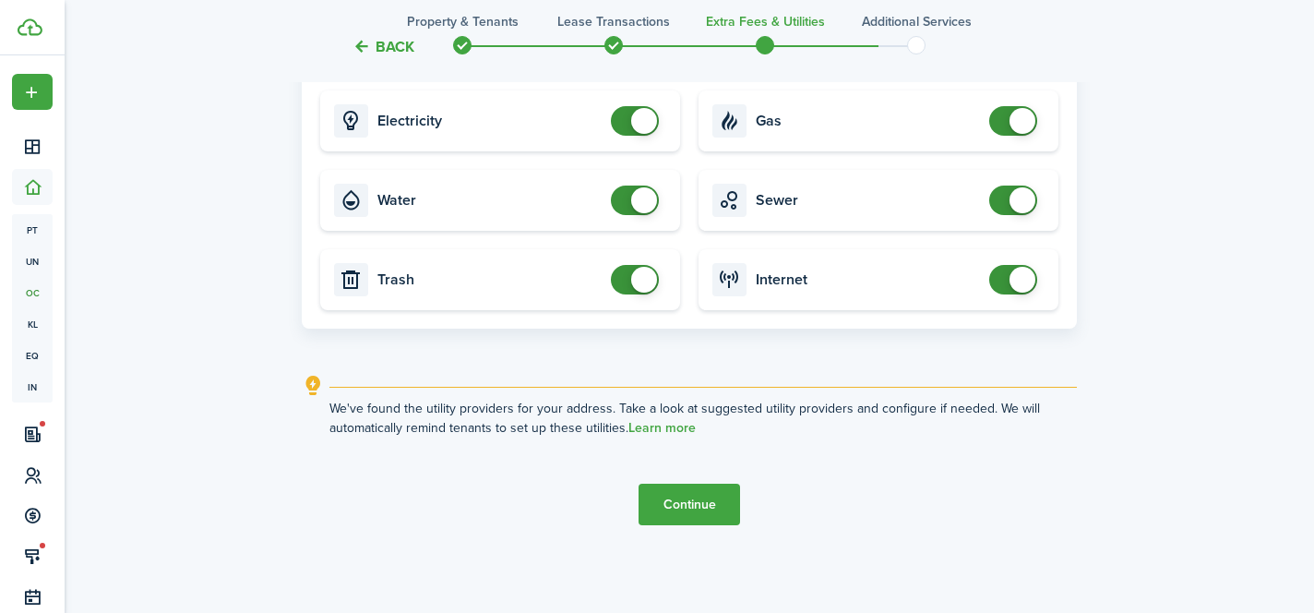
click at [693, 498] on button "Continue" at bounding box center [688, 504] width 101 height 42
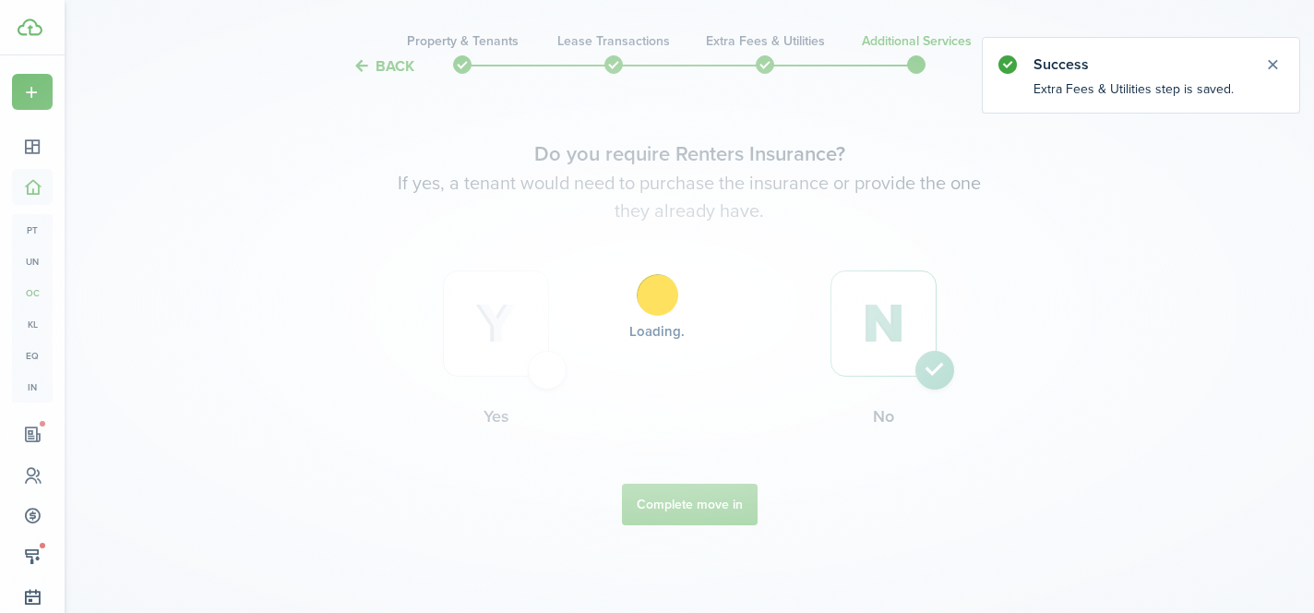
scroll to position [0, 0]
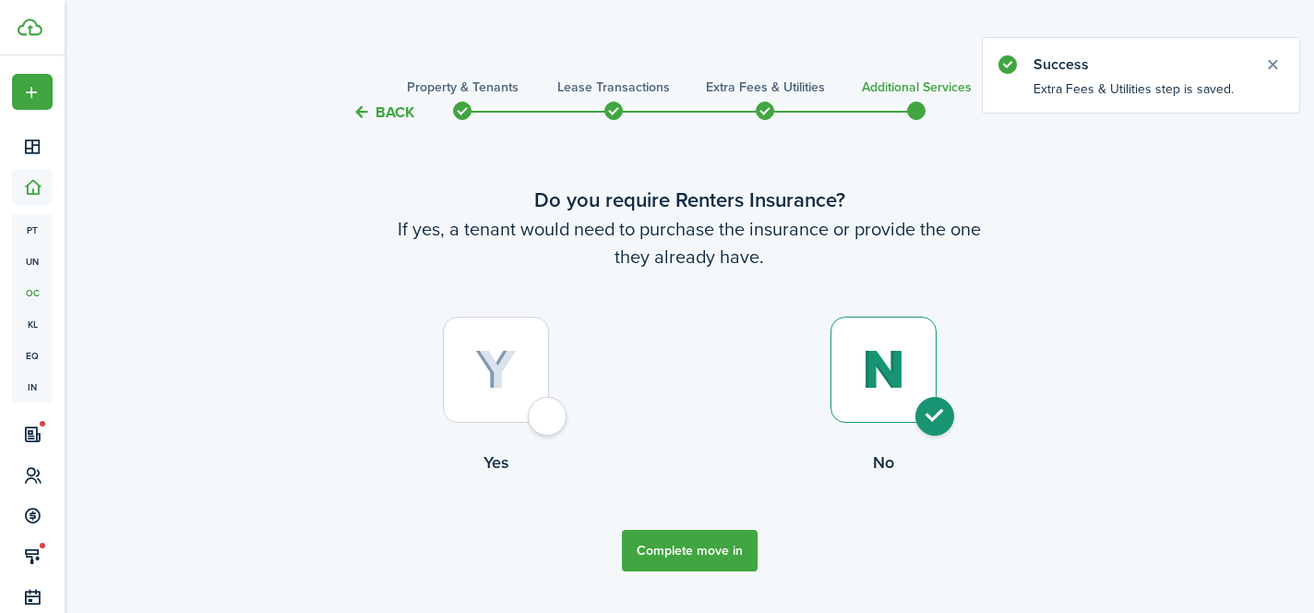
click at [691, 550] on button "Complete move in" at bounding box center [690, 551] width 136 height 42
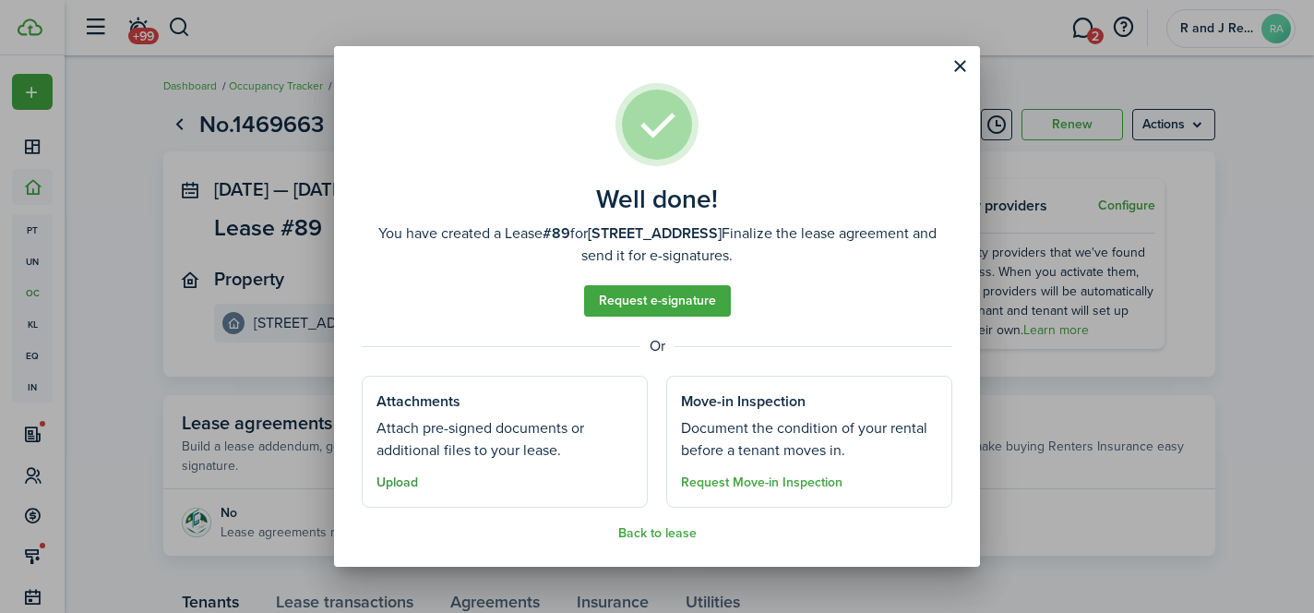
click at [411, 479] on button "Upload" at bounding box center [397, 482] width 42 height 15
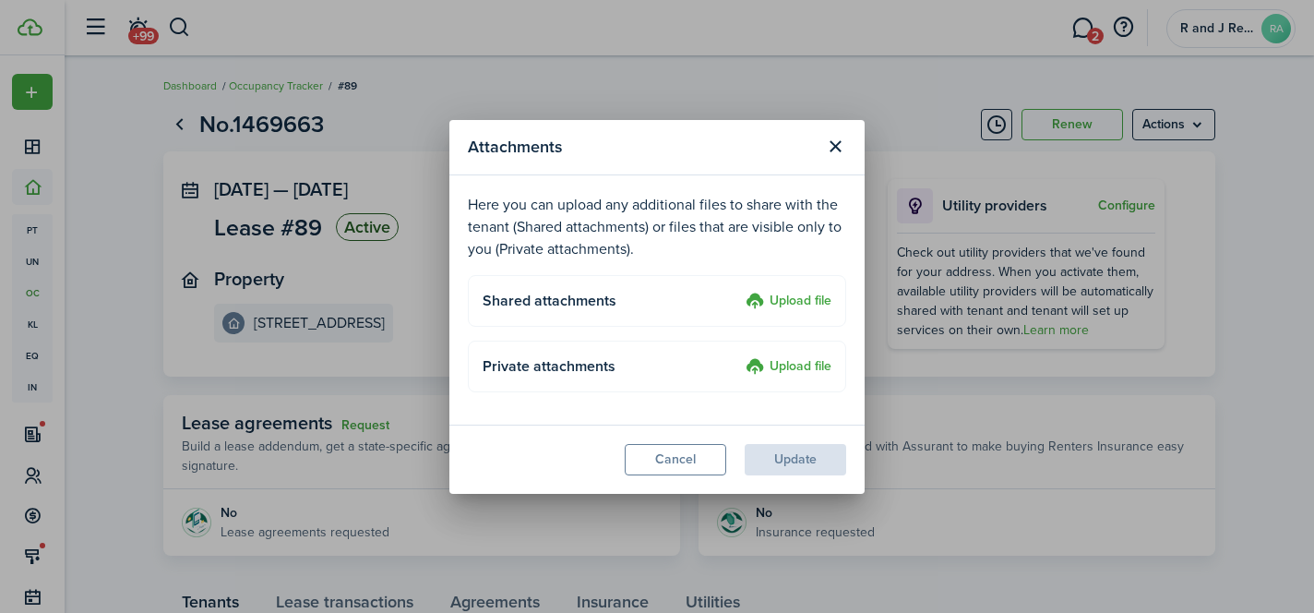
click at [770, 300] on label "Upload file" at bounding box center [788, 302] width 86 height 22
click at [739, 291] on input "Upload file" at bounding box center [739, 291] width 0 height 0
click at [785, 370] on label "Upload file" at bounding box center [788, 367] width 86 height 22
click at [739, 356] on input "Upload file" at bounding box center [739, 356] width 0 height 0
click at [774, 311] on label "Upload file" at bounding box center [788, 302] width 86 height 22
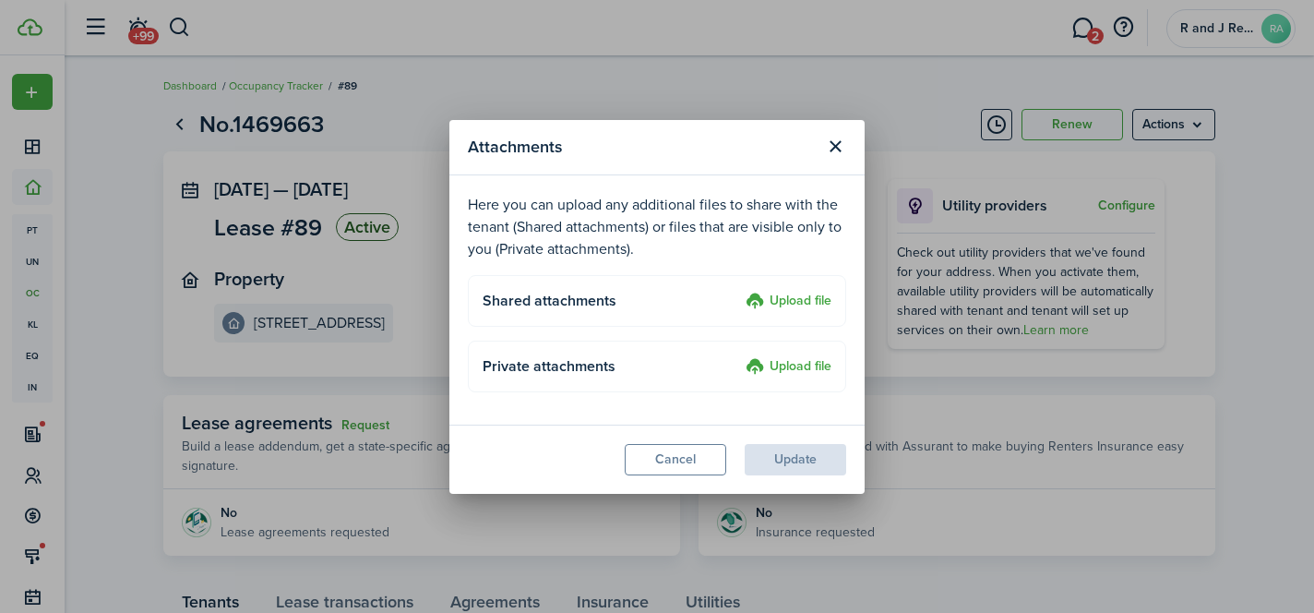
click at [739, 291] on input "Upload file" at bounding box center [739, 291] width 0 height 0
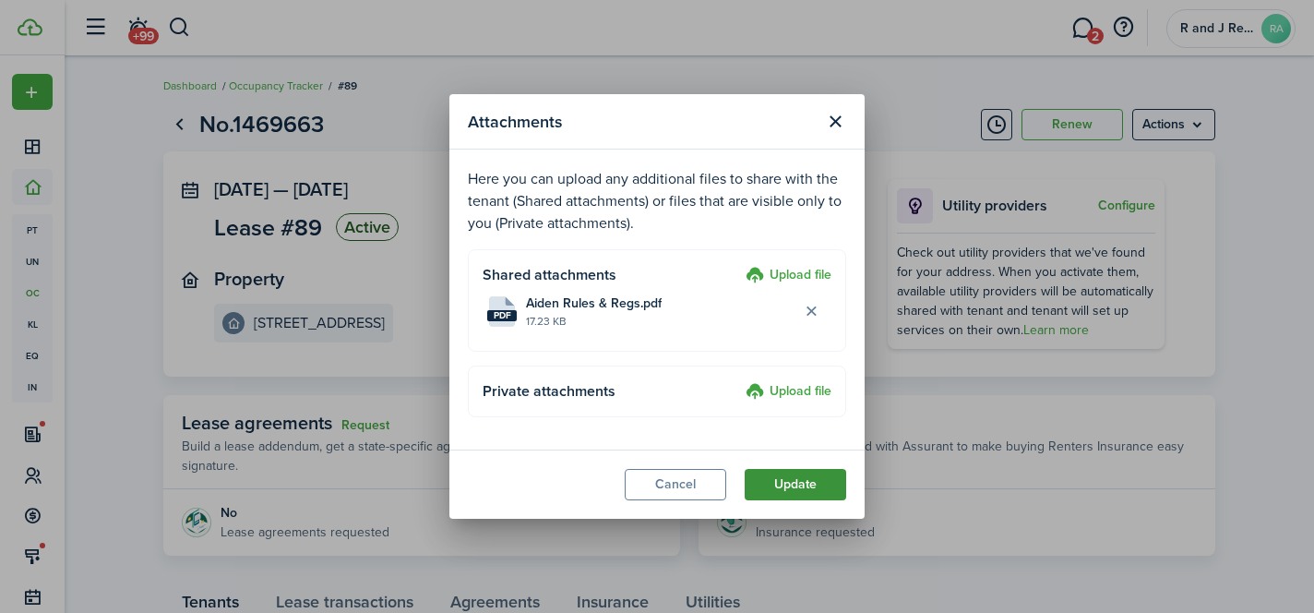
click at [786, 481] on button "Update" at bounding box center [794, 484] width 101 height 31
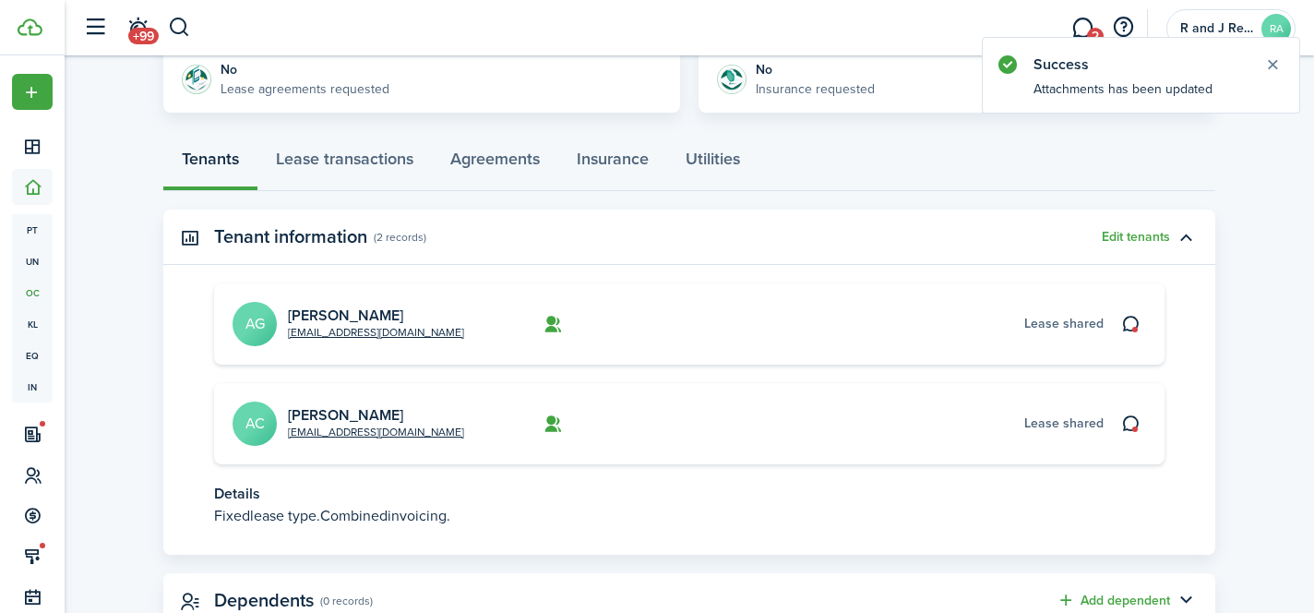
scroll to position [446, 0]
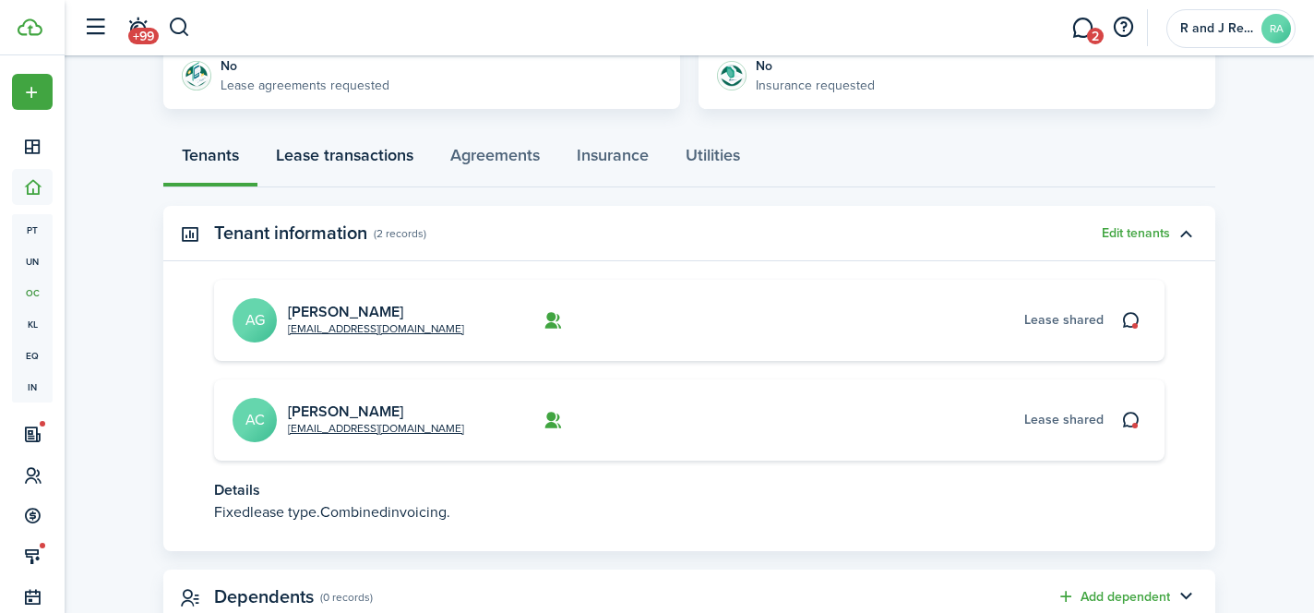
click at [385, 163] on link "Lease transactions" at bounding box center [344, 159] width 174 height 55
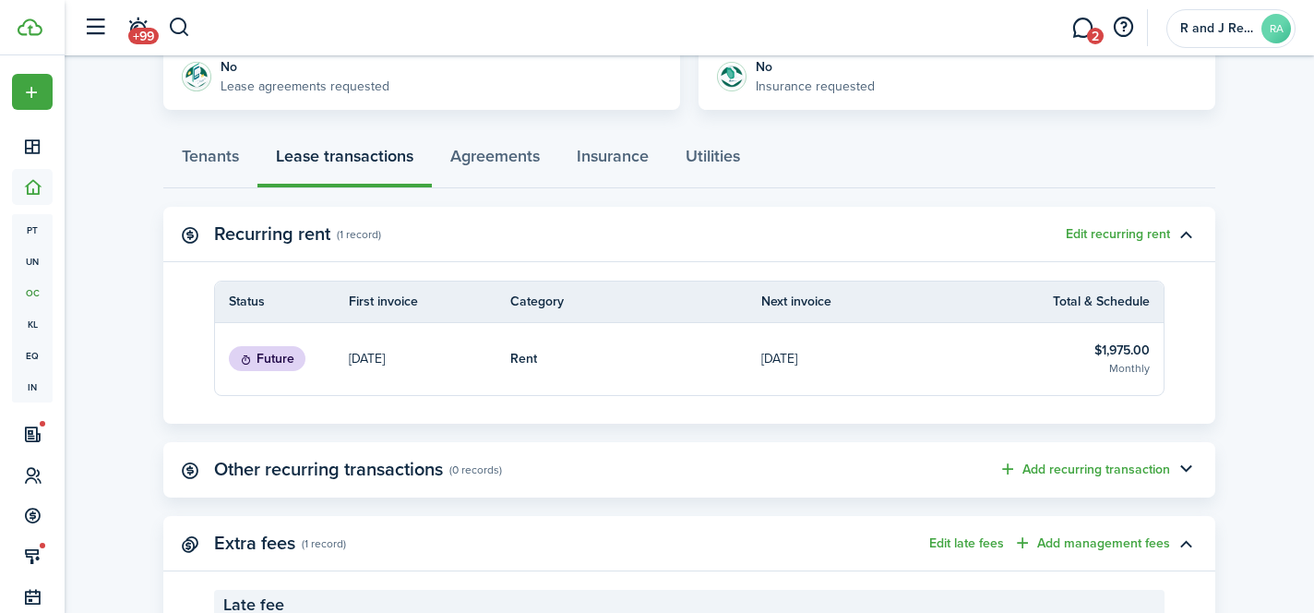
scroll to position [449, 0]
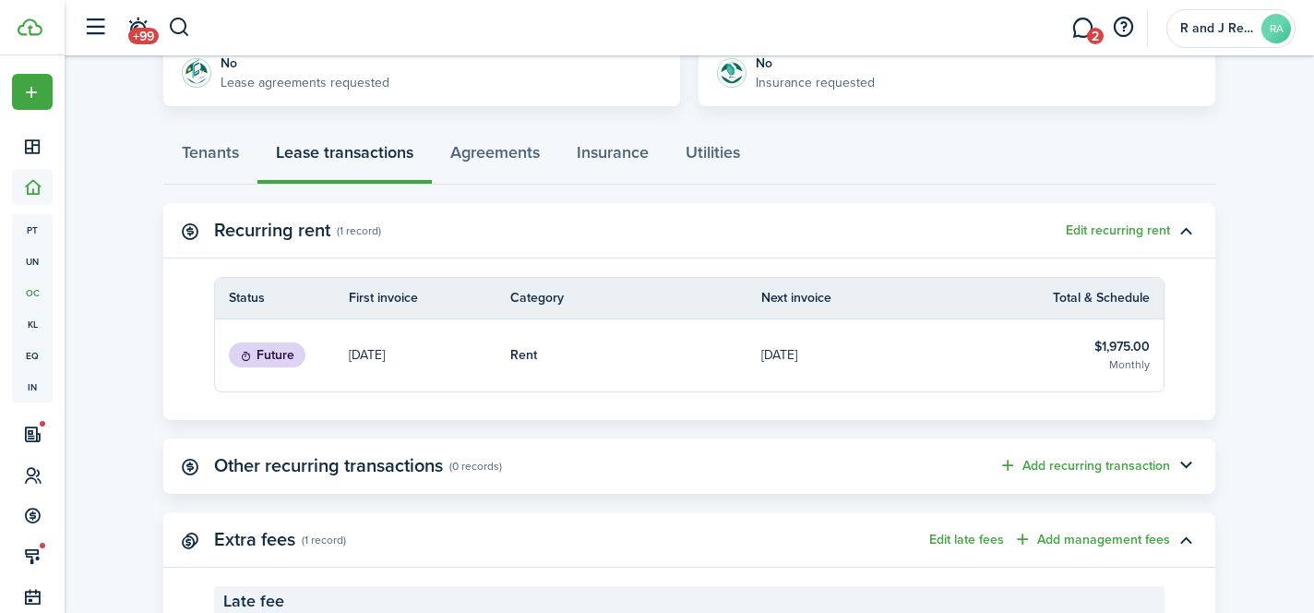
click at [1123, 349] on table-info-title "$1,975.00" at bounding box center [1121, 346] width 55 height 19
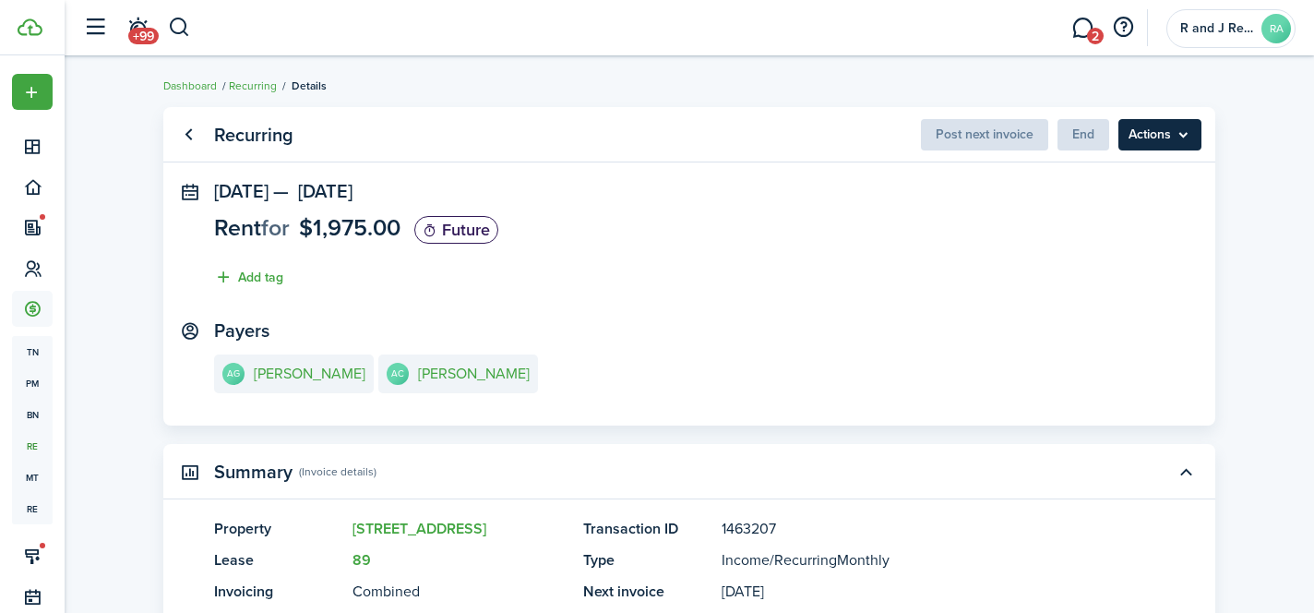
click at [1179, 138] on menu-btn "Actions" at bounding box center [1159, 134] width 83 height 31
click at [869, 218] on panel-main-section "[DATE] — [DATE] Rent for $1,975.00 Future Add tag" at bounding box center [689, 239] width 950 height 116
click at [475, 233] on status "Future" at bounding box center [456, 230] width 84 height 28
click at [193, 132] on link "Go back" at bounding box center [188, 134] width 31 height 31
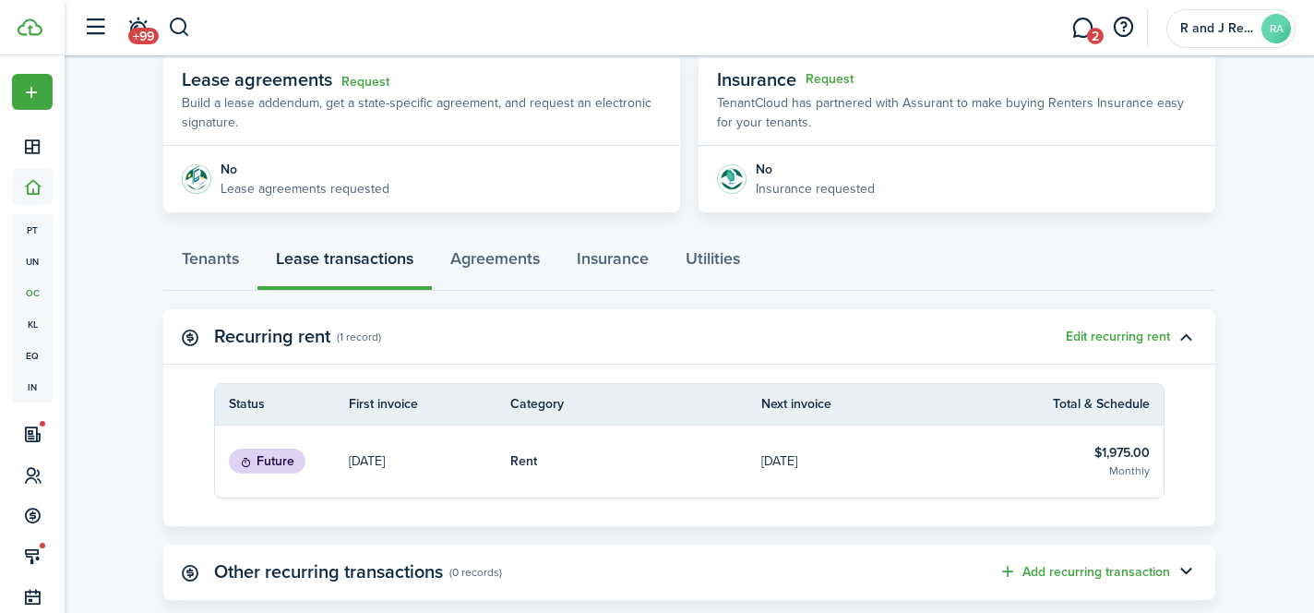
scroll to position [265, 0]
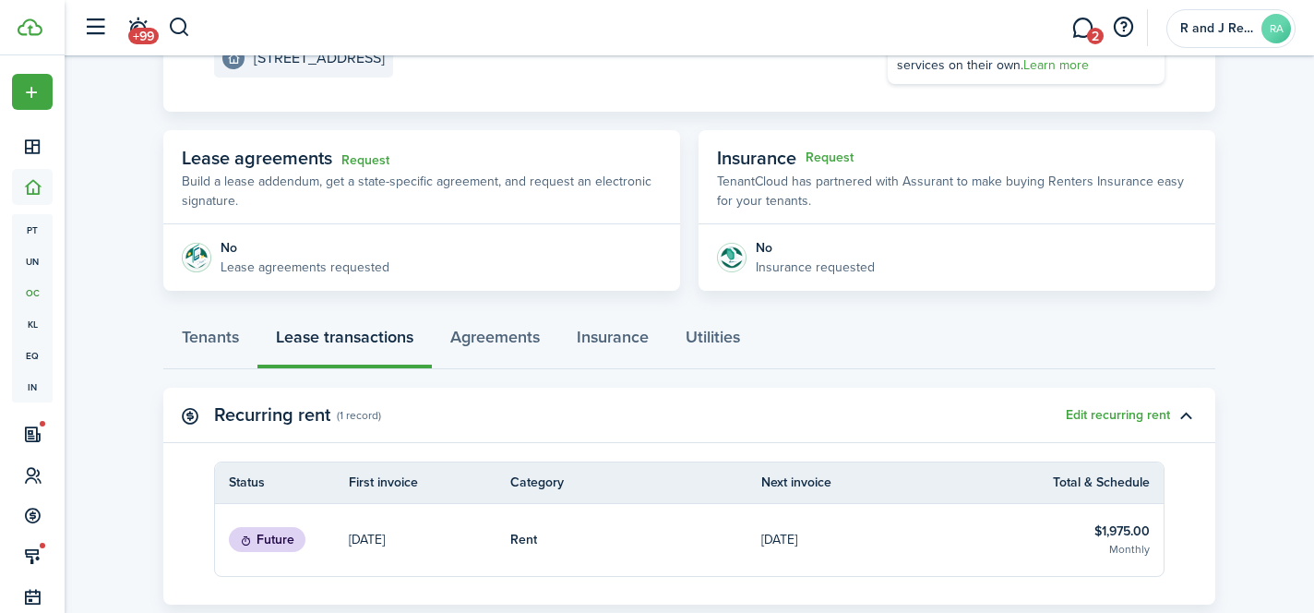
click at [385, 539] on p "[DATE]" at bounding box center [367, 539] width 36 height 19
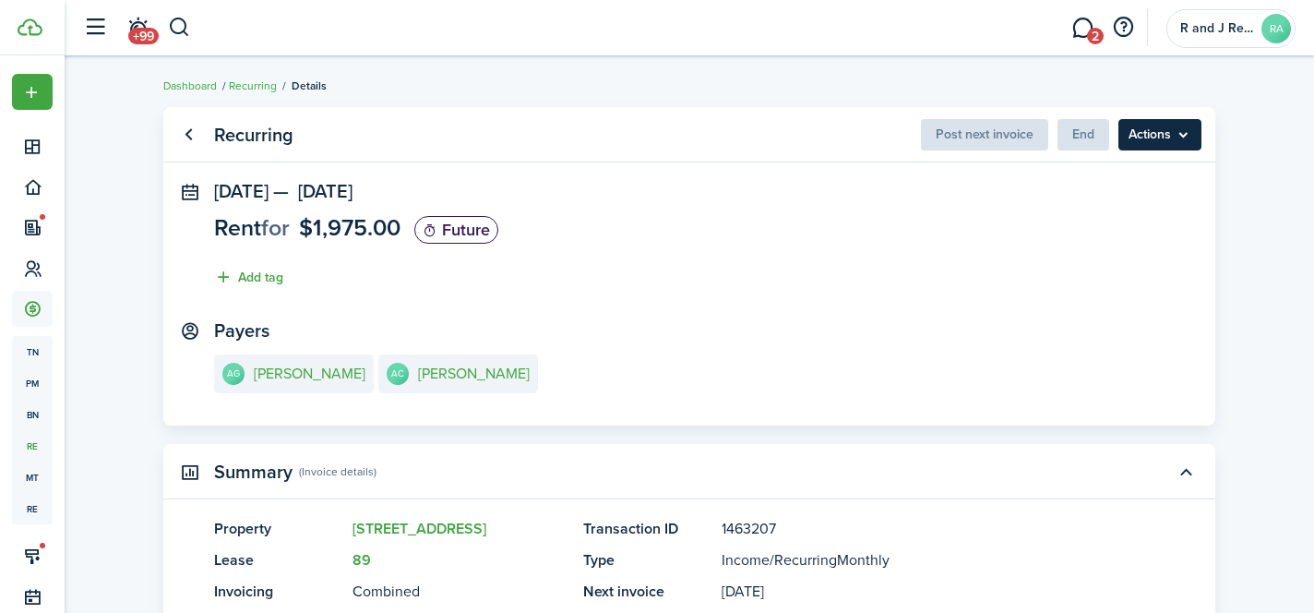
click at [1148, 130] on menu-btn "Actions" at bounding box center [1159, 134] width 83 height 31
click at [920, 253] on panel-main-section "[DATE] — [DATE] Rent for $1,975.00 Future Add tag" at bounding box center [689, 239] width 950 height 116
click at [192, 127] on link "Go back" at bounding box center [188, 134] width 31 height 31
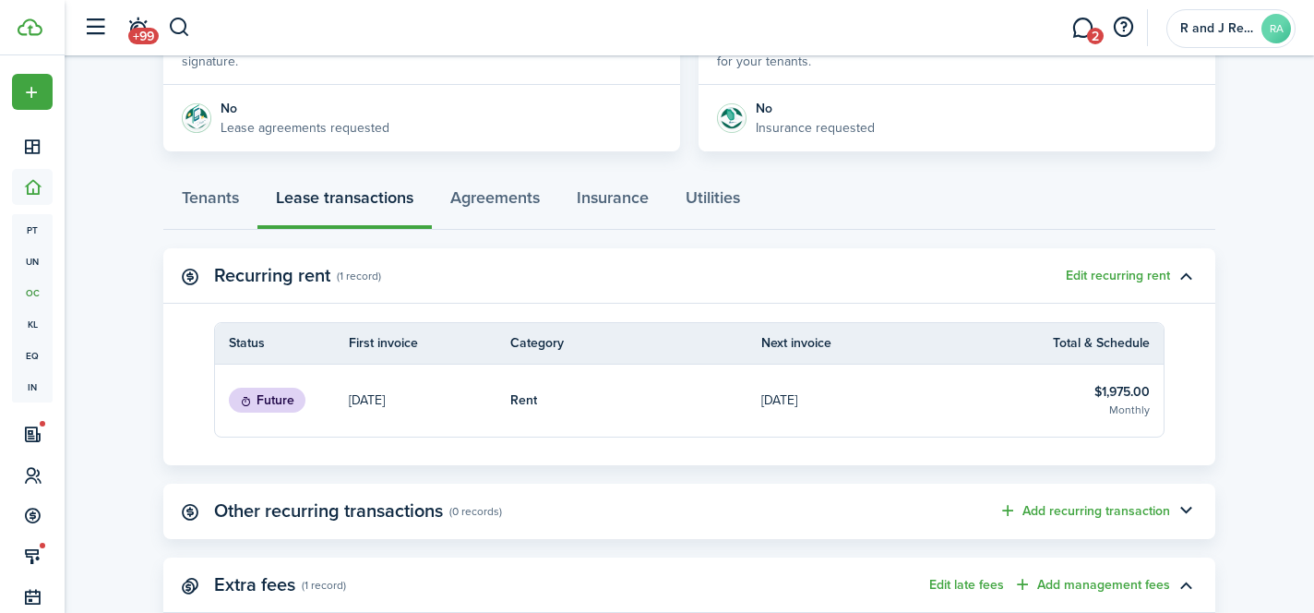
scroll to position [406, 0]
click at [1128, 272] on button "Edit recurring rent" at bounding box center [1117, 274] width 104 height 15
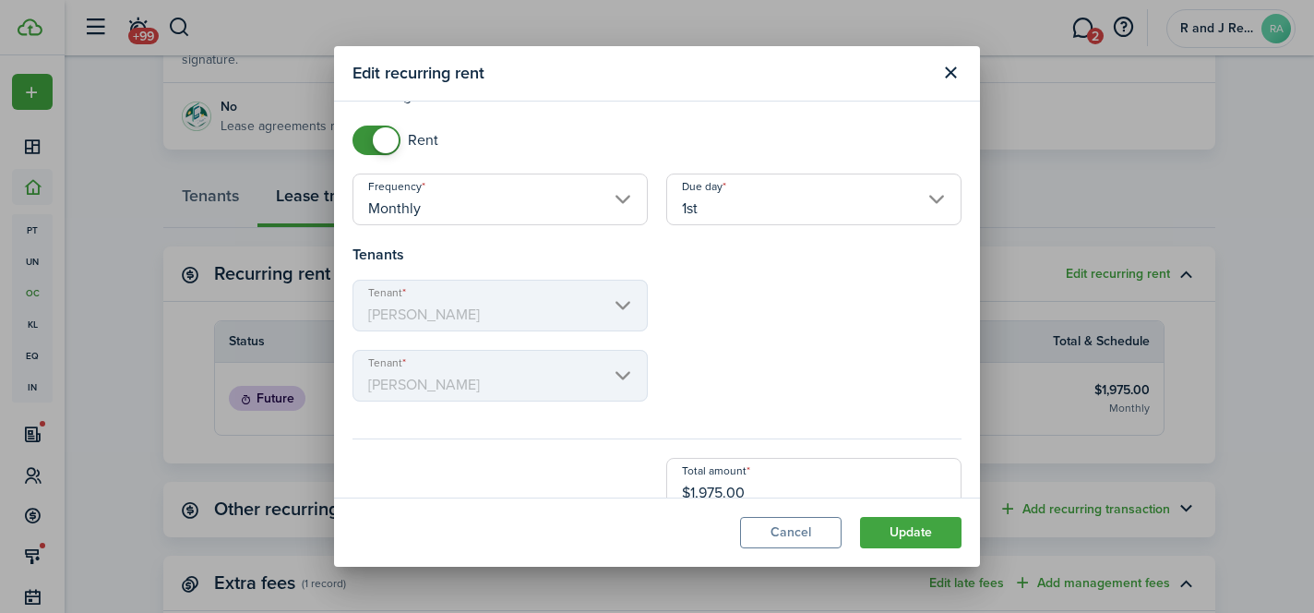
scroll to position [109, 0]
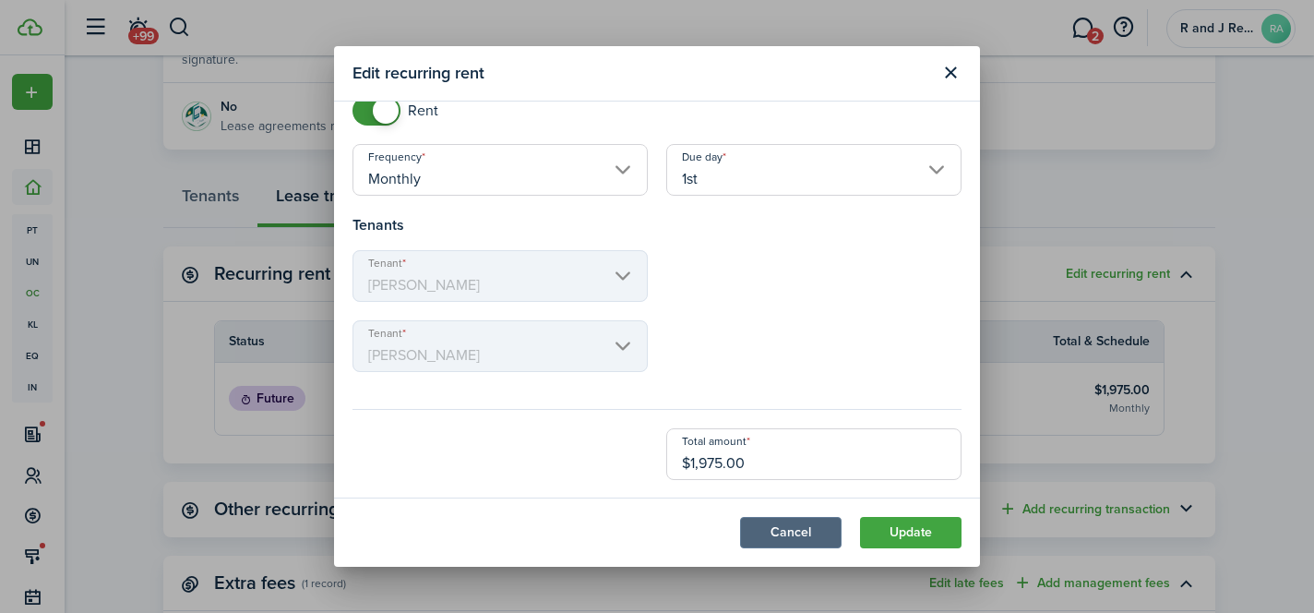
click at [802, 530] on button "Cancel" at bounding box center [790, 532] width 101 height 31
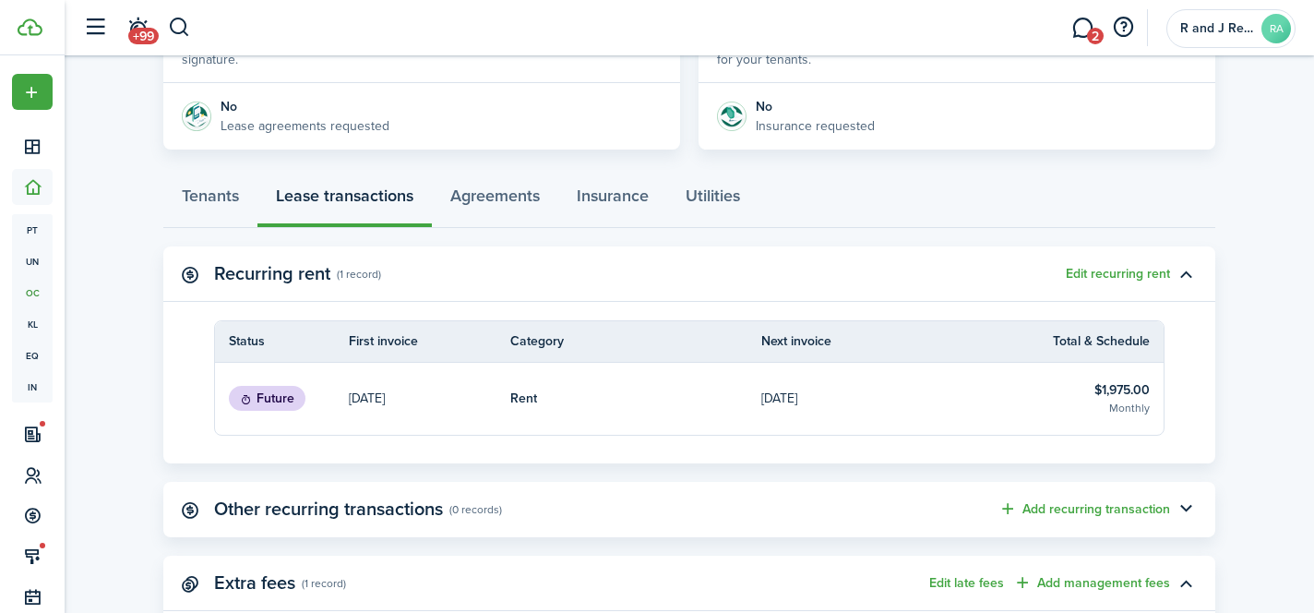
scroll to position [0, 0]
